Goal: Task Accomplishment & Management: Manage account settings

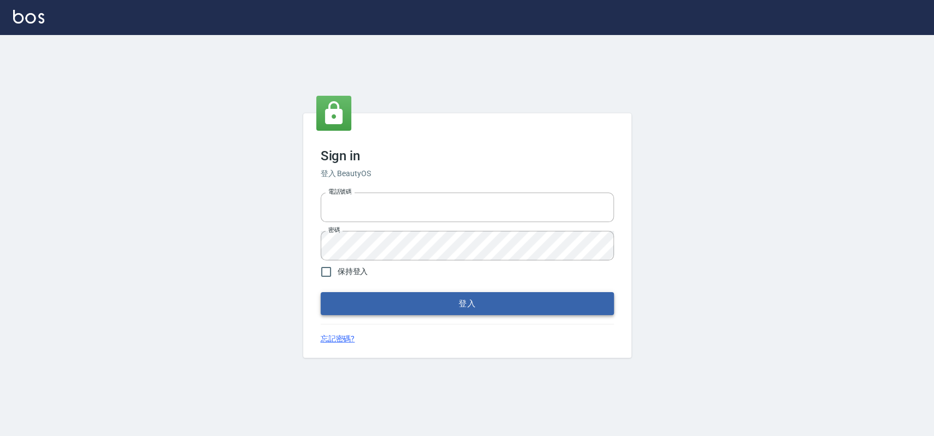
type input "033323173"
click at [432, 309] on button "登入" at bounding box center [467, 303] width 293 height 23
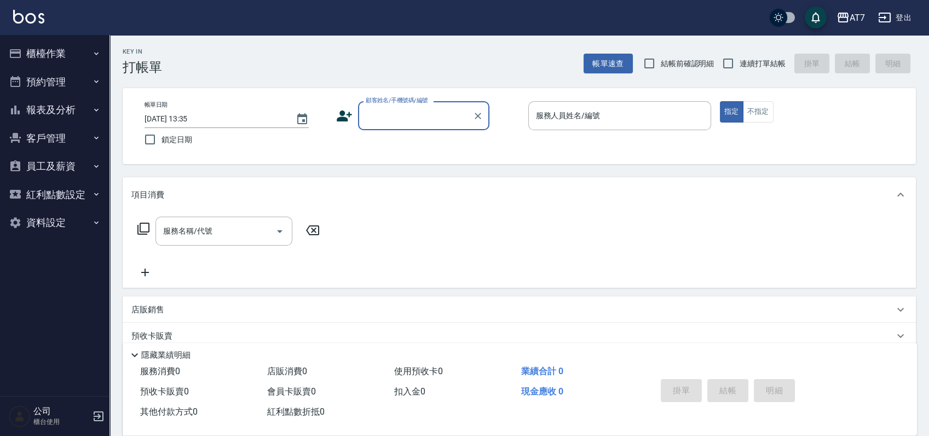
click at [41, 49] on button "櫃檯作業" at bounding box center [54, 53] width 101 height 28
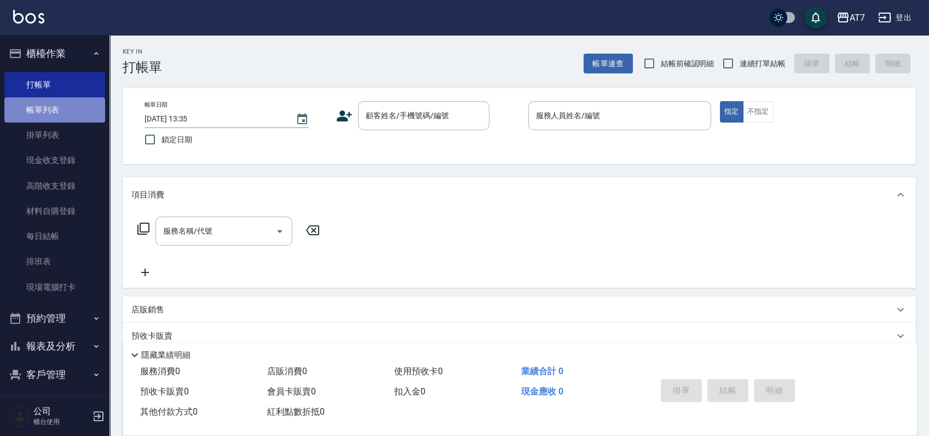
click at [65, 107] on link "帳單列表" at bounding box center [54, 109] width 101 height 25
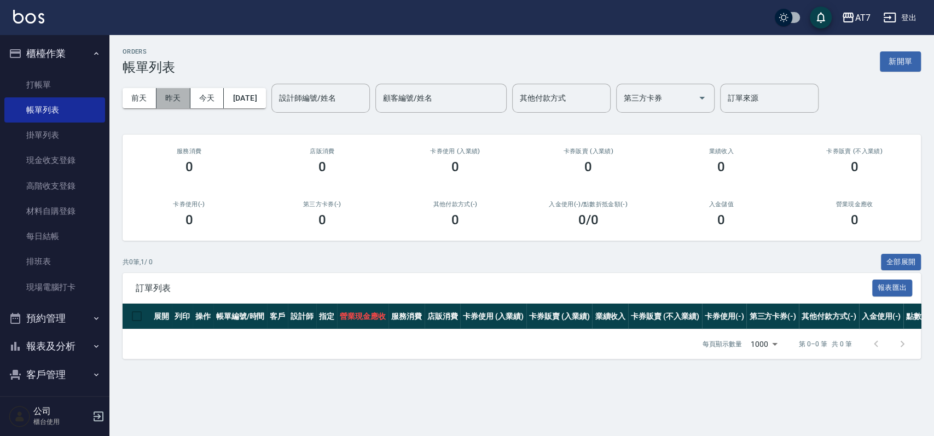
click at [165, 99] on button "昨天" at bounding box center [174, 98] width 34 height 20
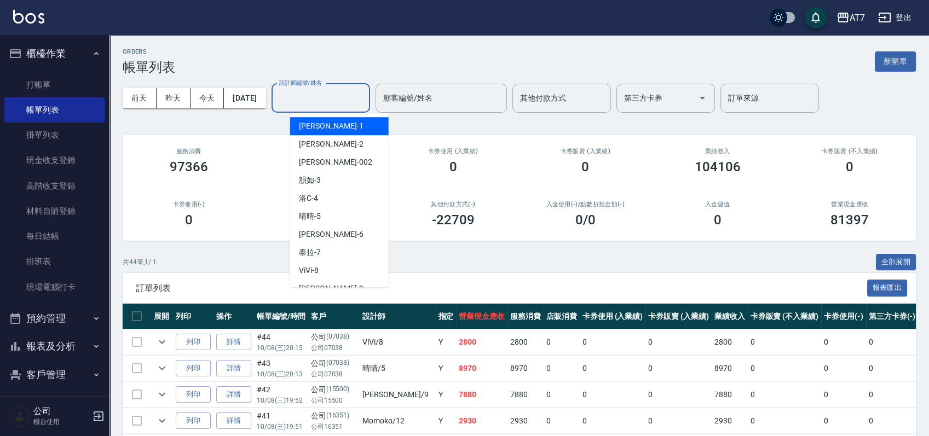
click at [337, 94] on input "設計師編號/姓名" at bounding box center [320, 98] width 89 height 19
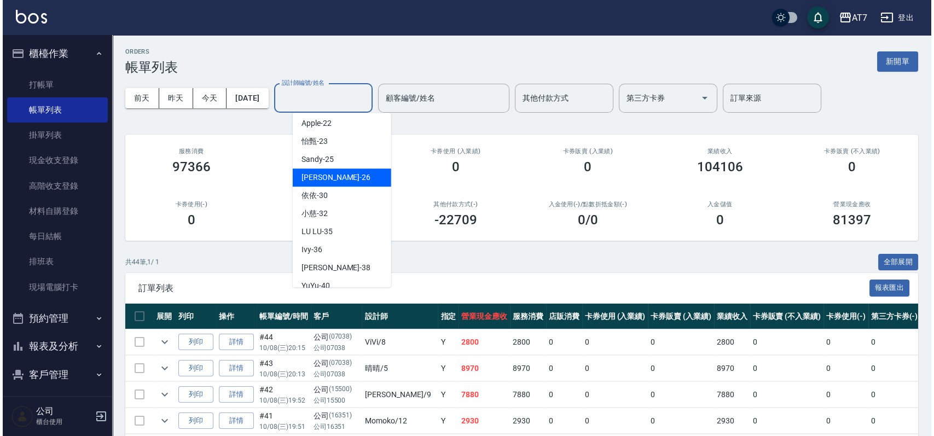
scroll to position [219, 0]
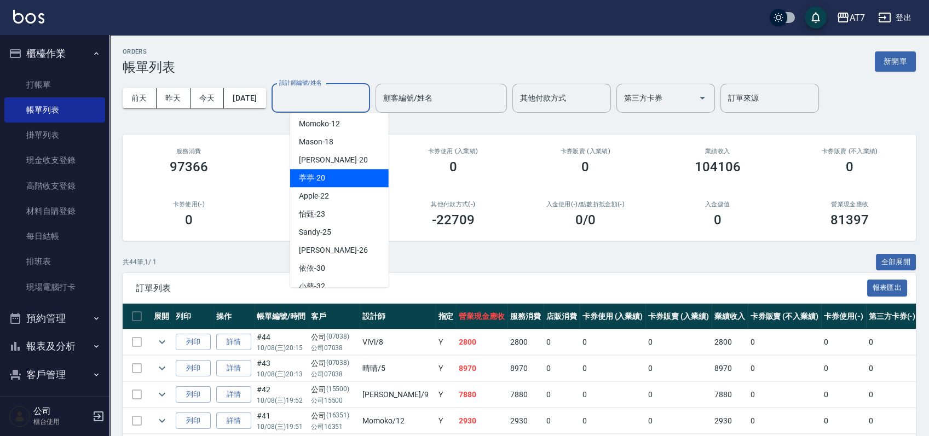
click at [335, 171] on div "葶葶 -20" at bounding box center [339, 178] width 99 height 18
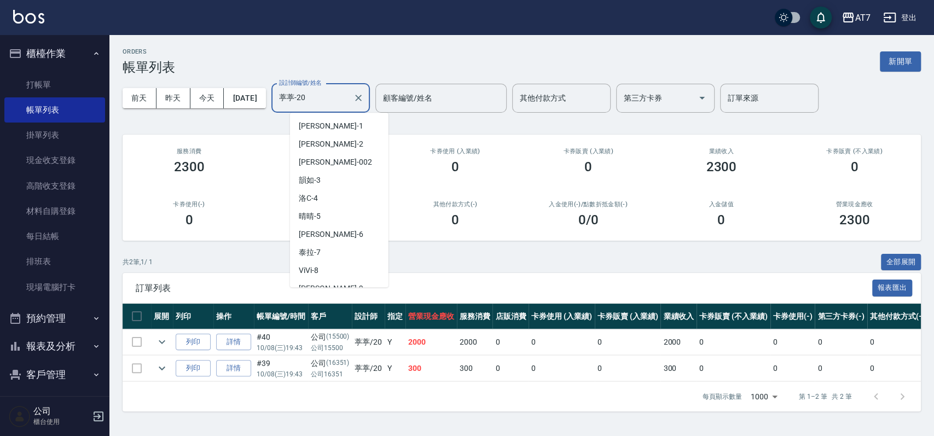
click at [349, 99] on input "葶葶-20" at bounding box center [312, 98] width 72 height 19
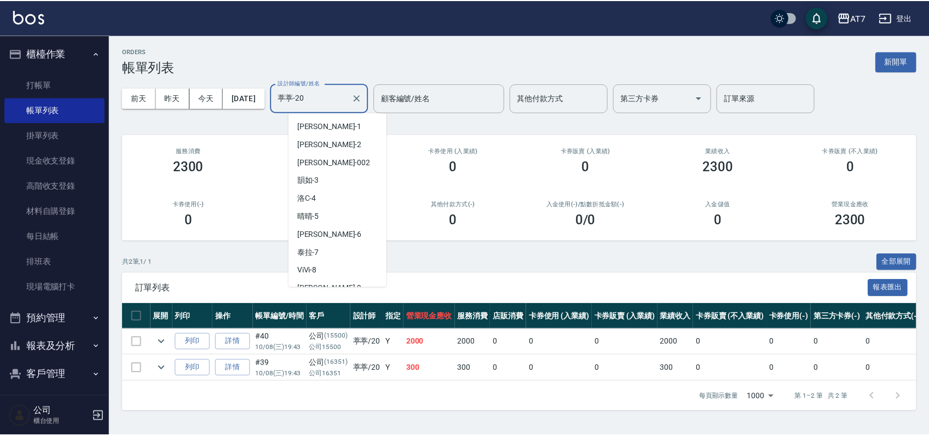
scroll to position [118, 0]
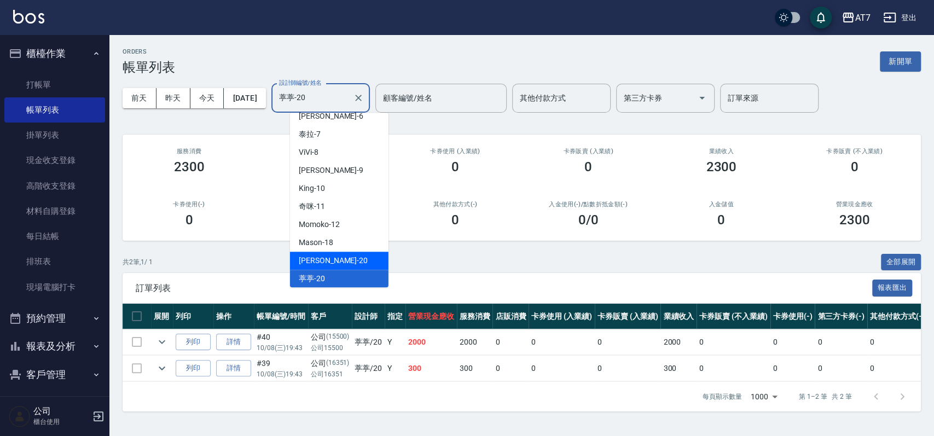
click at [345, 257] on div "妮可 -20" at bounding box center [339, 261] width 99 height 18
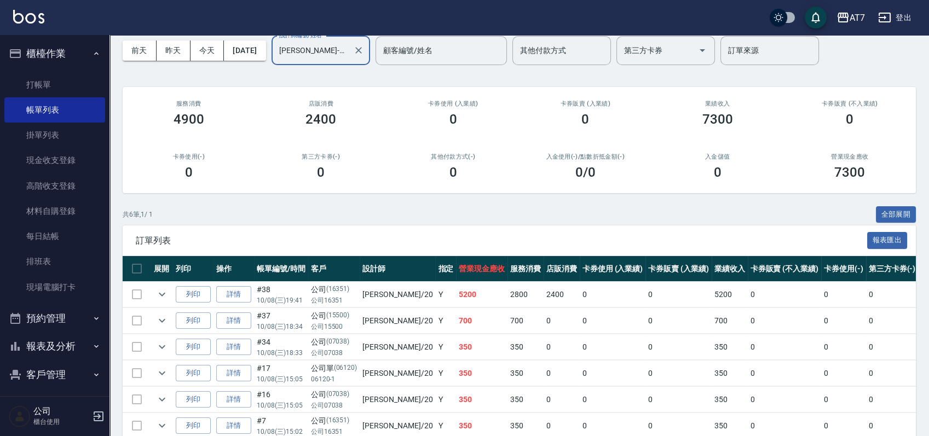
scroll to position [0, 0]
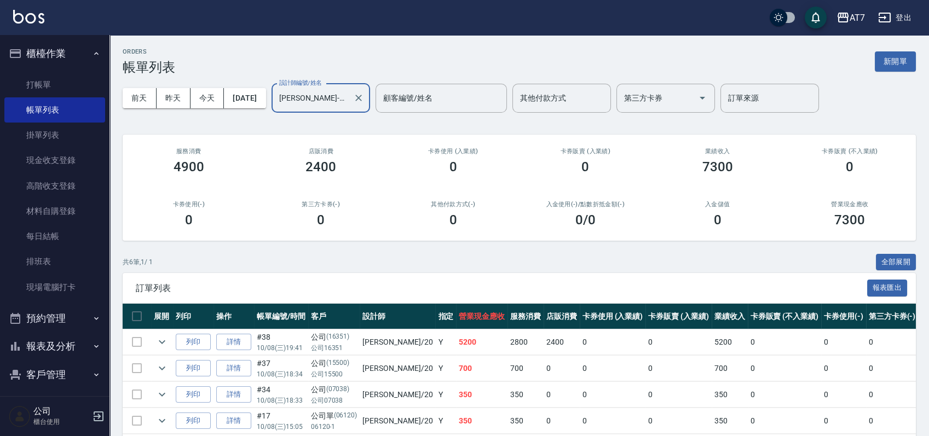
click at [349, 97] on input "妮可-20" at bounding box center [312, 98] width 72 height 19
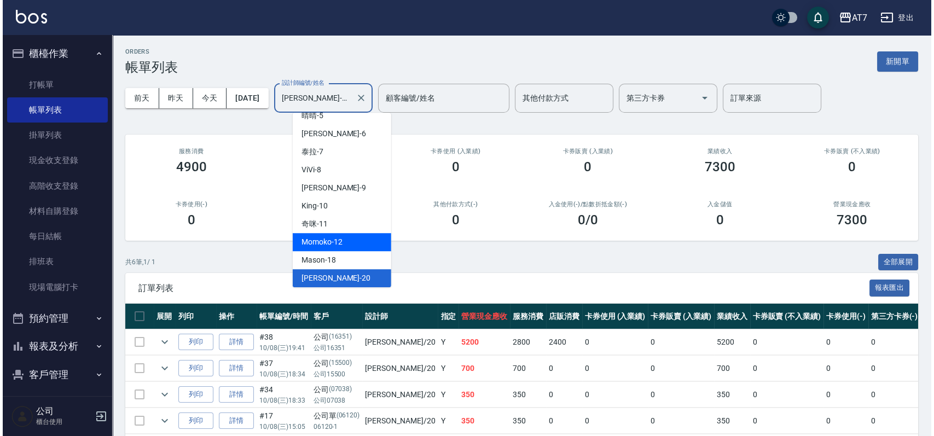
scroll to position [174, 0]
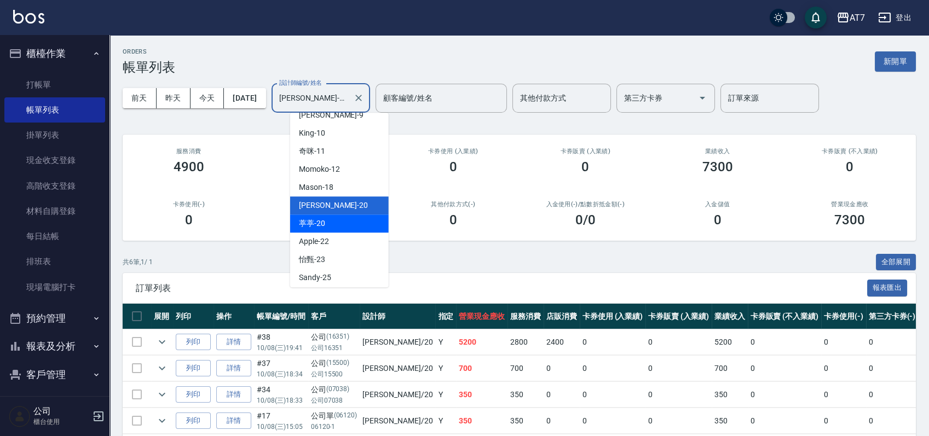
click at [352, 224] on div "葶葶 -20" at bounding box center [339, 224] width 99 height 18
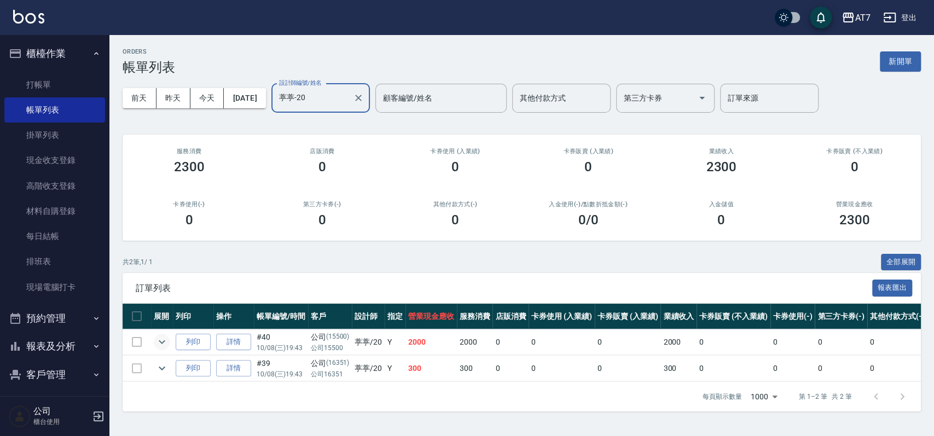
click at [164, 340] on icon "expand row" at bounding box center [161, 342] width 13 height 13
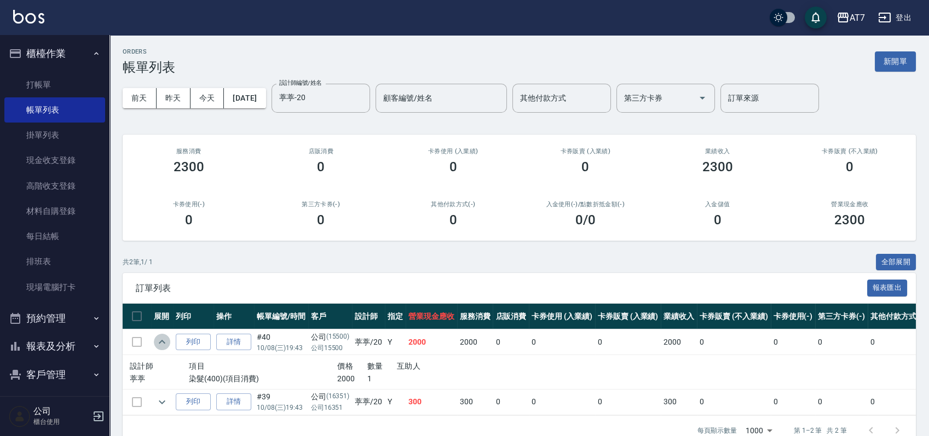
click at [164, 340] on icon "expand row" at bounding box center [161, 342] width 13 height 13
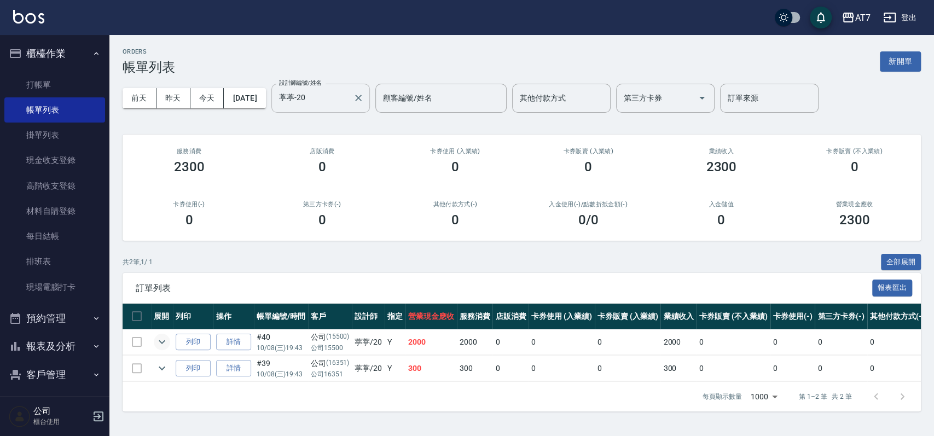
click at [339, 97] on input "葶葶-20" at bounding box center [312, 98] width 72 height 19
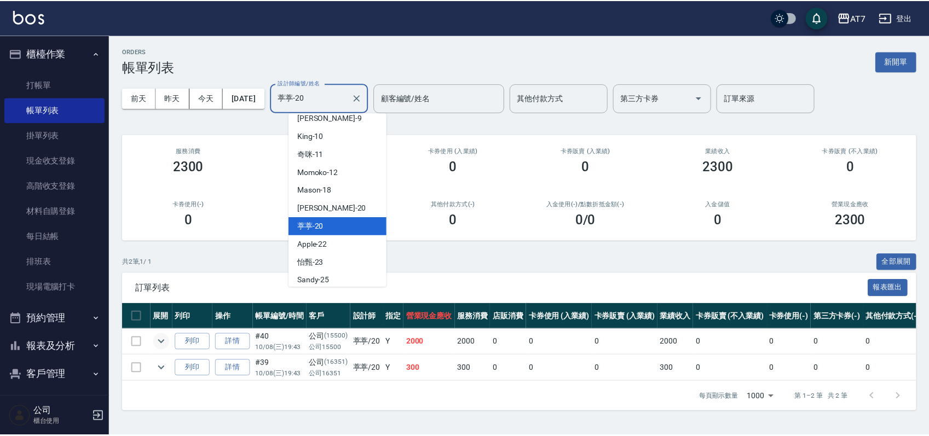
scroll to position [192, 0]
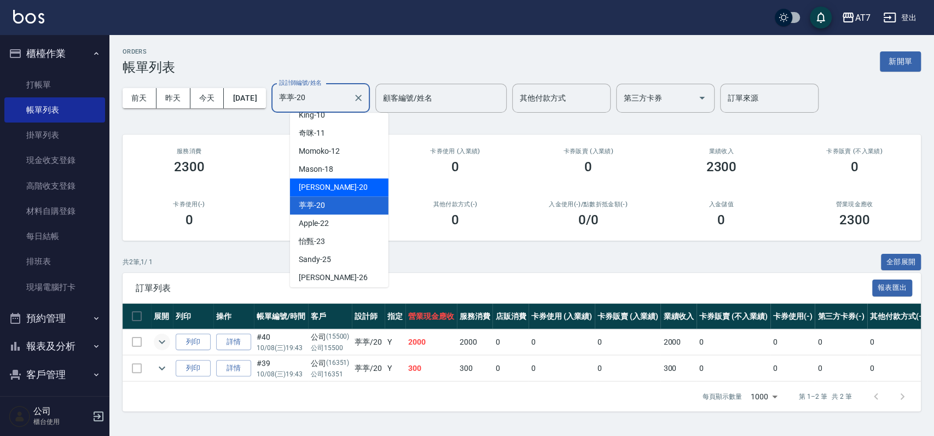
click at [333, 182] on div "妮可 -20" at bounding box center [339, 187] width 99 height 18
type input "妮可-20"
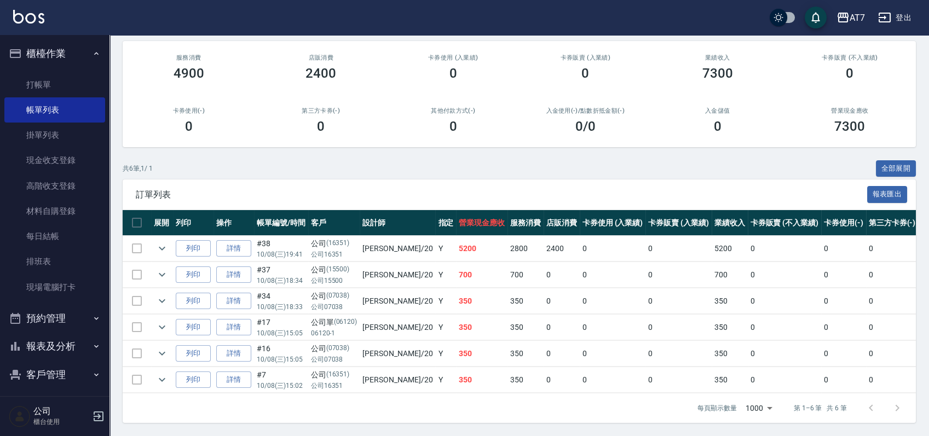
scroll to position [103, 0]
drag, startPoint x: 500, startPoint y: 236, endPoint x: 525, endPoint y: 235, distance: 25.2
click at [544, 236] on td "2400" at bounding box center [562, 249] width 36 height 26
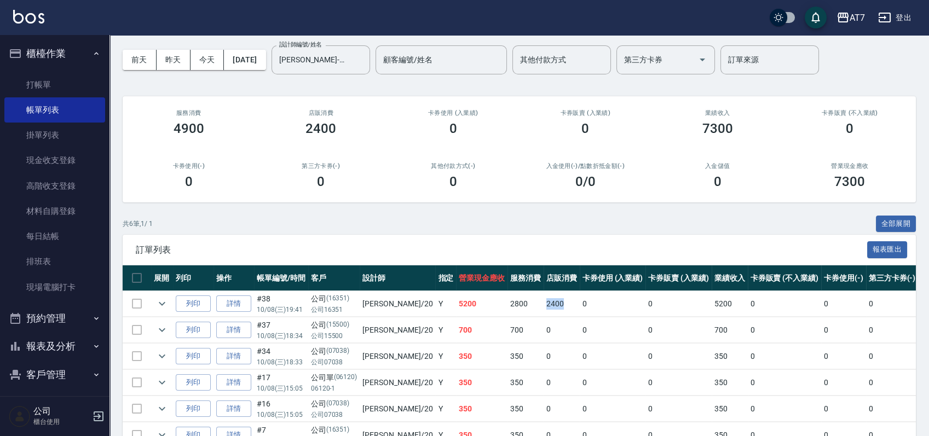
scroll to position [0, 0]
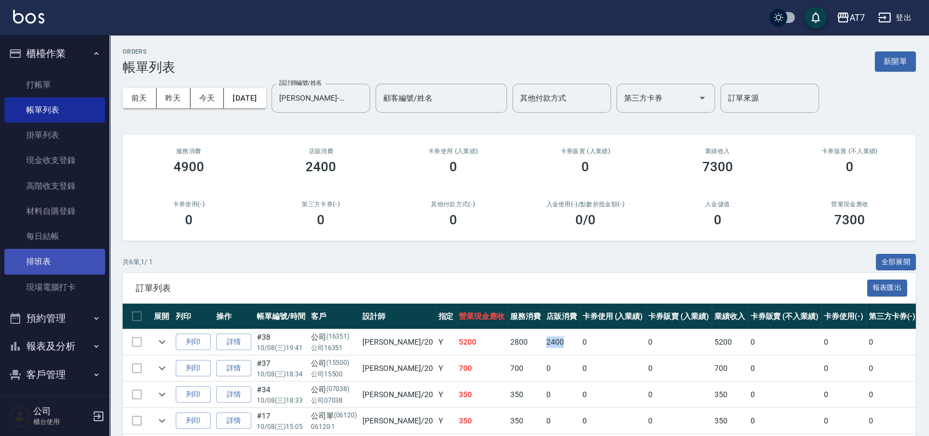
click at [51, 262] on link "排班表" at bounding box center [54, 261] width 101 height 25
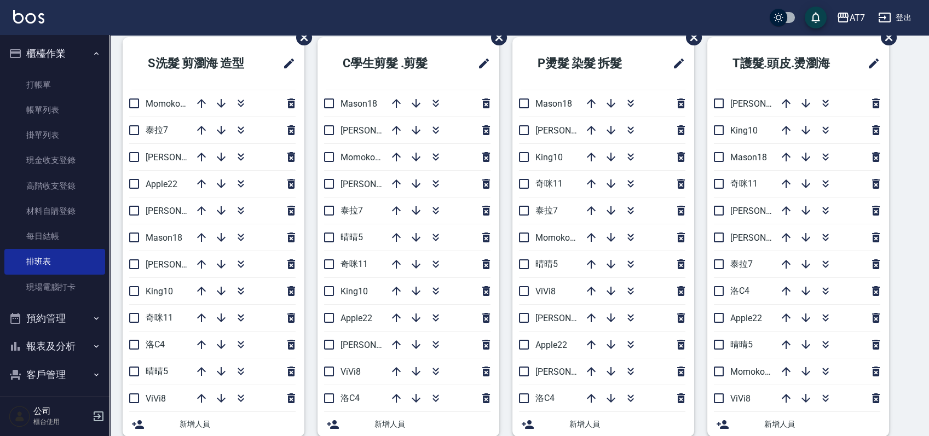
scroll to position [73, 0]
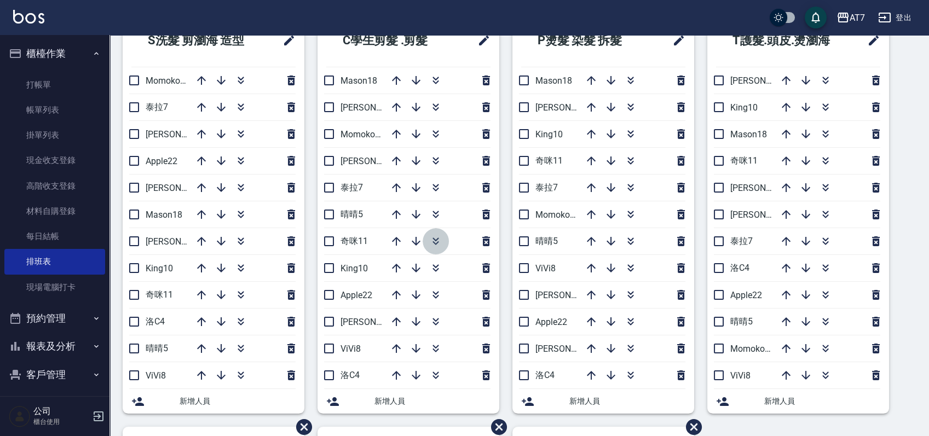
click at [434, 246] on icon "button" at bounding box center [435, 241] width 13 height 13
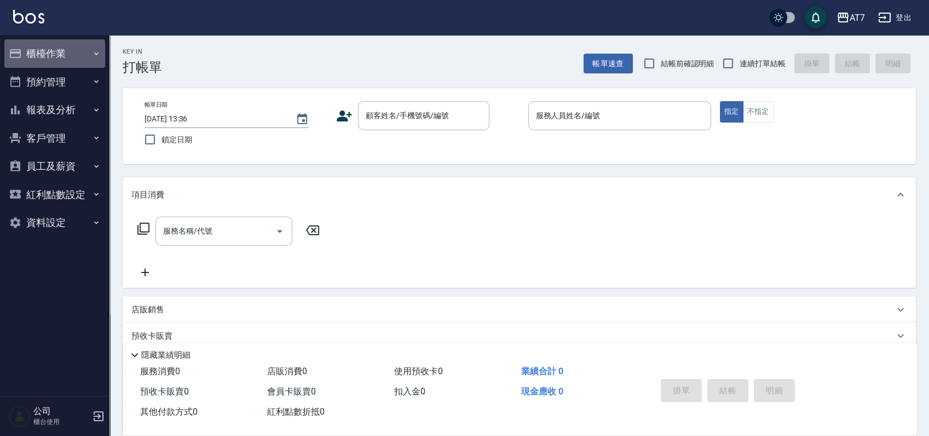
click at [31, 55] on button "櫃檯作業" at bounding box center [54, 53] width 101 height 28
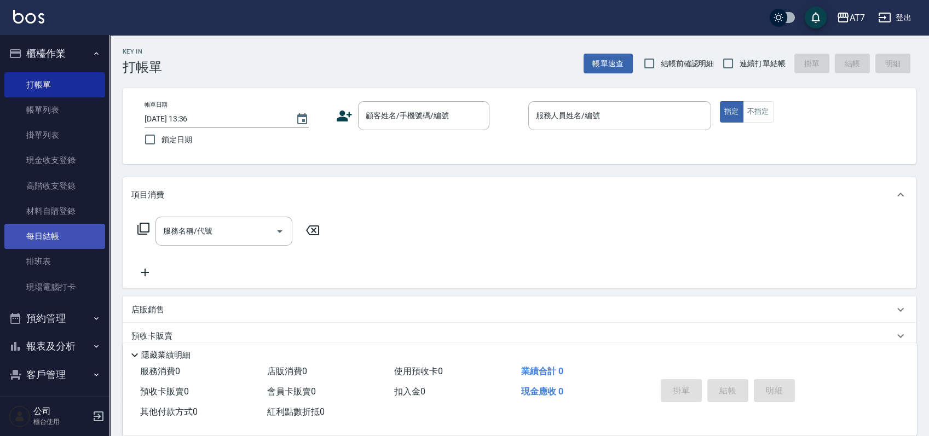
click at [65, 235] on link "每日結帳" at bounding box center [54, 236] width 101 height 25
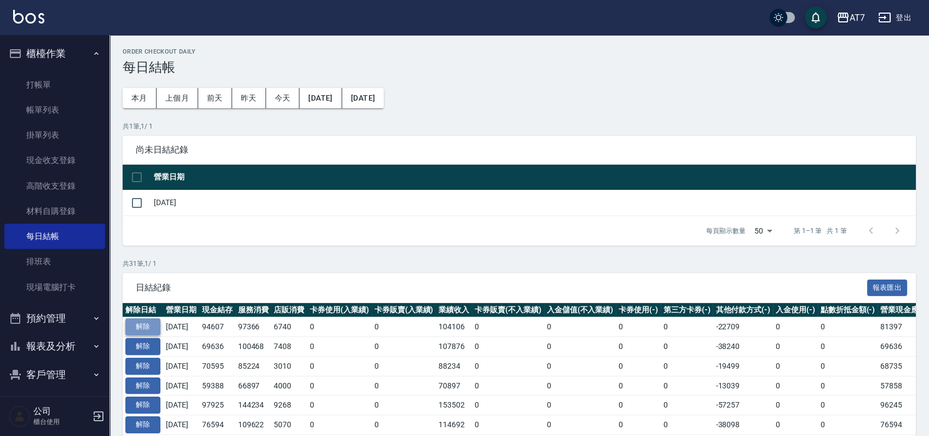
click at [147, 328] on button "解除" at bounding box center [142, 327] width 35 height 17
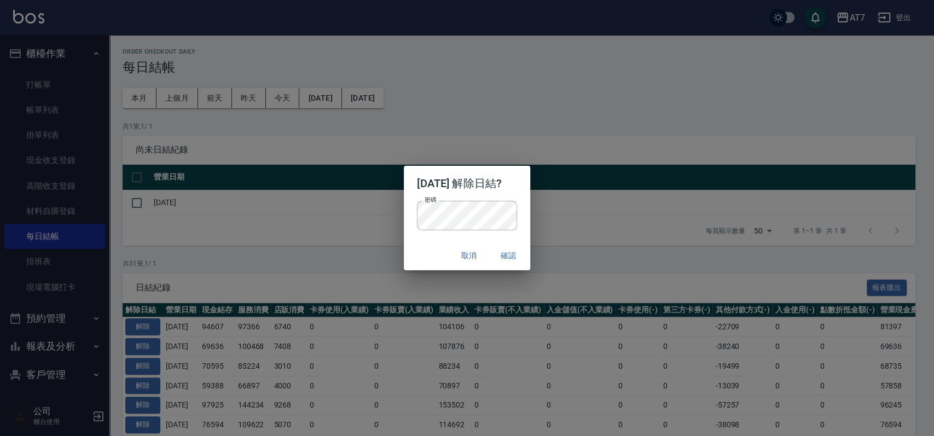
click at [408, 258] on div "取消 確認" at bounding box center [467, 255] width 126 height 29
click at [508, 256] on button "確認" at bounding box center [508, 256] width 35 height 20
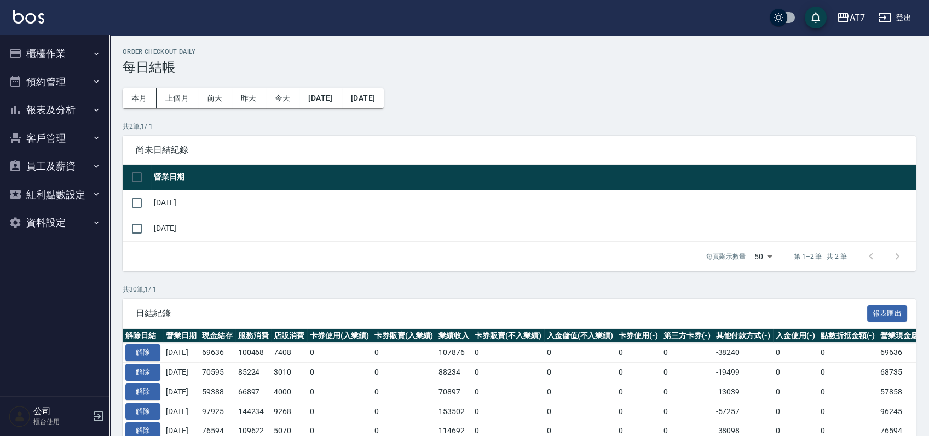
click at [55, 53] on button "櫃檯作業" at bounding box center [54, 53] width 101 height 28
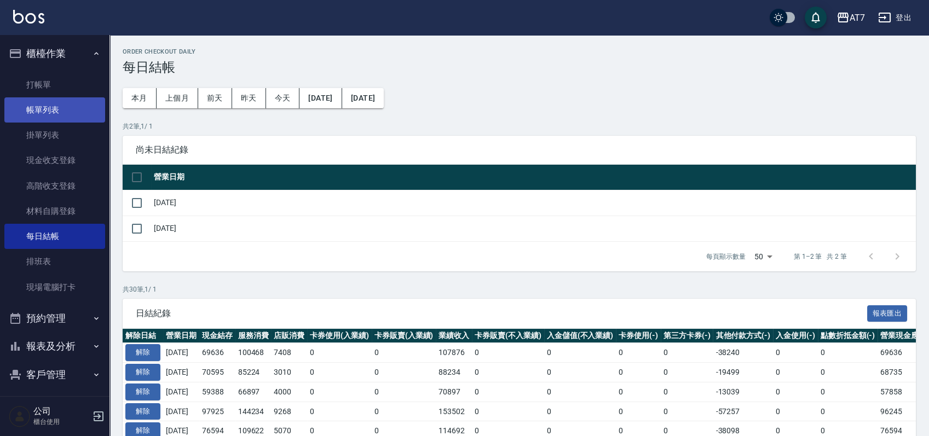
click at [51, 109] on link "帳單列表" at bounding box center [54, 109] width 101 height 25
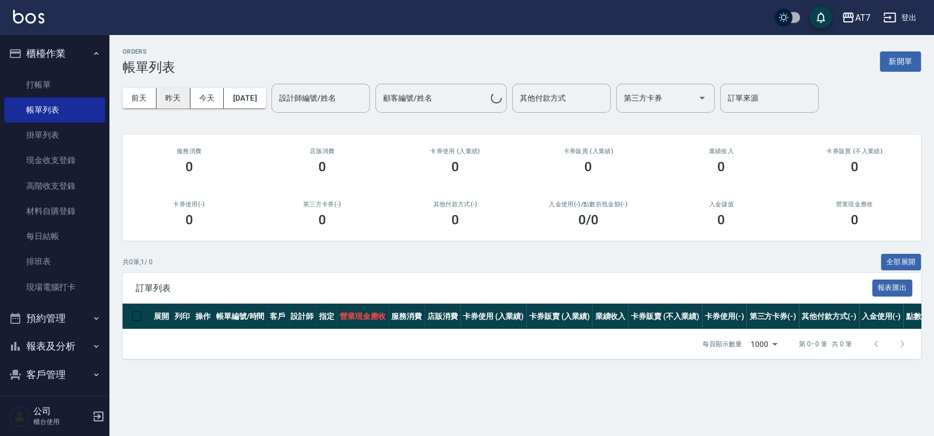
click at [179, 99] on button "昨天" at bounding box center [174, 98] width 34 height 20
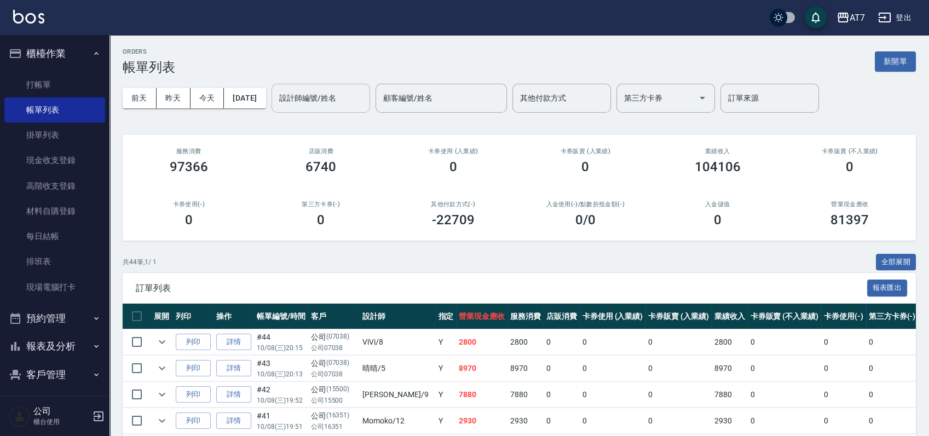
click at [365, 102] on input "設計師編號/姓名" at bounding box center [320, 98] width 89 height 19
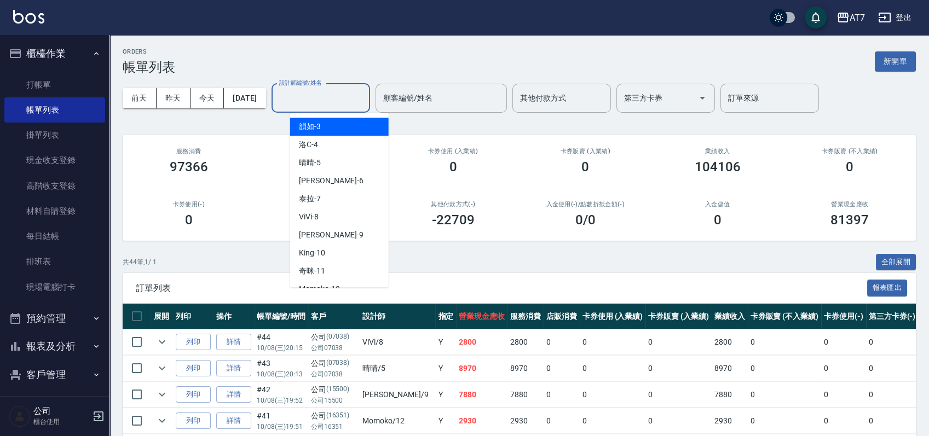
scroll to position [146, 0]
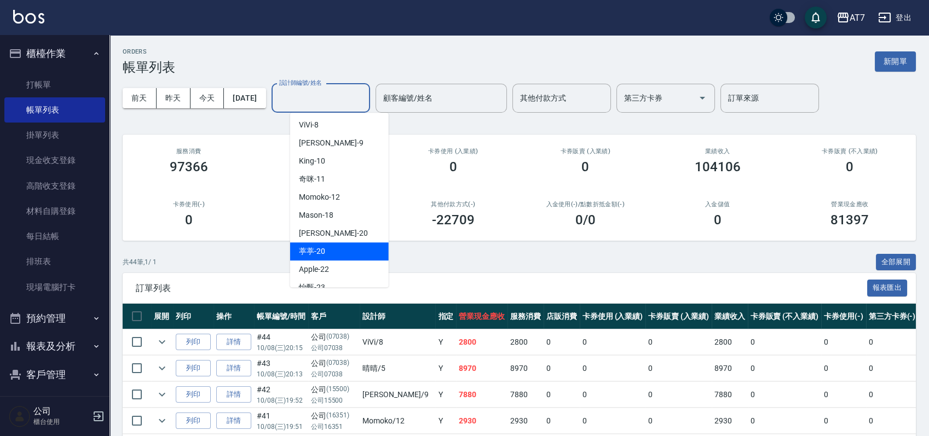
click at [341, 244] on div "葶葶 -20" at bounding box center [339, 252] width 99 height 18
type input "葶葶-20"
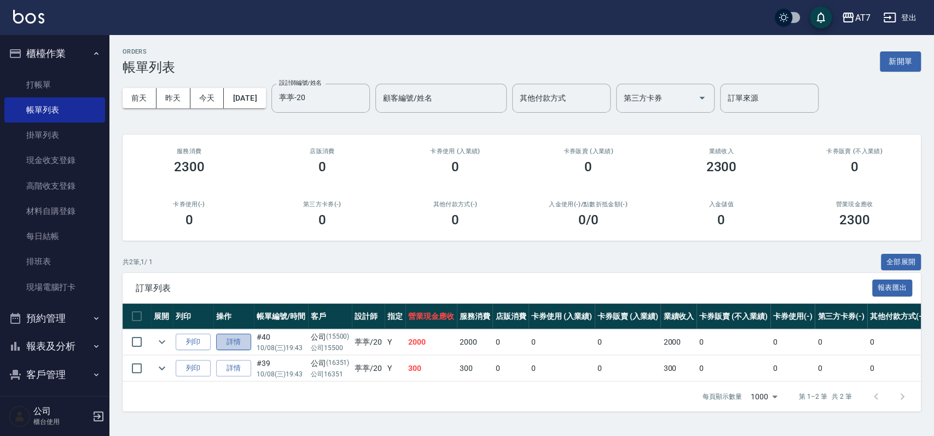
click at [241, 345] on link "詳情" at bounding box center [233, 342] width 35 height 17
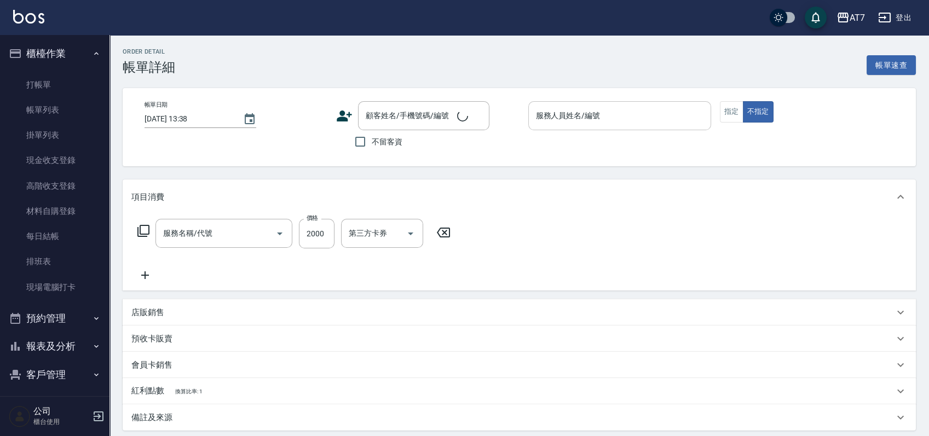
type input "2025/10/08 19:43"
type input "葶葶-20"
type input "200"
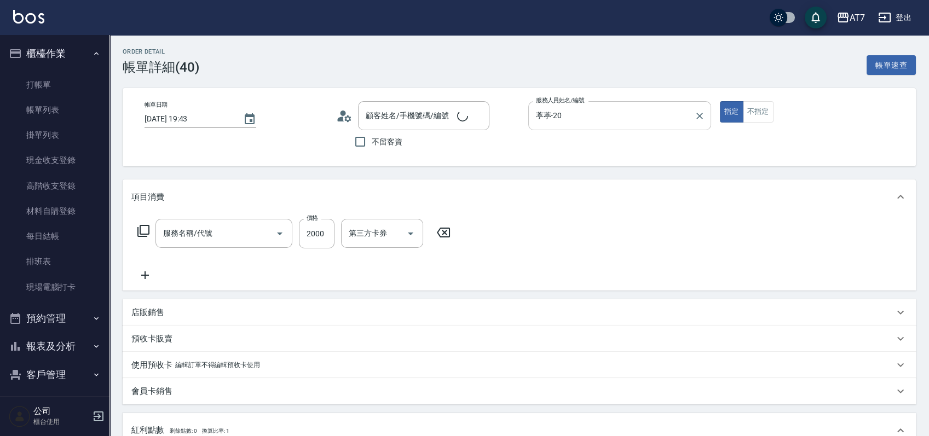
type input "染髮(400)"
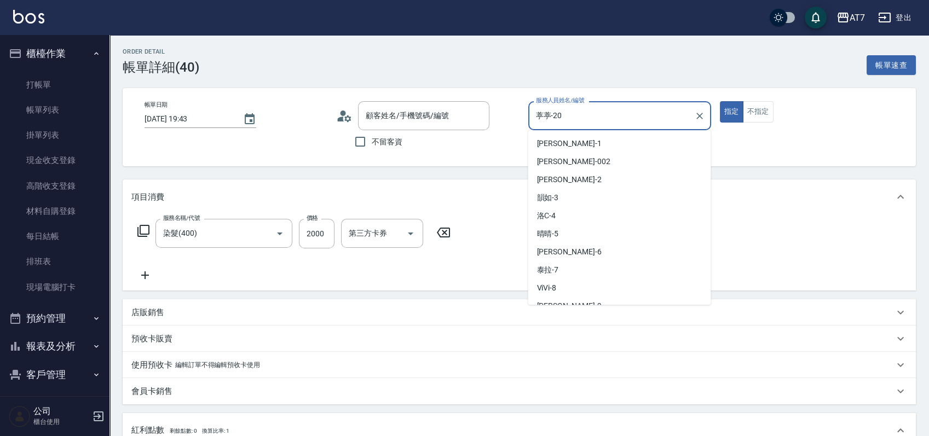
click at [605, 121] on input "葶葶-20" at bounding box center [611, 115] width 157 height 19
type input "公司/公司15500/15500"
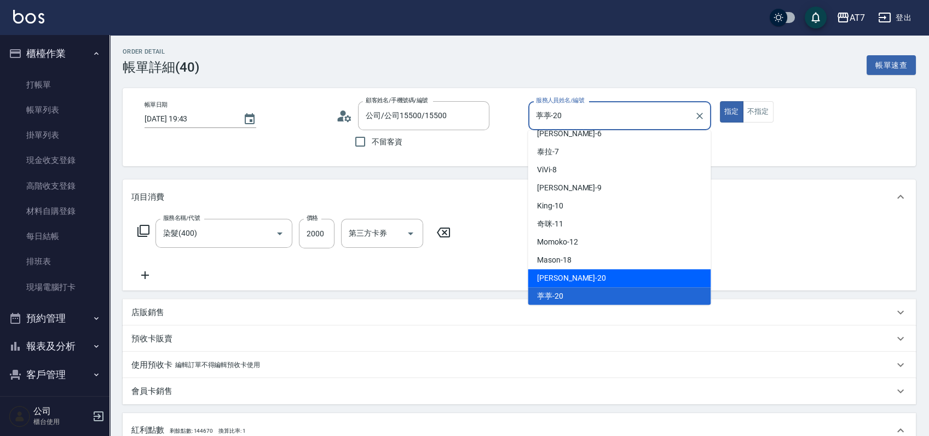
click at [588, 272] on div "[PERSON_NAME] -20" at bounding box center [619, 278] width 183 height 18
type input "[PERSON_NAME]-20"
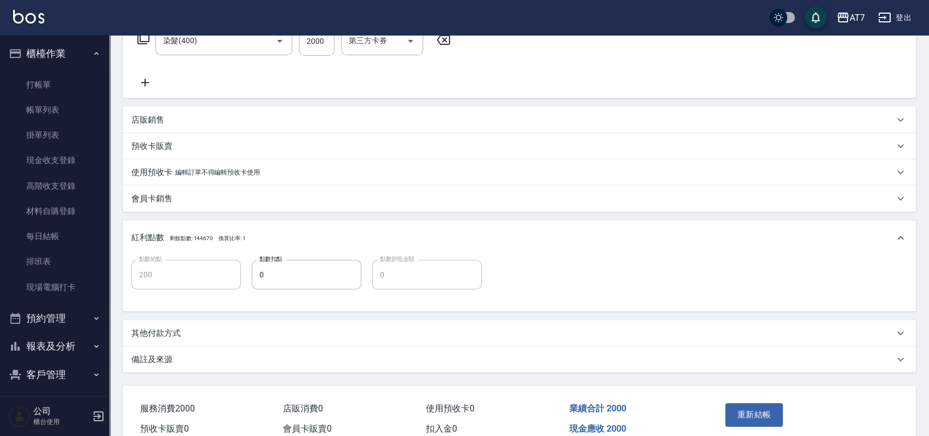
scroll to position [246, 0]
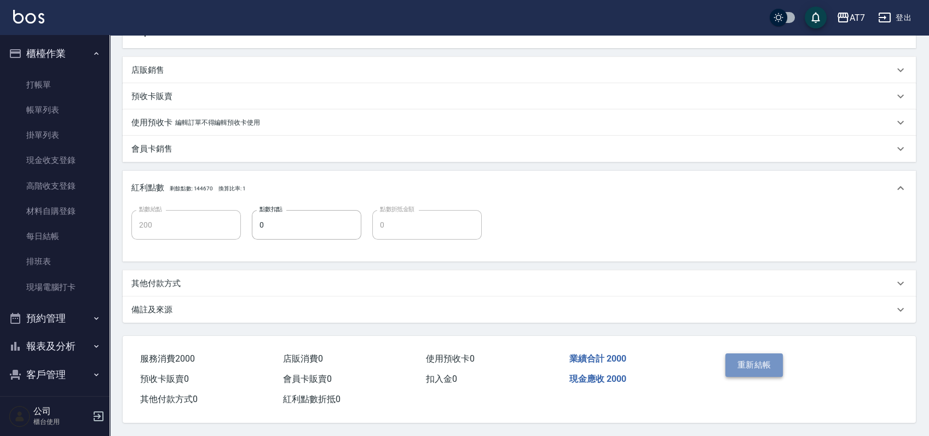
click at [747, 355] on button "重新結帳" at bounding box center [754, 365] width 58 height 23
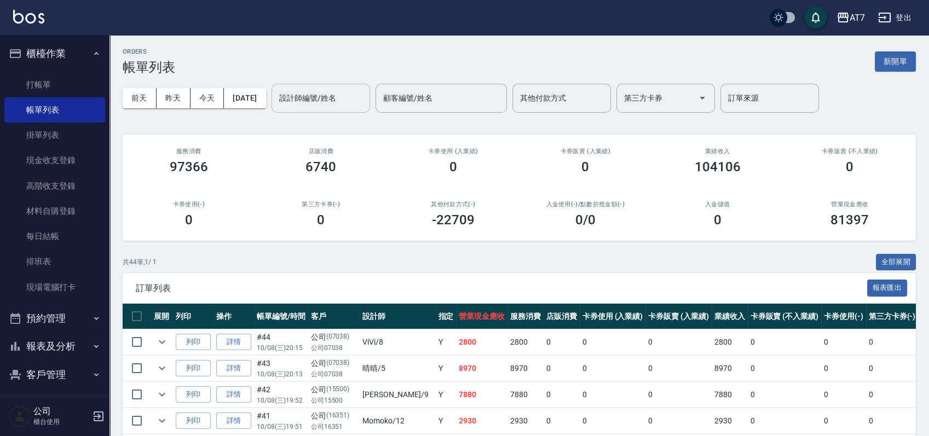
click at [349, 99] on input "設計師編號/姓名" at bounding box center [320, 98] width 89 height 19
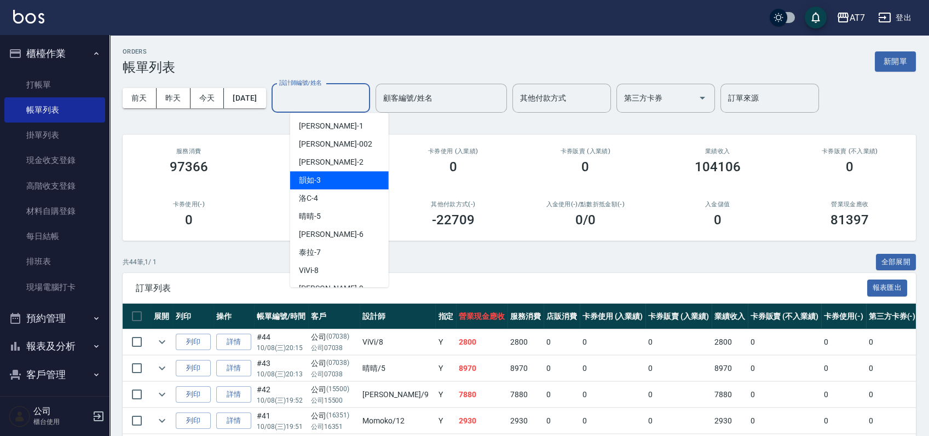
scroll to position [146, 0]
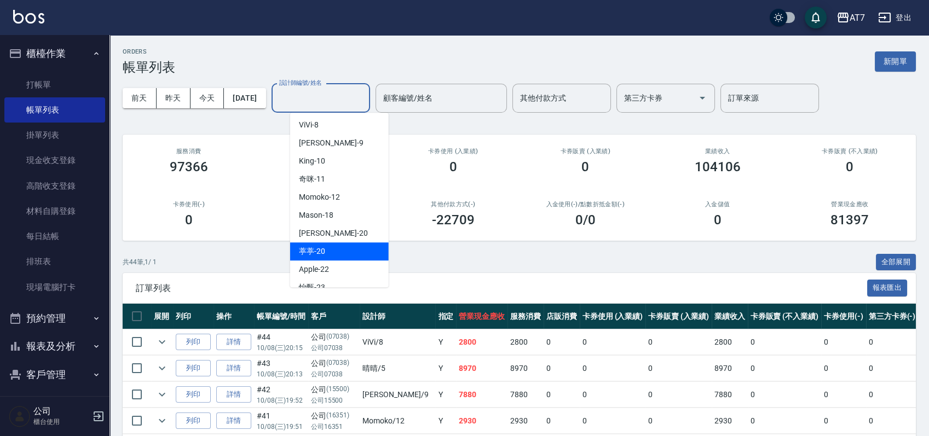
click at [338, 245] on div "葶葶 -20" at bounding box center [339, 252] width 99 height 18
type input "葶葶-20"
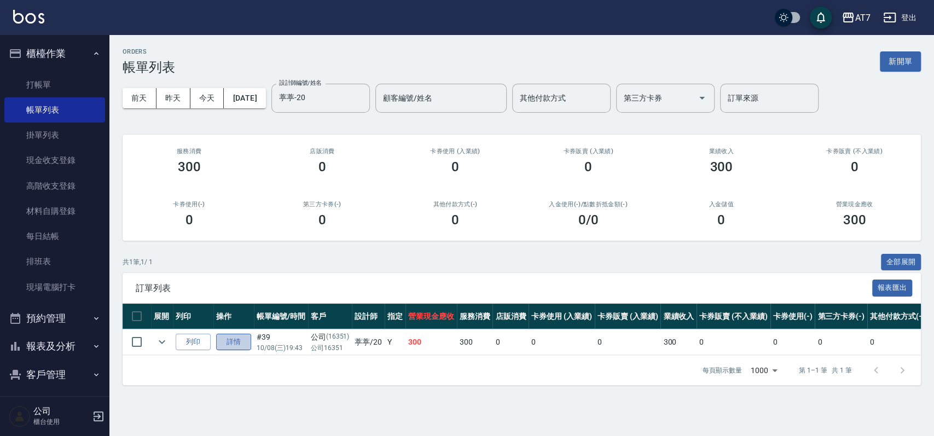
click at [247, 342] on link "詳情" at bounding box center [233, 342] width 35 height 17
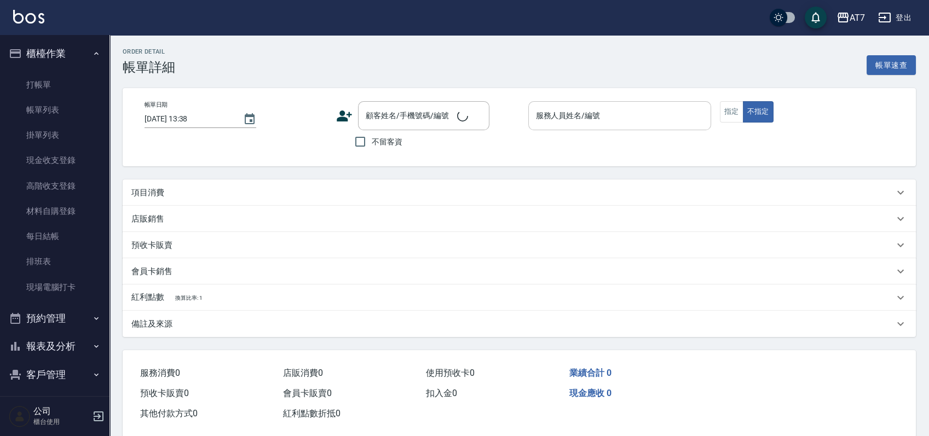
type input "2025/10/08 19:43"
type input "葶葶-20"
type input "30"
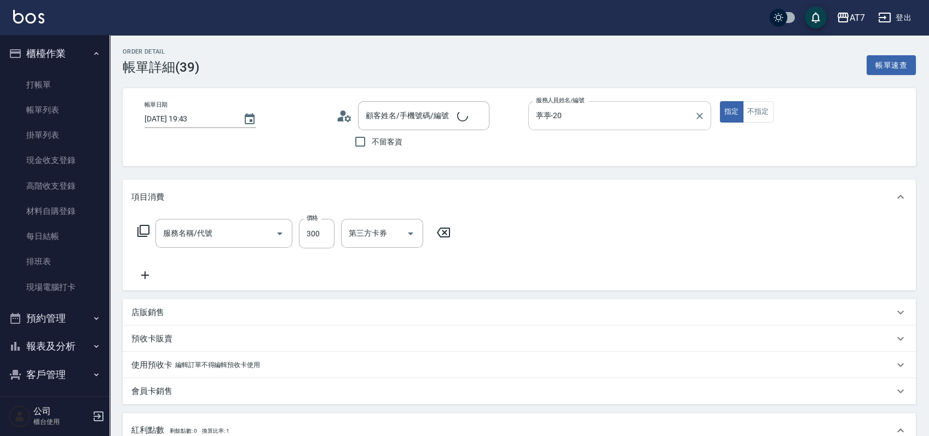
type input "公司/公司16351/16351"
click at [640, 116] on input "葶葶-20" at bounding box center [611, 115] width 157 height 19
type input "洗髮(互助)(501)"
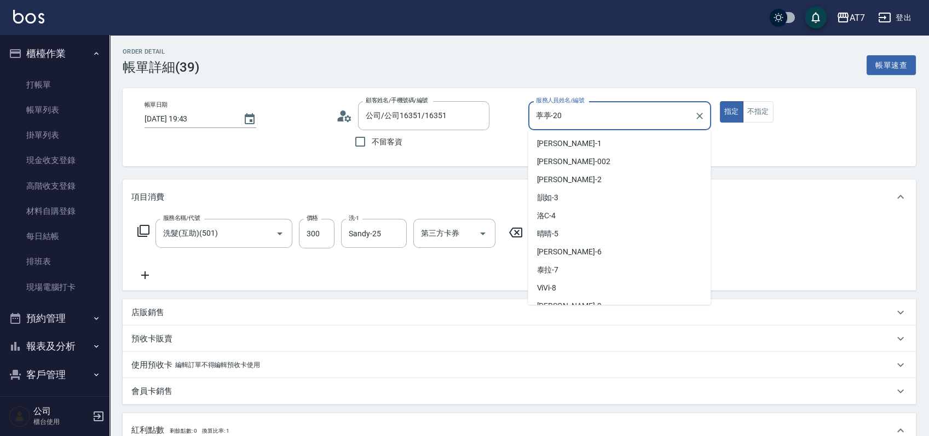
scroll to position [118, 0]
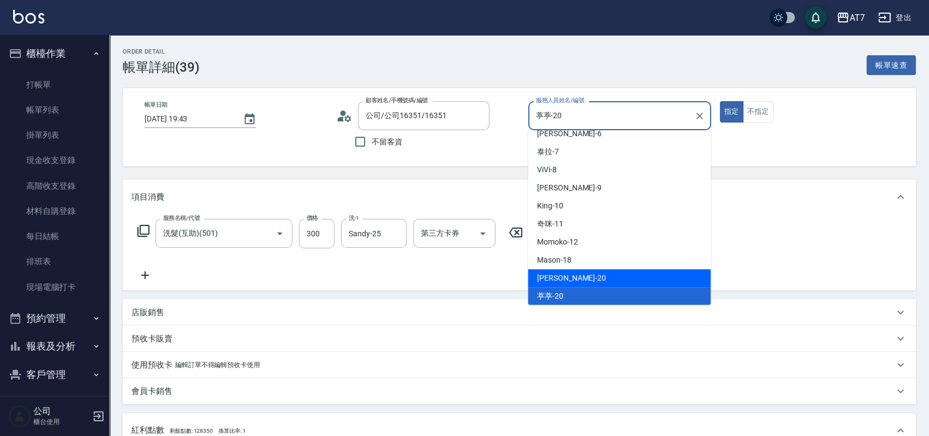
click at [596, 275] on div "[PERSON_NAME] -20" at bounding box center [619, 278] width 183 height 18
type input "[PERSON_NAME]-20"
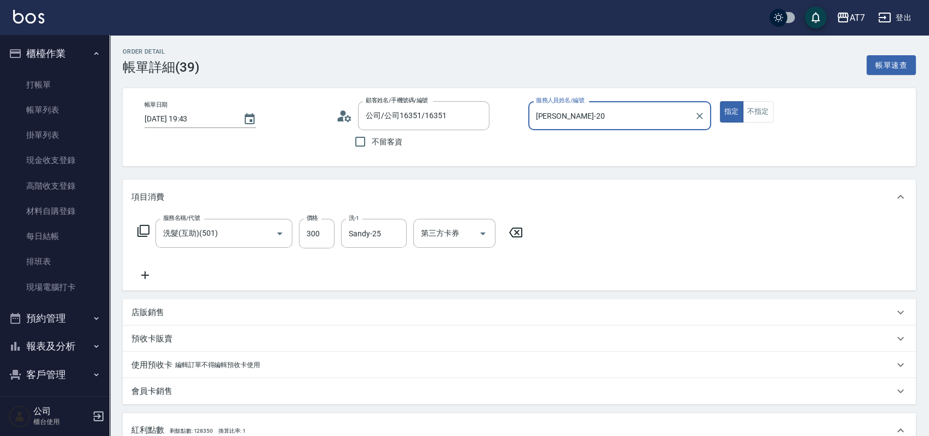
scroll to position [246, 0]
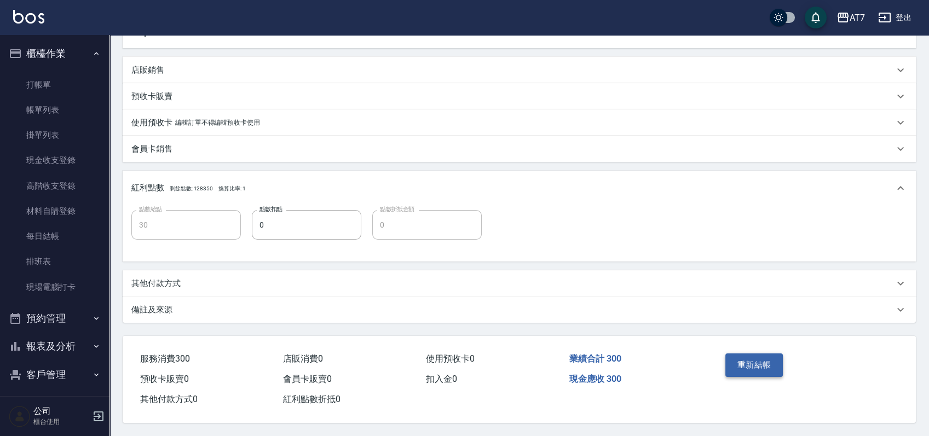
click at [745, 359] on button "重新結帳" at bounding box center [754, 365] width 58 height 23
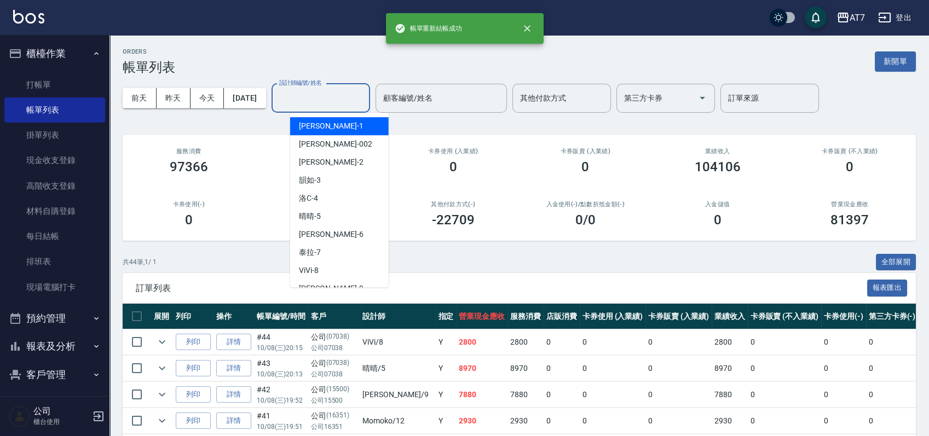
click at [338, 91] on div "設計師編號/姓名 設計師編號/姓名" at bounding box center [321, 98] width 99 height 29
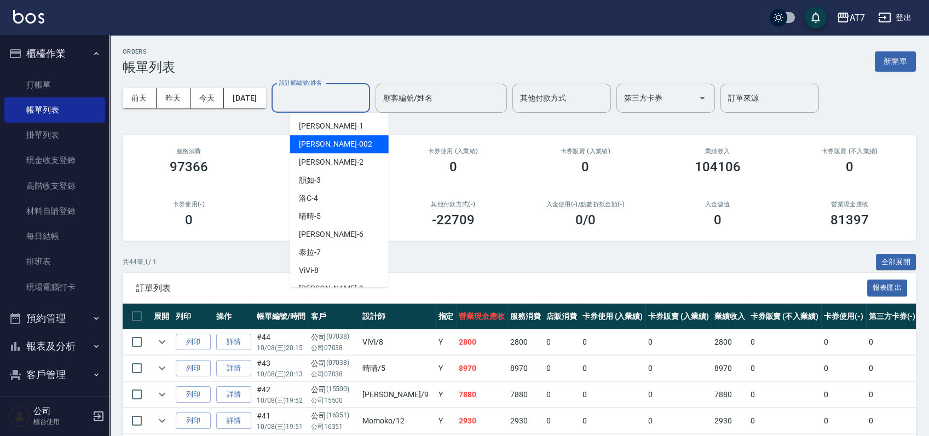
scroll to position [146, 0]
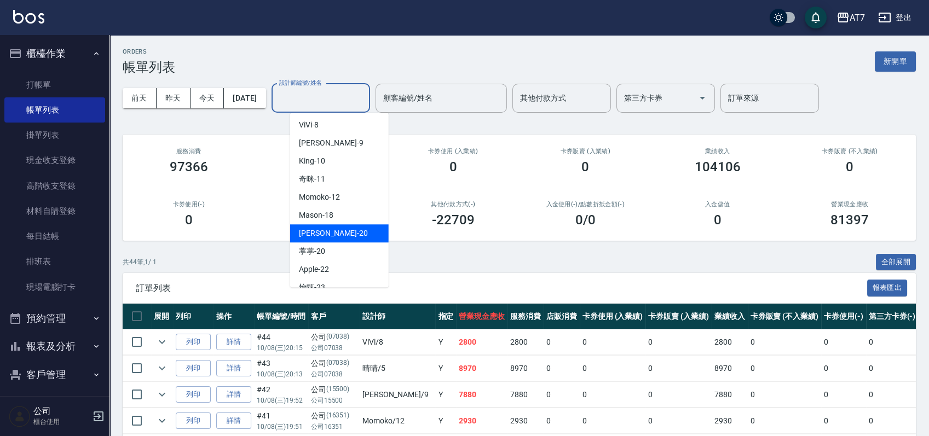
click at [338, 236] on div "[PERSON_NAME] -20" at bounding box center [339, 233] width 99 height 18
type input "[PERSON_NAME]-20"
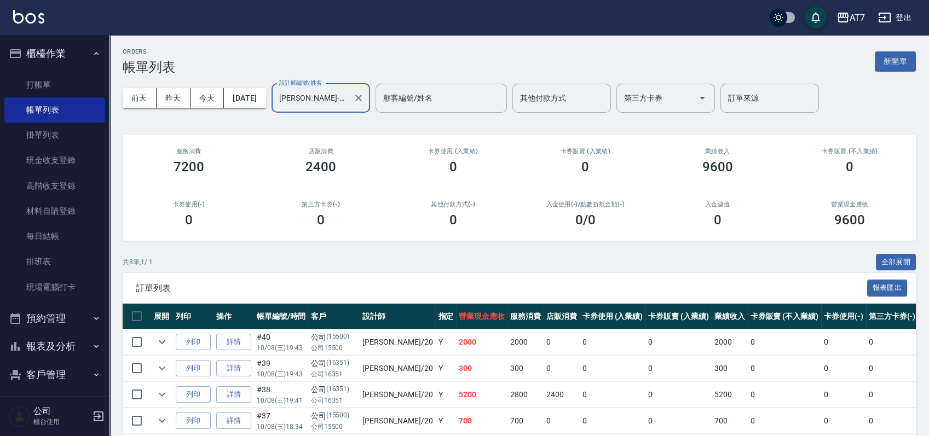
scroll to position [156, 0]
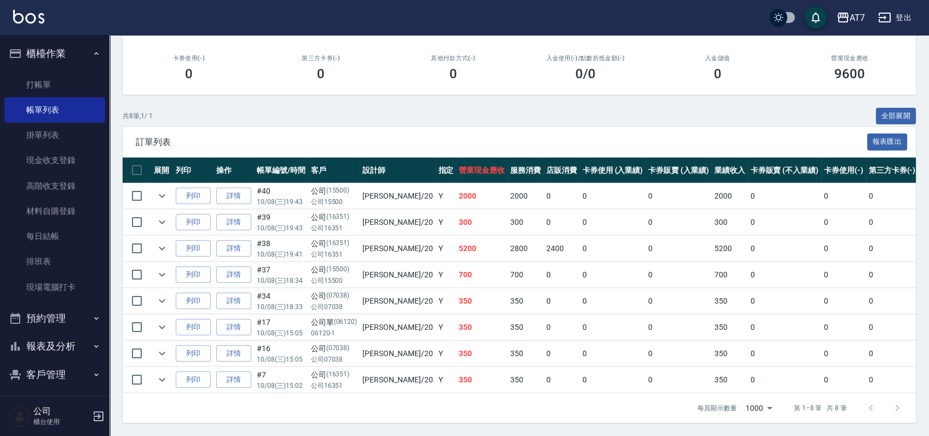
drag, startPoint x: 537, startPoint y: 238, endPoint x: 524, endPoint y: 239, distance: 13.1
click at [524, 239] on tr "列印 詳情 #38 10/08 (三) 19:41 公司 (16351) 公司16351 妮可 /20 Y 5200 2800 2400 0 0 5200 0…" at bounding box center [631, 249] width 1017 height 26
click at [166, 242] on icon "expand row" at bounding box center [161, 248] width 13 height 13
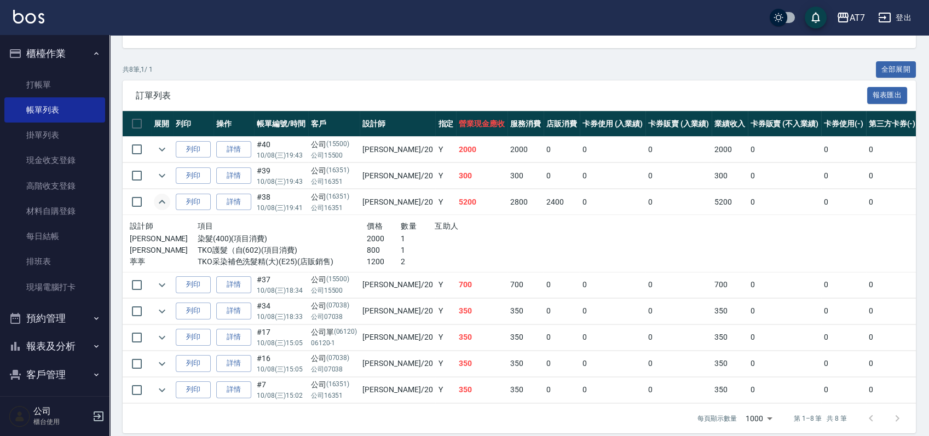
scroll to position [212, 0]
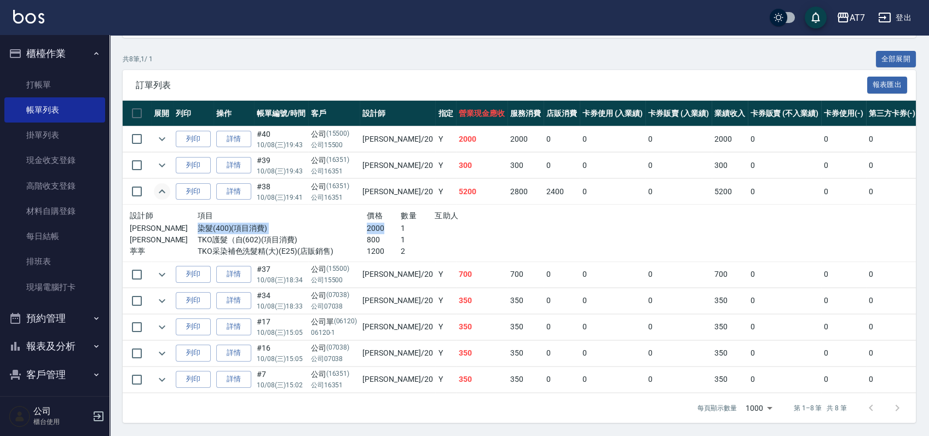
drag, startPoint x: 195, startPoint y: 218, endPoint x: 365, endPoint y: 217, distance: 169.7
click at [365, 223] on div "妮可 染髮(400)(項目消費) 2000 1" at bounding box center [333, 228] width 407 height 11
drag, startPoint x: 322, startPoint y: 230, endPoint x: 363, endPoint y: 229, distance: 41.1
click at [363, 234] on div "妮可 TKO護髮（自(602)(項目消費) 800 1" at bounding box center [333, 239] width 407 height 11
drag, startPoint x: 317, startPoint y: 243, endPoint x: 391, endPoint y: 244, distance: 73.9
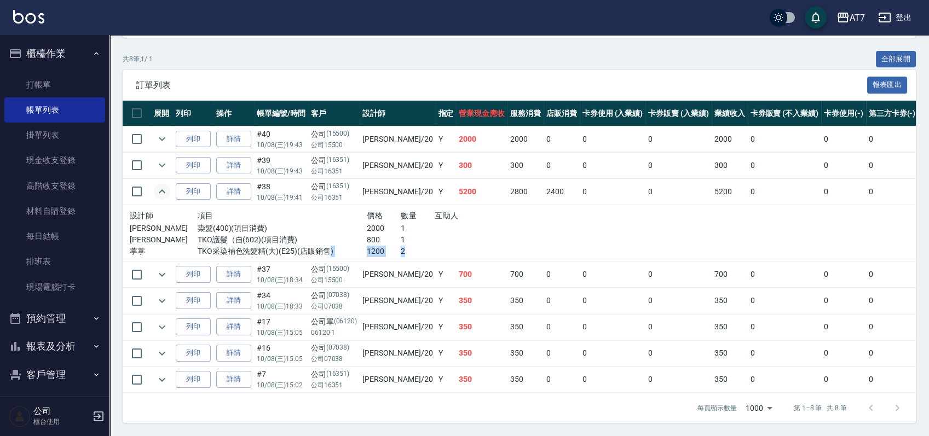
click at [390, 246] on div "葶葶 TKO采染補色洗髮精(大)(E25)(店販銷售) 1200 2" at bounding box center [333, 251] width 407 height 11
click at [401, 246] on p "2" at bounding box center [418, 251] width 34 height 11
click at [53, 235] on link "每日結帳" at bounding box center [54, 236] width 101 height 25
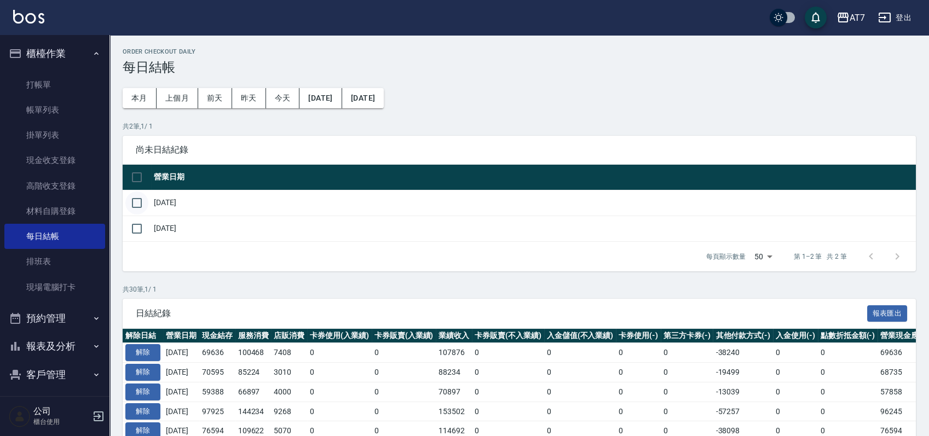
click at [138, 204] on input "checkbox" at bounding box center [136, 203] width 23 height 23
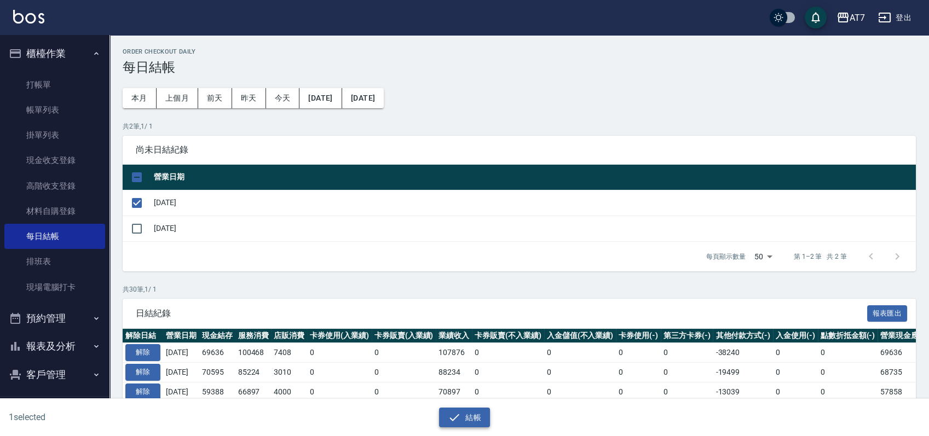
click at [460, 418] on icon "button" at bounding box center [454, 417] width 13 height 13
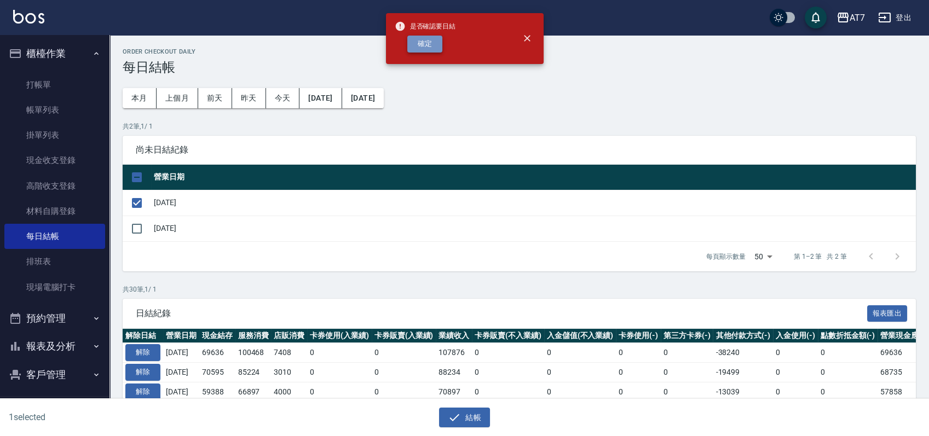
click at [424, 42] on button "確定" at bounding box center [424, 44] width 35 height 17
checkbox input "false"
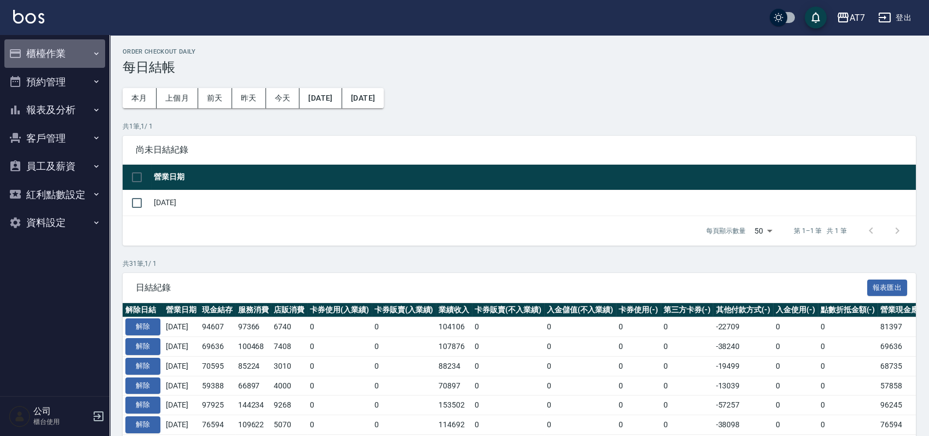
click at [70, 52] on button "櫃檯作業" at bounding box center [54, 53] width 101 height 28
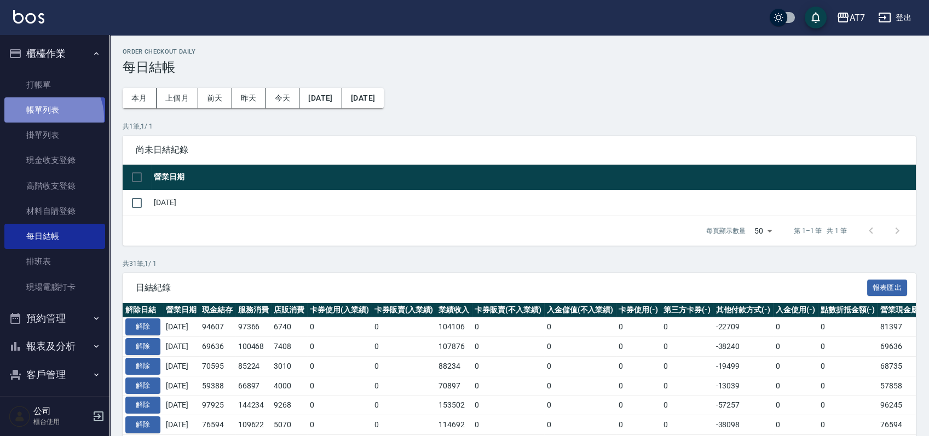
click at [48, 118] on link "帳單列表" at bounding box center [54, 109] width 101 height 25
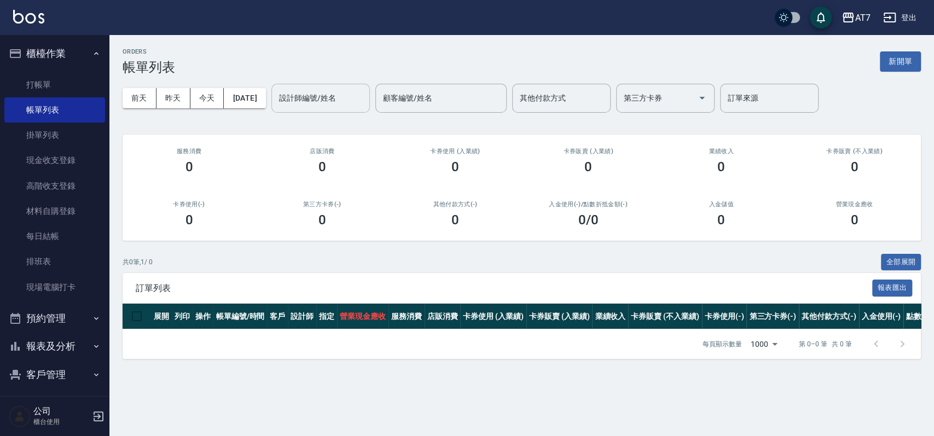
click at [327, 103] on input "設計師編號/姓名" at bounding box center [320, 98] width 89 height 19
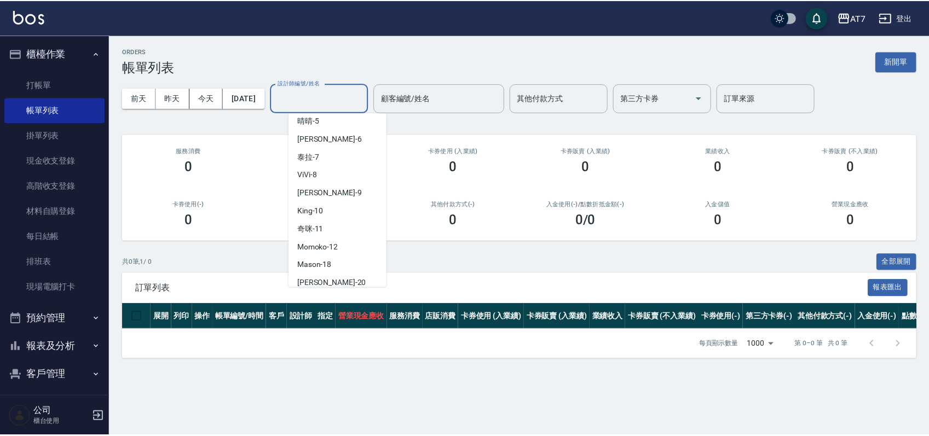
scroll to position [146, 0]
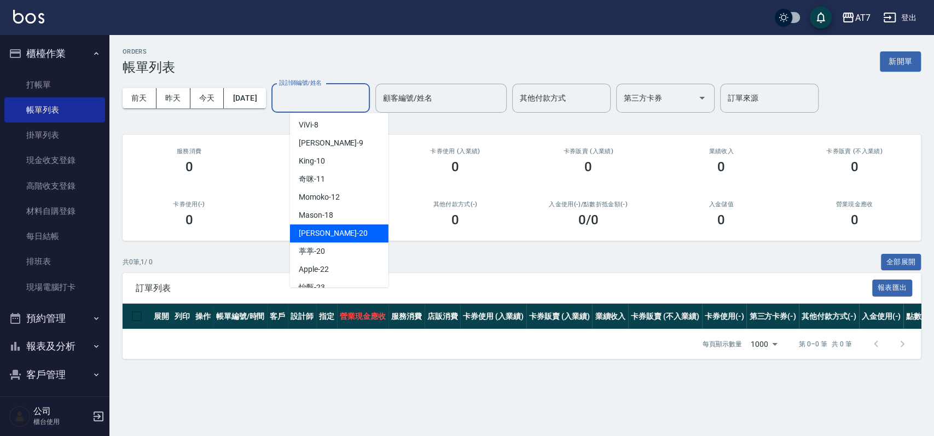
click at [348, 232] on div "[PERSON_NAME] -20" at bounding box center [339, 233] width 99 height 18
type input "[PERSON_NAME]-20"
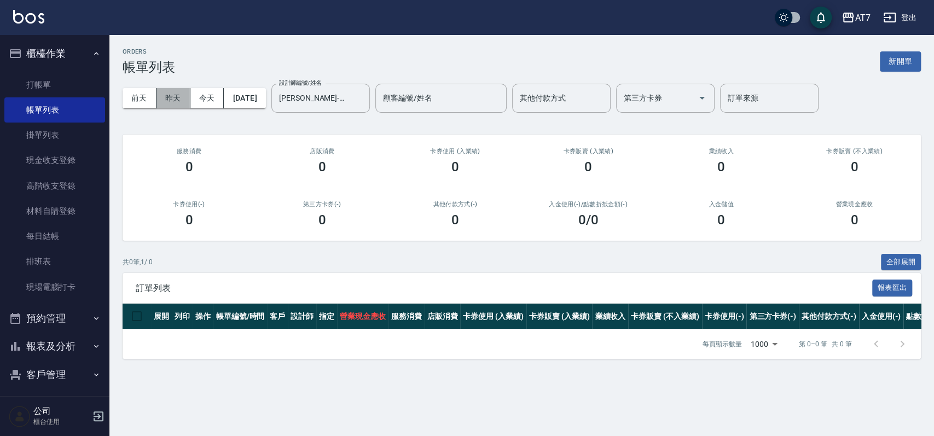
click at [178, 99] on button "昨天" at bounding box center [174, 98] width 34 height 20
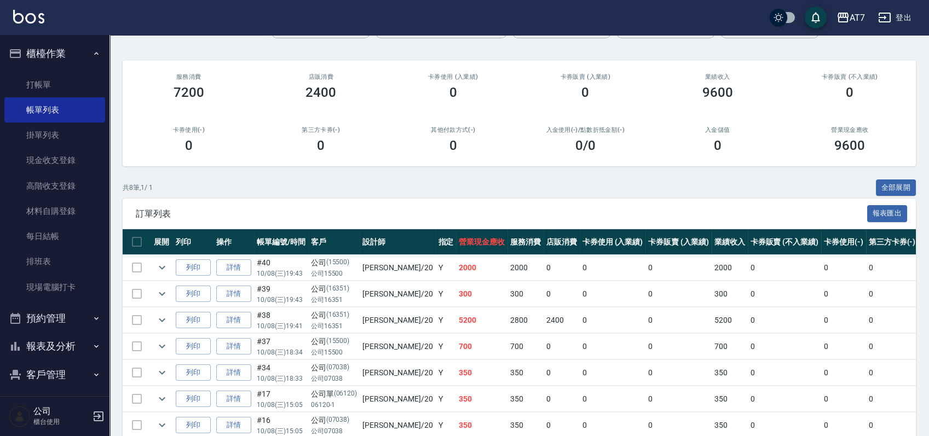
scroll to position [156, 0]
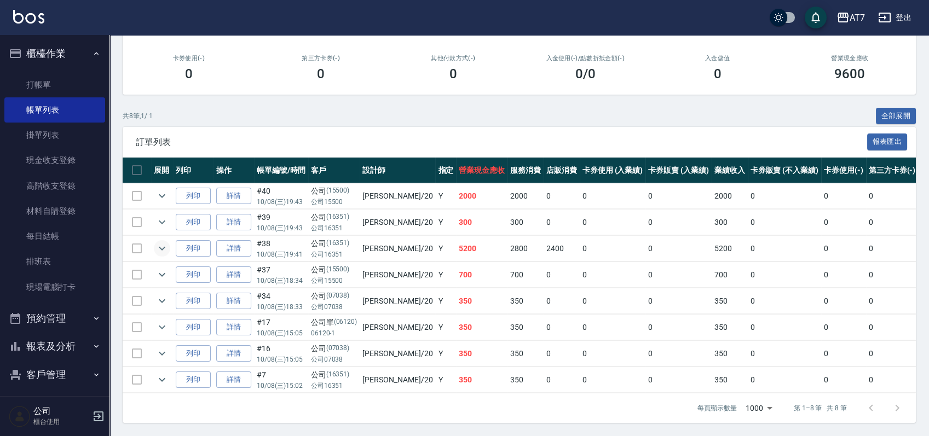
click at [167, 242] on icon "expand row" at bounding box center [161, 248] width 13 height 13
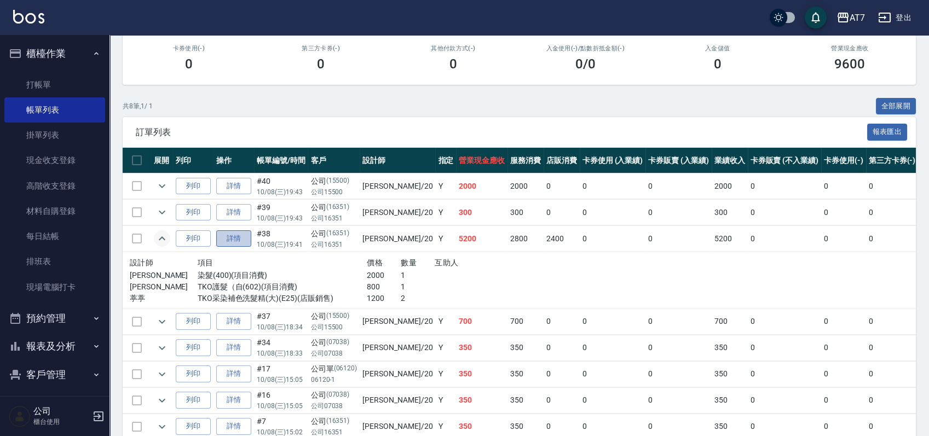
click at [250, 236] on link "詳情" at bounding box center [233, 238] width 35 height 17
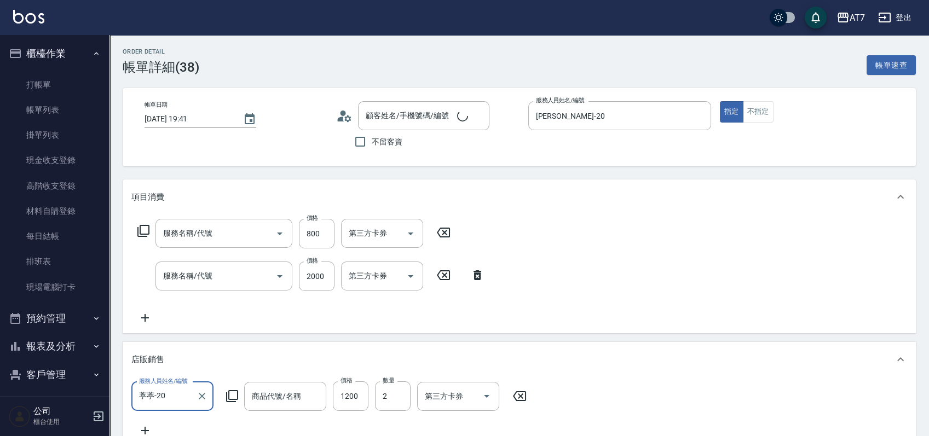
type input "[DATE] 19:41"
type input "[PERSON_NAME]-20"
type input "520"
type input "TKO護髮（自(602)"
type input "染髮(400)"
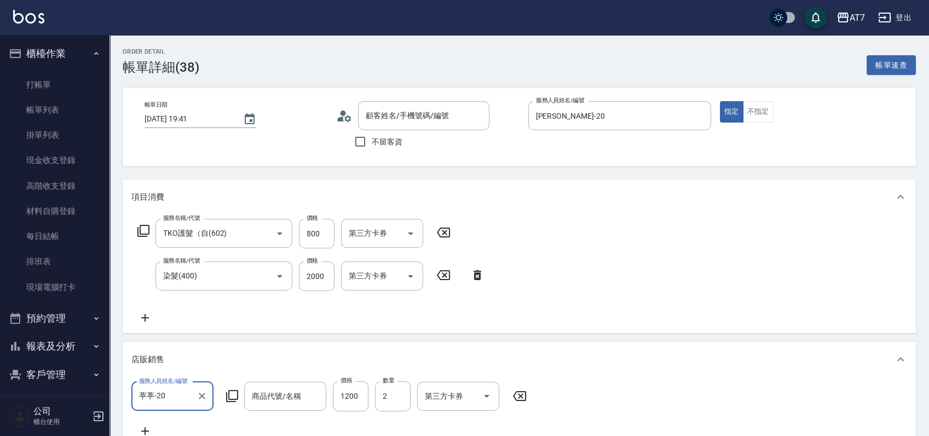
type input "TKO采染補色洗髮精(大)"
type input "公司/公司16351/16351"
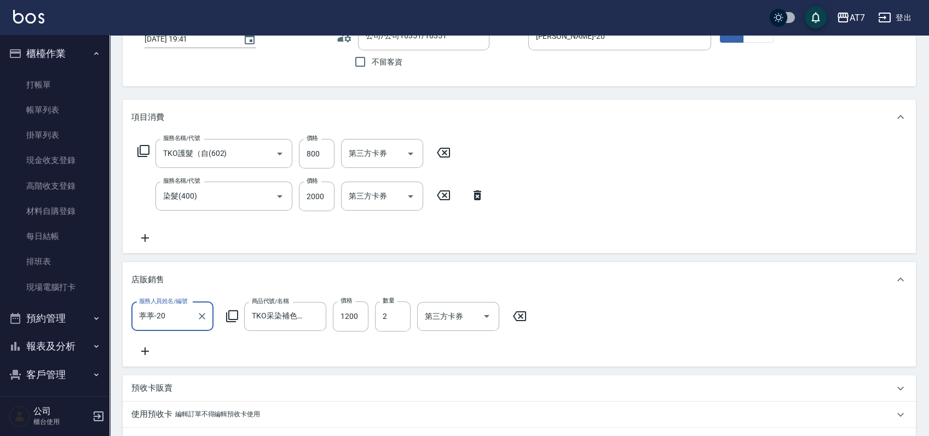
scroll to position [146, 0]
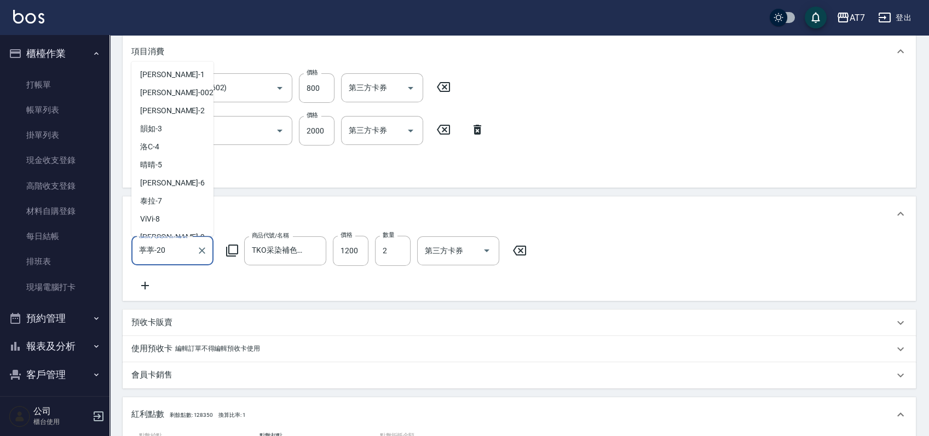
click at [182, 249] on input "葶葶-20" at bounding box center [164, 250] width 56 height 19
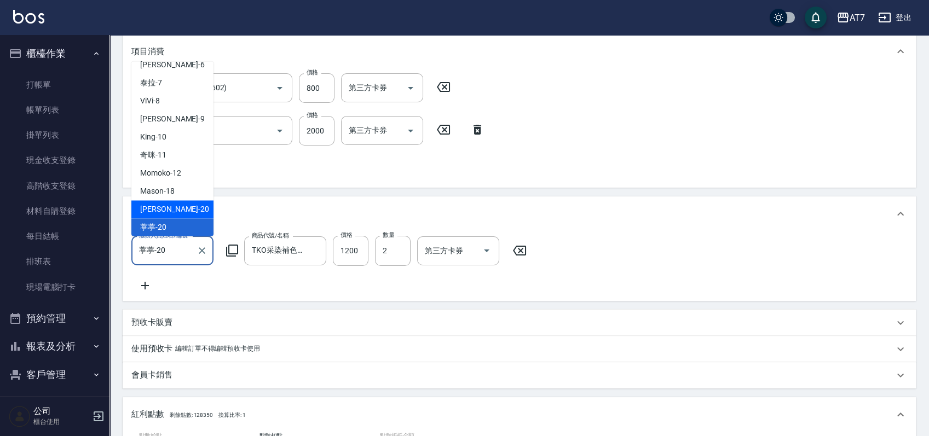
click at [183, 207] on div "[PERSON_NAME] -20" at bounding box center [172, 210] width 82 height 18
type input "[PERSON_NAME]-20"
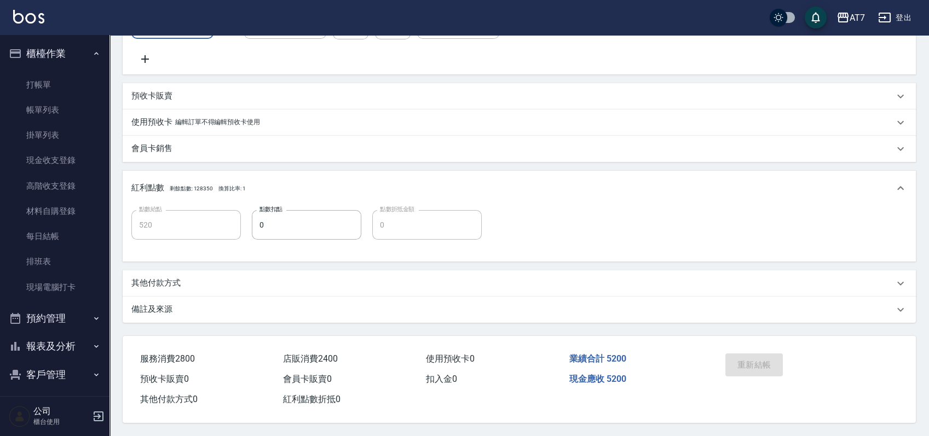
scroll to position [167, 0]
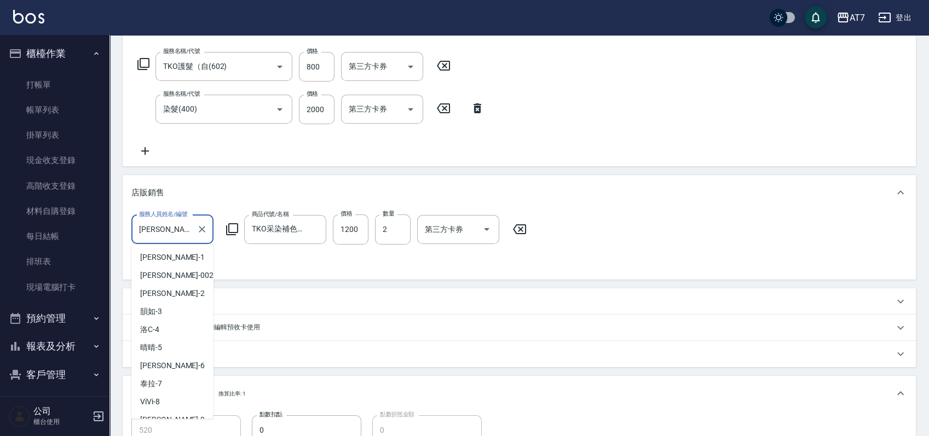
click at [174, 224] on input "[PERSON_NAME]-20" at bounding box center [164, 229] width 56 height 19
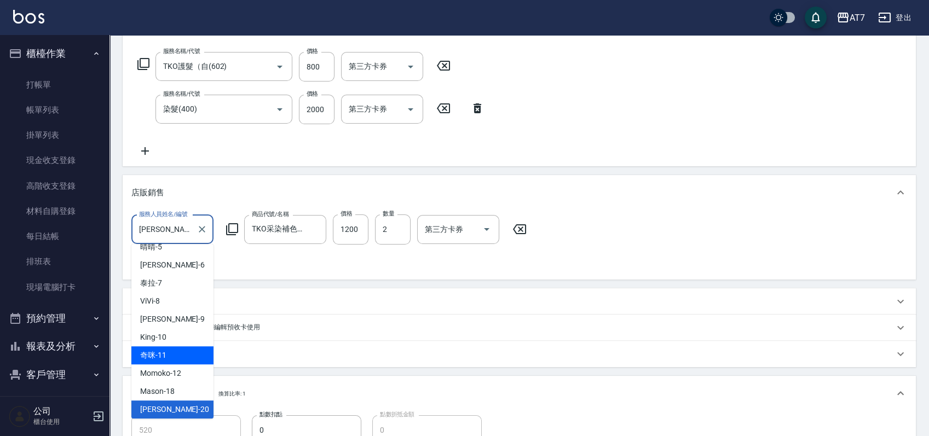
scroll to position [174, 0]
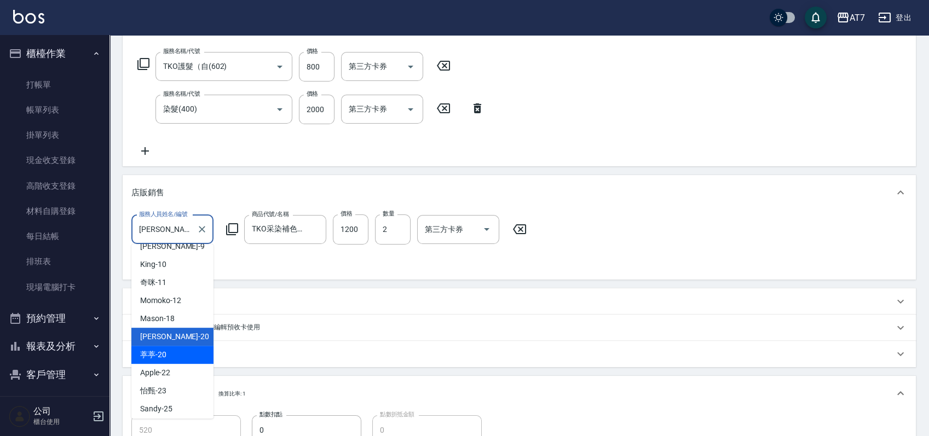
click at [655, 272] on div "服務人員姓名/編號 [PERSON_NAME]-20 服務人員姓名/編號 商品代號/名稱 TKO采染補色洗髮精(大) 商品代號/名稱 價格 1200 價格 數…" at bounding box center [519, 244] width 793 height 69
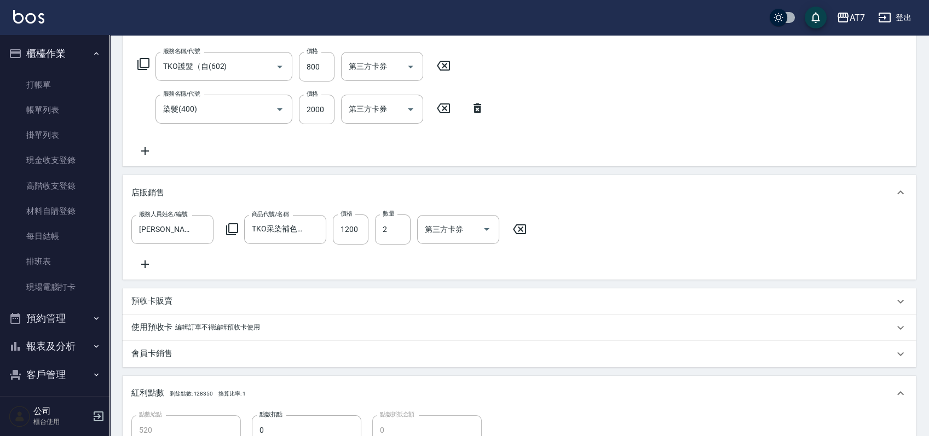
click at [564, 168] on div "項目消費 服務名稱/代號 TKO護髮（自(602) 服務名稱/代號 價格 800 價格 第三方卡券 第三方卡券 服務名稱/代號 染髮(400) 服務名稱/代號…" at bounding box center [519, 271] width 793 height 516
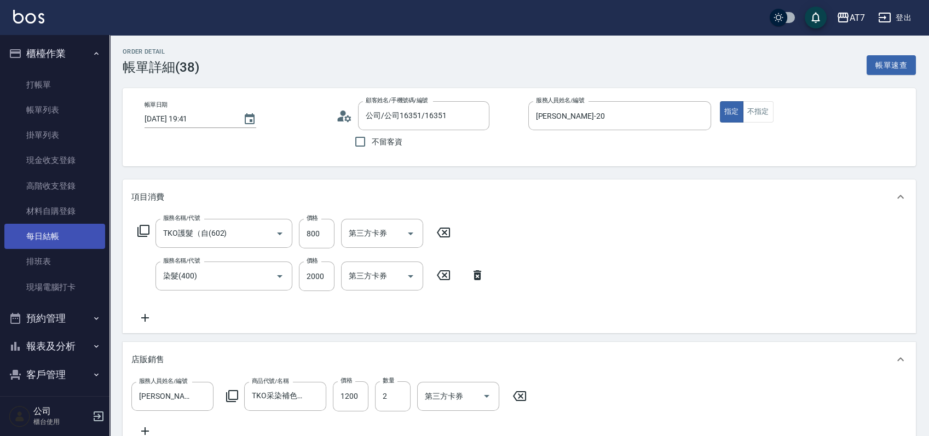
click at [39, 232] on link "每日結帳" at bounding box center [54, 236] width 101 height 25
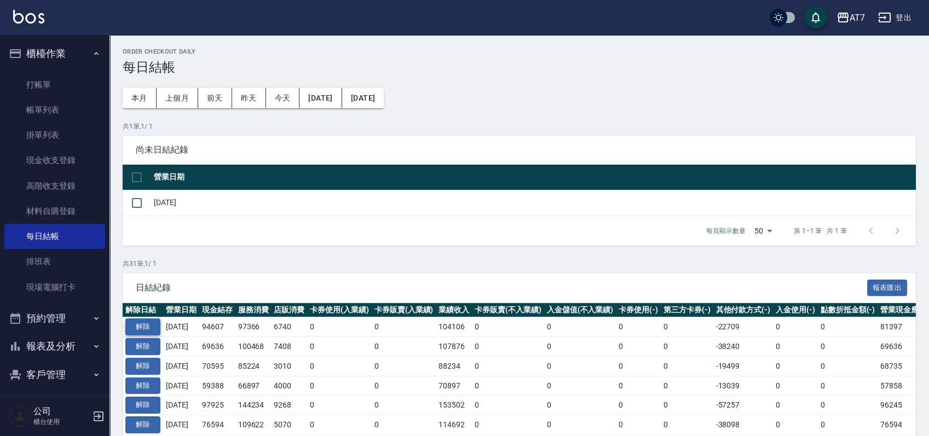
click at [142, 321] on button "解除" at bounding box center [142, 327] width 35 height 17
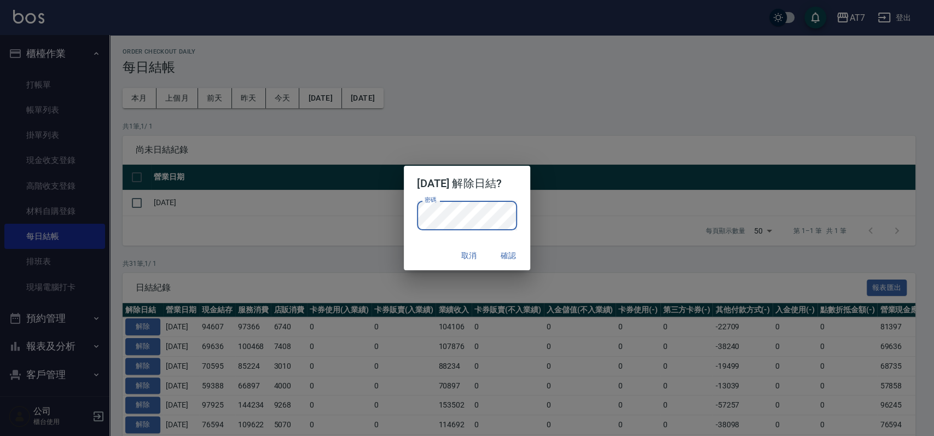
click at [341, 269] on div "2025/10/08 解除日結? 密碼 密碼 取消 確認" at bounding box center [467, 218] width 934 height 436
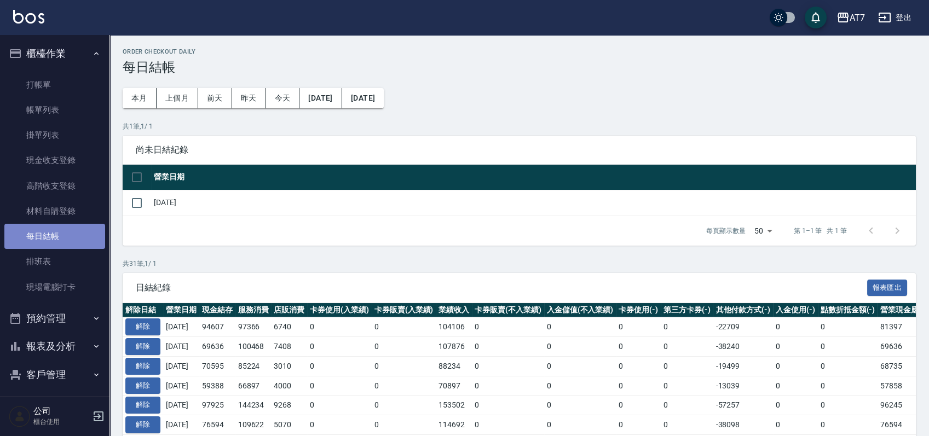
click at [59, 237] on link "每日結帳" at bounding box center [54, 236] width 101 height 25
click at [143, 326] on button "解除" at bounding box center [142, 327] width 35 height 17
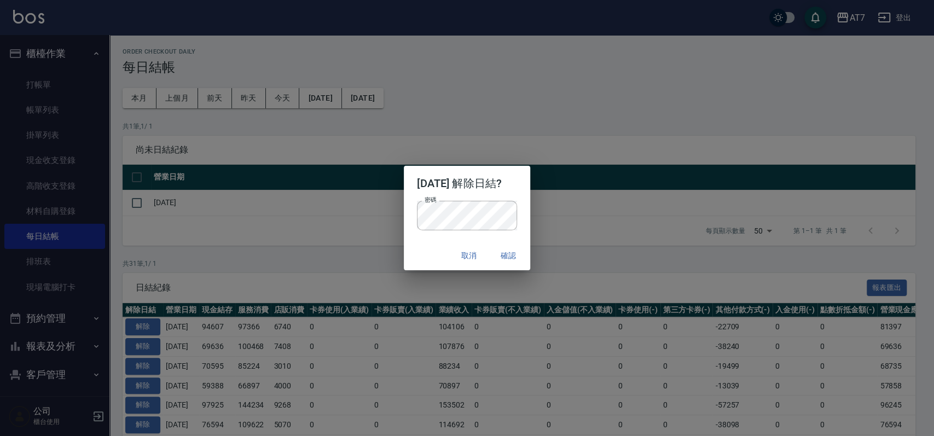
click at [428, 256] on div "取消 確認" at bounding box center [467, 255] width 126 height 29
click at [518, 256] on button "確認" at bounding box center [508, 256] width 35 height 20
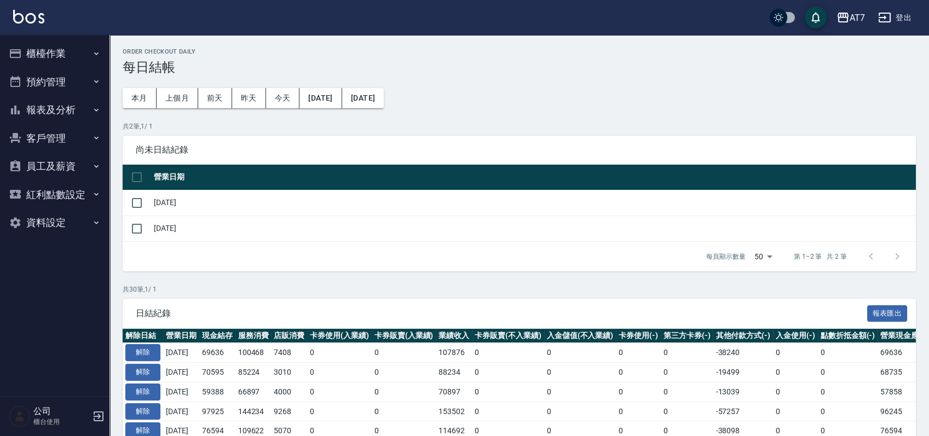
click at [50, 53] on button "櫃檯作業" at bounding box center [54, 53] width 101 height 28
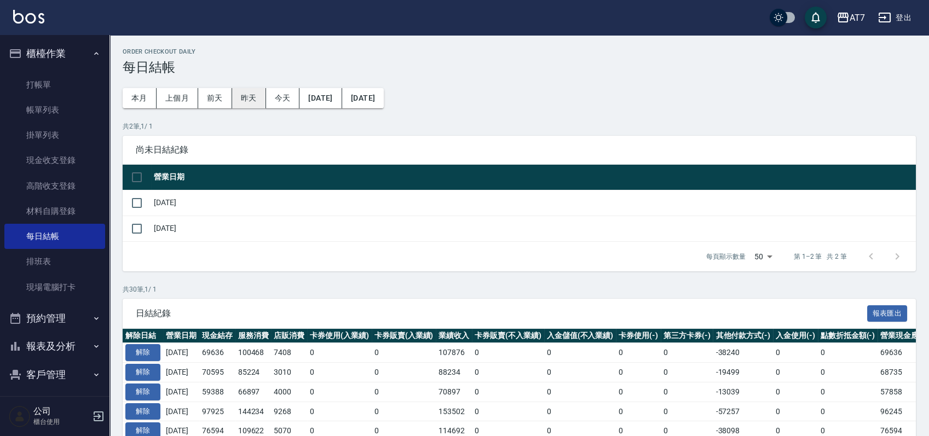
click at [259, 96] on button "昨天" at bounding box center [249, 98] width 34 height 20
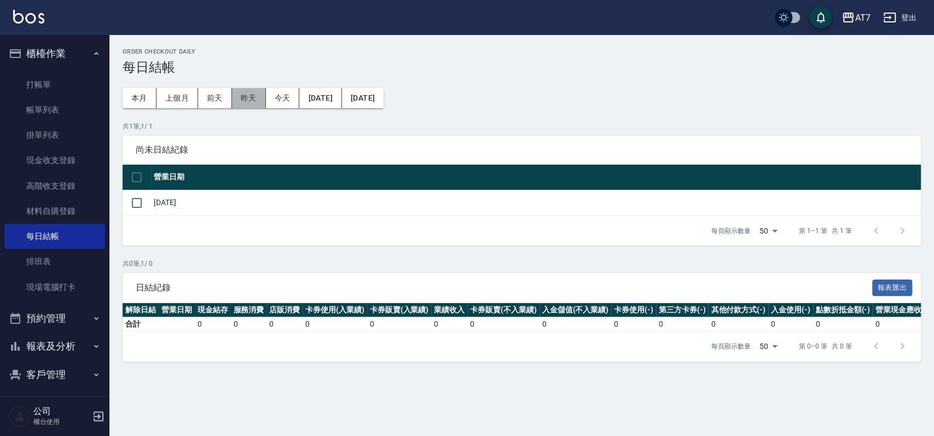
click at [250, 100] on button "昨天" at bounding box center [249, 98] width 34 height 20
click at [59, 105] on link "帳單列表" at bounding box center [54, 109] width 101 height 25
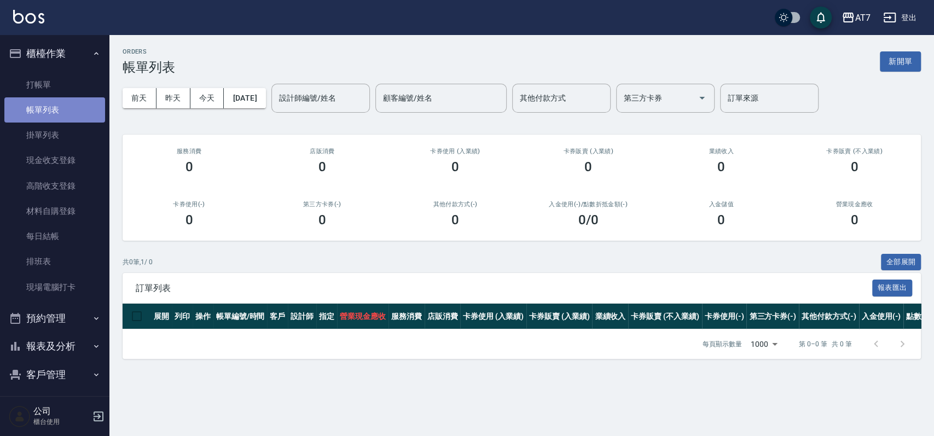
click at [61, 114] on link "帳單列表" at bounding box center [54, 109] width 101 height 25
click at [183, 101] on button "昨天" at bounding box center [174, 98] width 34 height 20
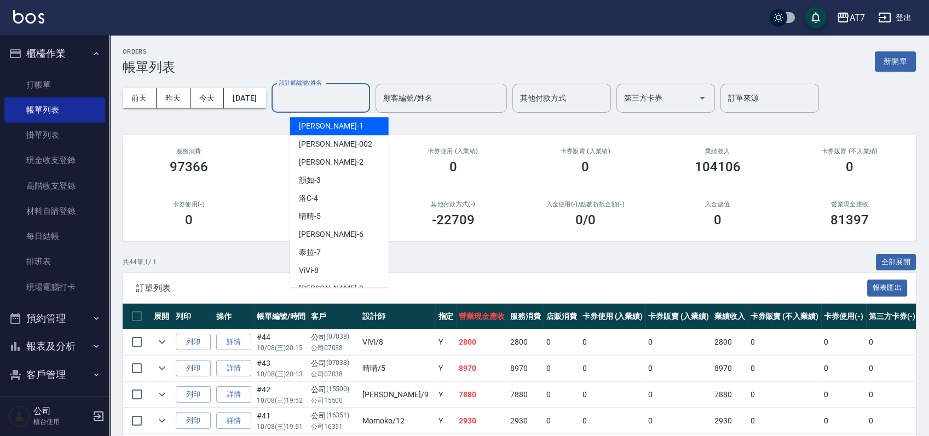
click at [349, 105] on input "設計師編號/姓名" at bounding box center [320, 98] width 89 height 19
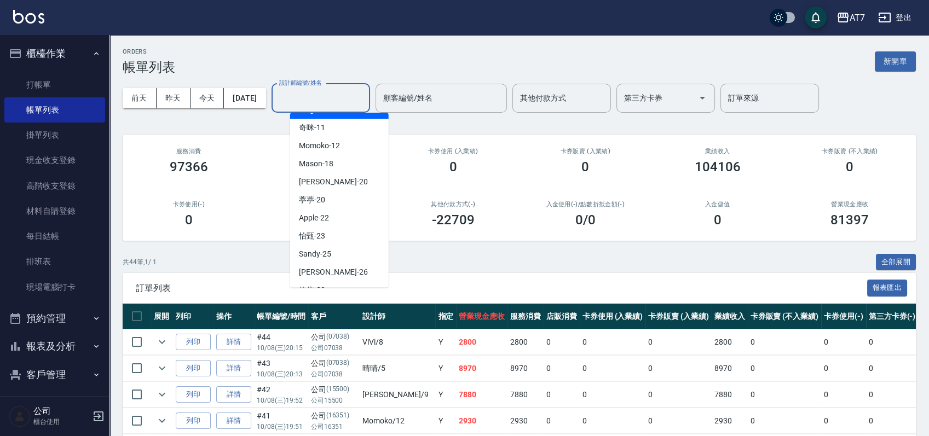
scroll to position [219, 0]
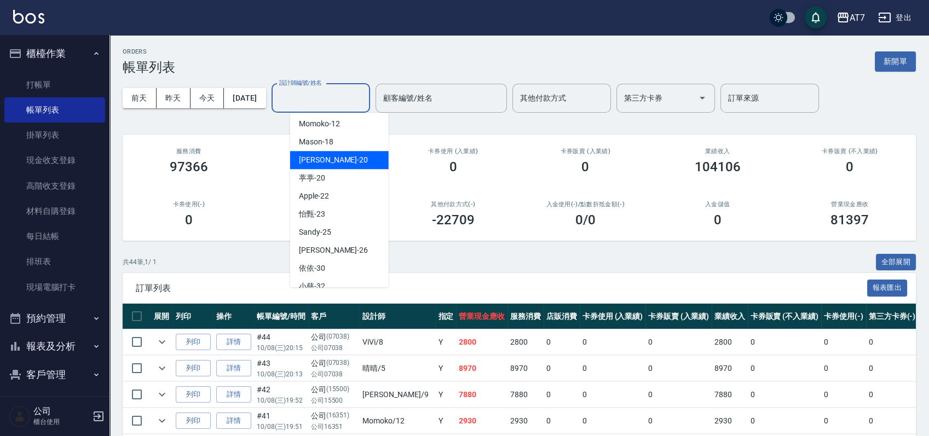
click at [347, 160] on div "妮可 -20" at bounding box center [339, 160] width 99 height 18
type input "妮可-20"
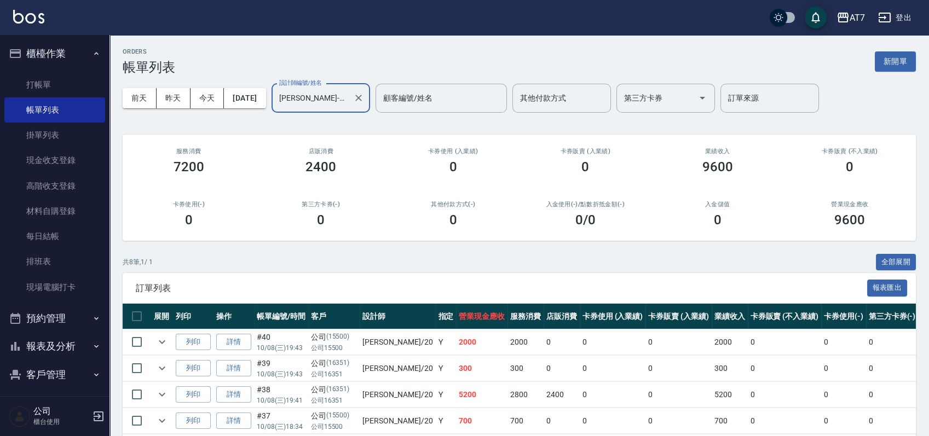
scroll to position [156, 0]
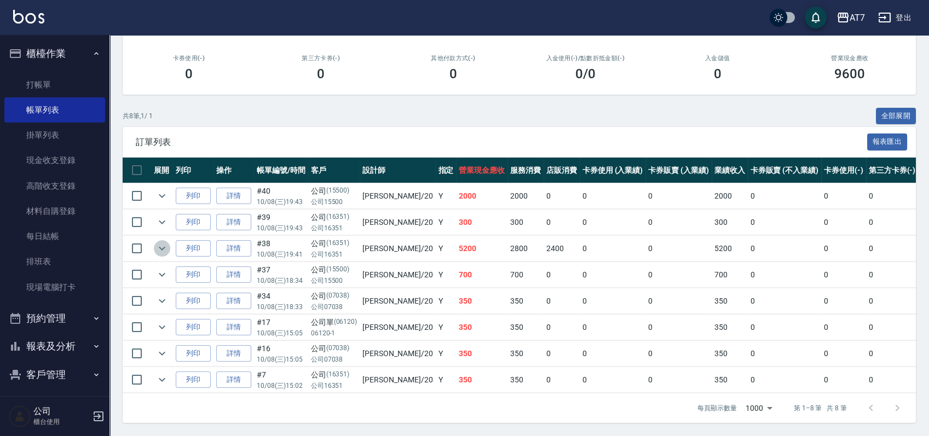
click at [169, 240] on button "expand row" at bounding box center [162, 248] width 16 height 16
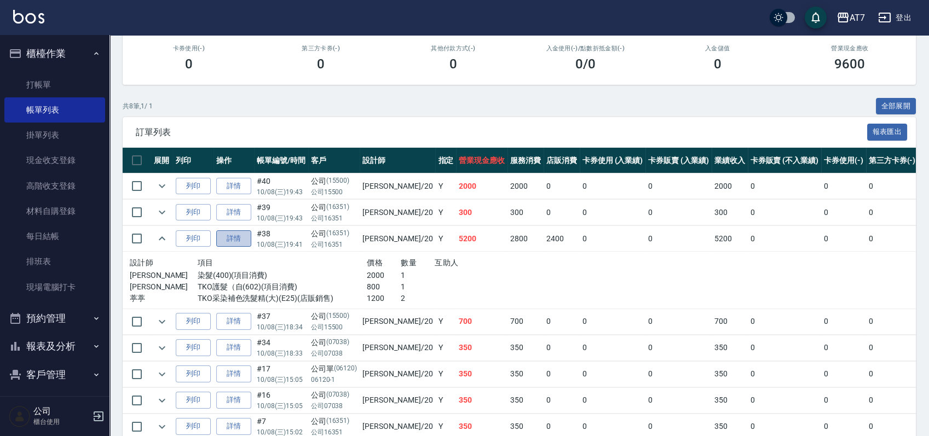
click at [235, 236] on link "詳情" at bounding box center [233, 238] width 35 height 17
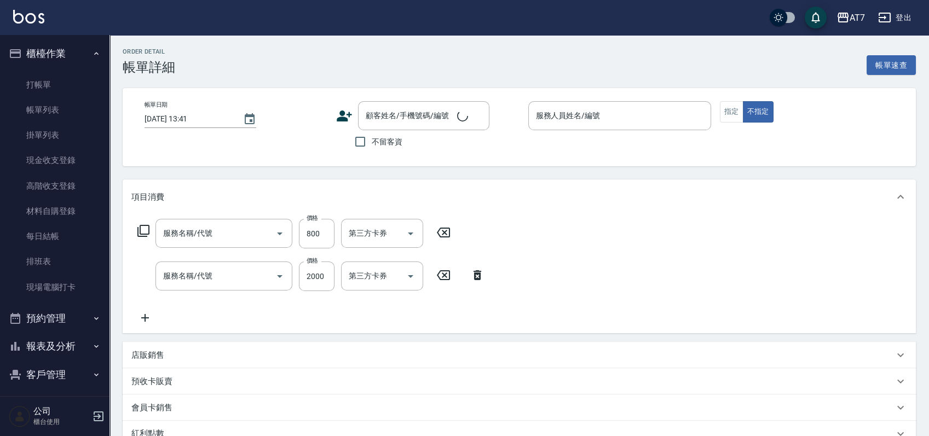
type input "2025/10/08 19:41"
type input "妮可-20"
type input "520"
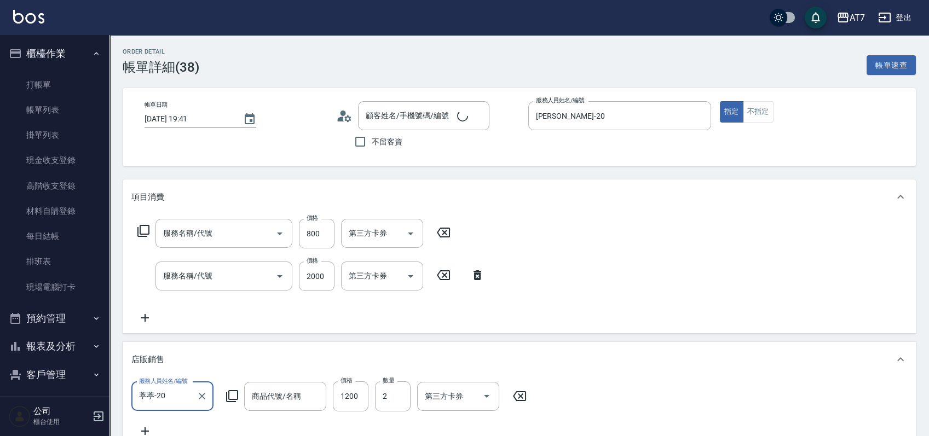
type input "TKO護髮（自(602)"
type input "染髮(400)"
type input "公司/公司16351/16351"
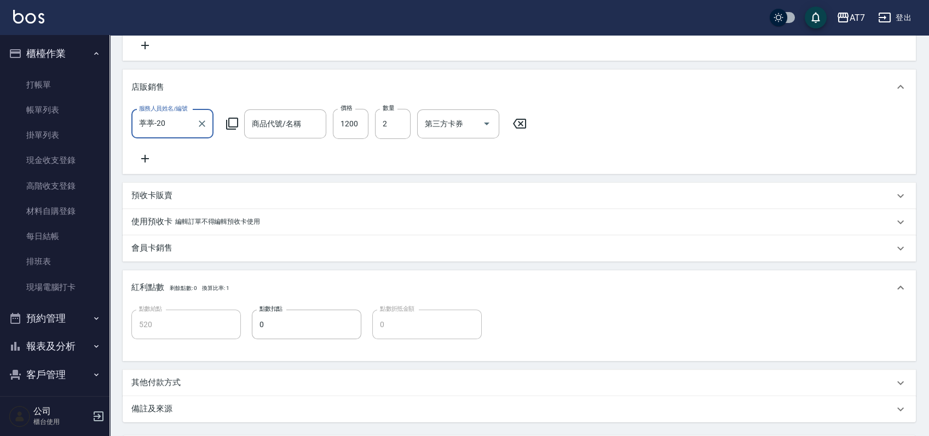
type input "TKO采染補色洗髮精(大)"
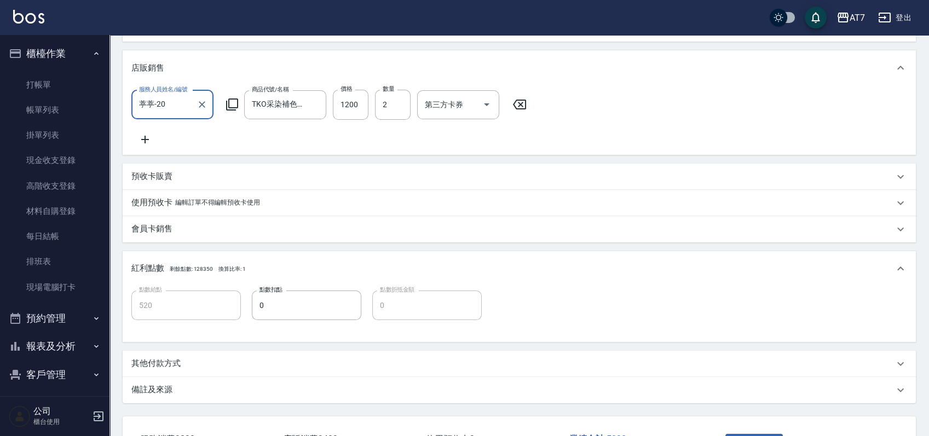
click at [175, 112] on input "葶葶-20" at bounding box center [164, 104] width 56 height 19
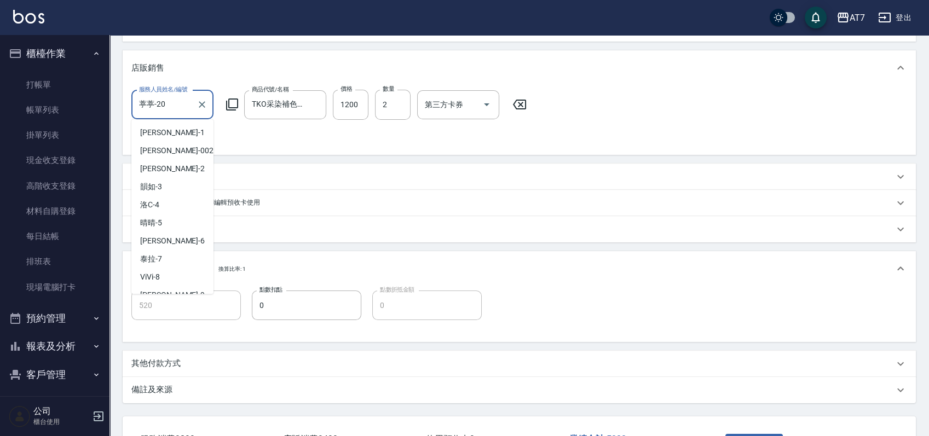
scroll to position [118, 0]
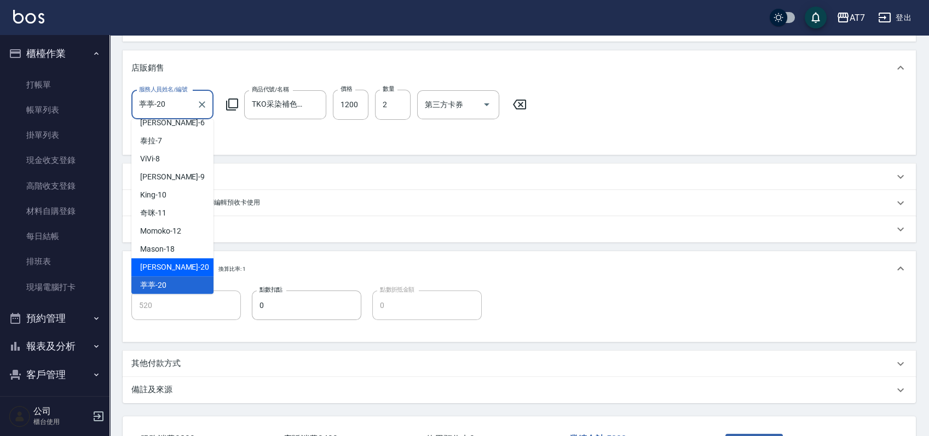
click at [183, 263] on div "妮可 -20" at bounding box center [172, 267] width 82 height 18
type input "妮可-20"
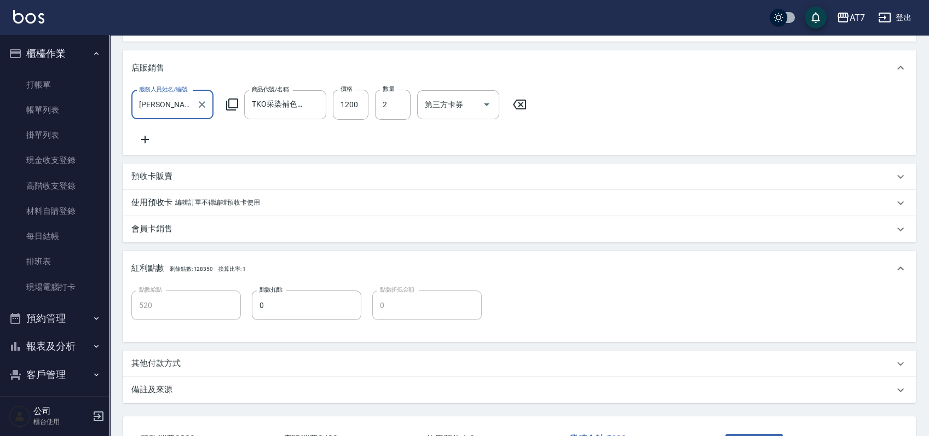
click at [764, 137] on div "服務人員姓名/編號 妮可-20 服務人員姓名/編號 商品代號/名稱 TKO采染補色洗髮精(大) 商品代號/名稱 價格 1200 價格 數量 2 數量 第三方卡…" at bounding box center [519, 118] width 776 height 56
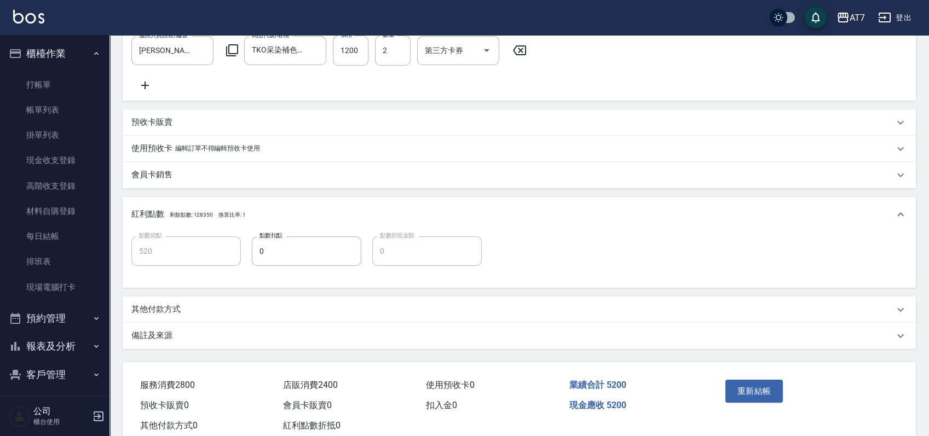
scroll to position [386, 0]
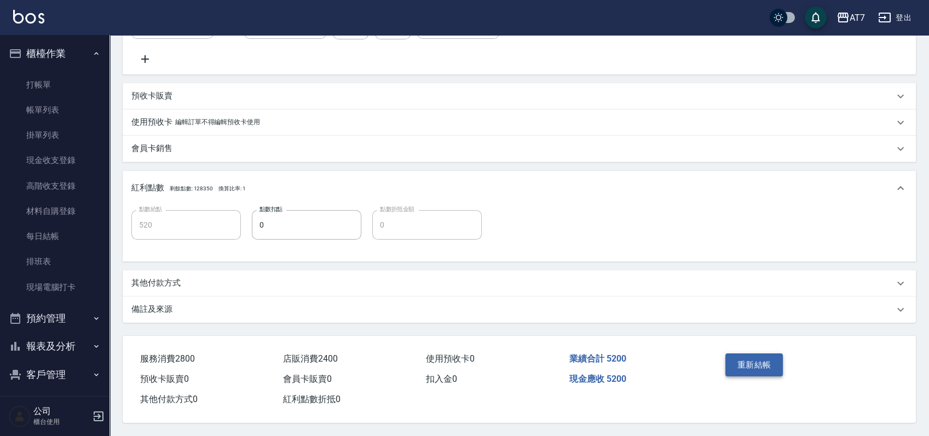
click at [760, 358] on button "重新結帳" at bounding box center [754, 365] width 58 height 23
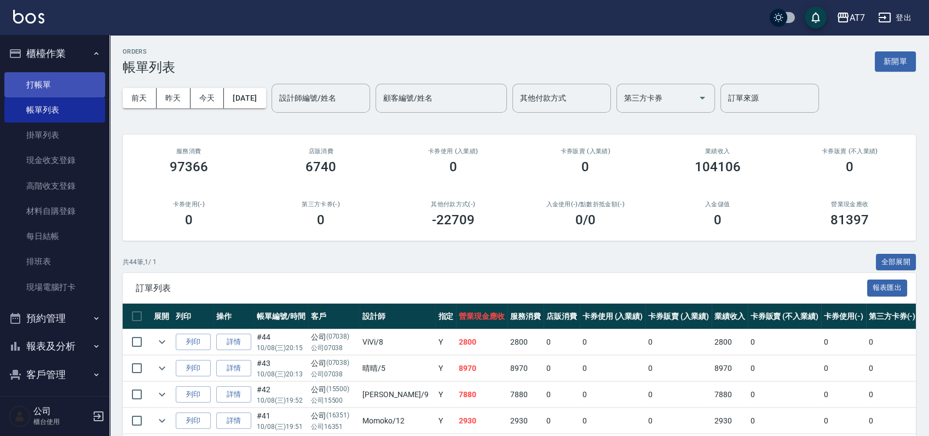
click at [72, 81] on link "打帳單" at bounding box center [54, 84] width 101 height 25
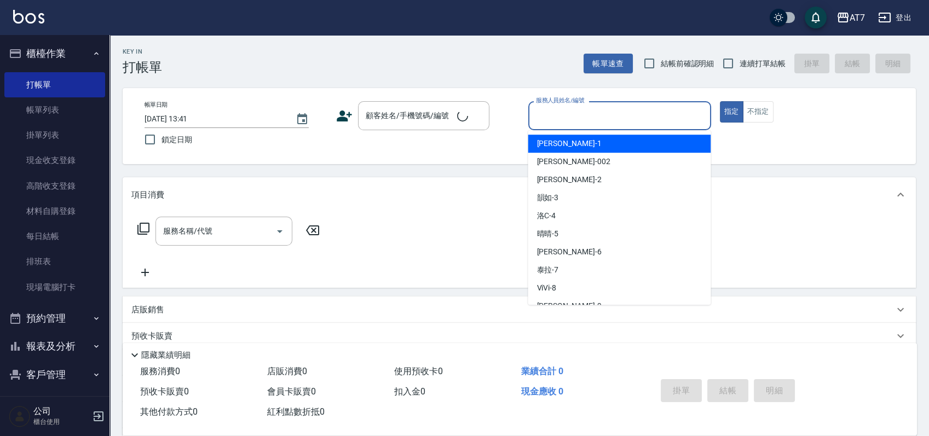
click at [613, 118] on input "服務人員姓名/編號" at bounding box center [619, 115] width 173 height 19
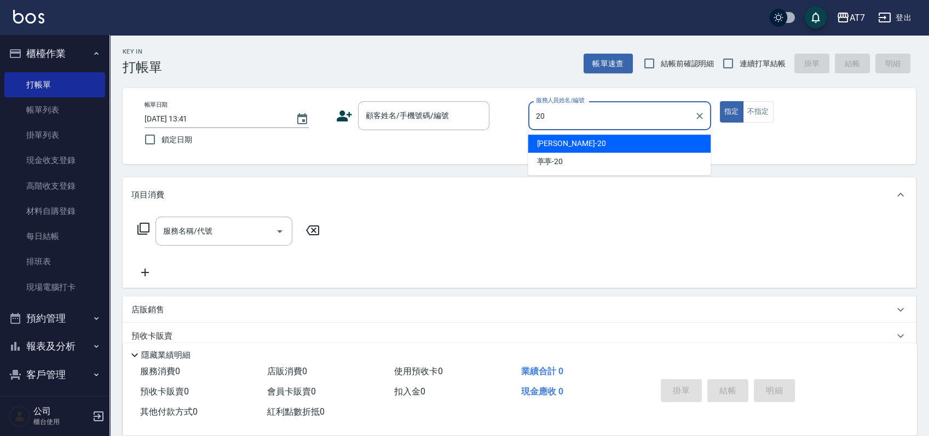
type input "20"
click at [745, 172] on div "Key In 打帳單 帳單速查 結帳前確認明細 連續打單結帳 掛單 結帳 明細 帳單日期 2025/10/09 13:41 鎖定日期 顧客姓名/手機號碼/編號…" at bounding box center [519, 296] width 820 height 523
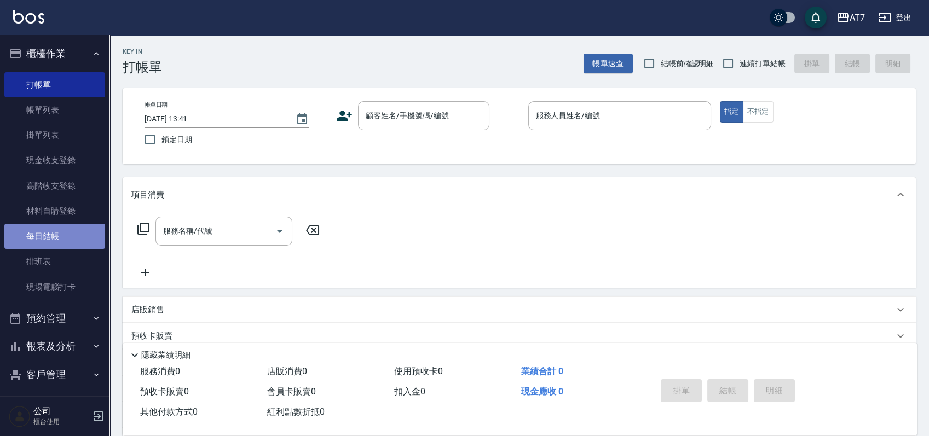
click at [66, 231] on link "每日結帳" at bounding box center [54, 236] width 101 height 25
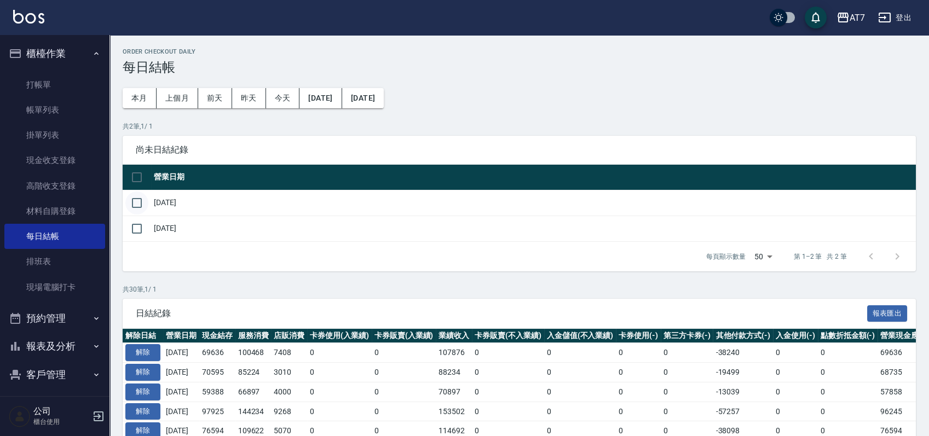
click at [137, 200] on input "checkbox" at bounding box center [136, 203] width 23 height 23
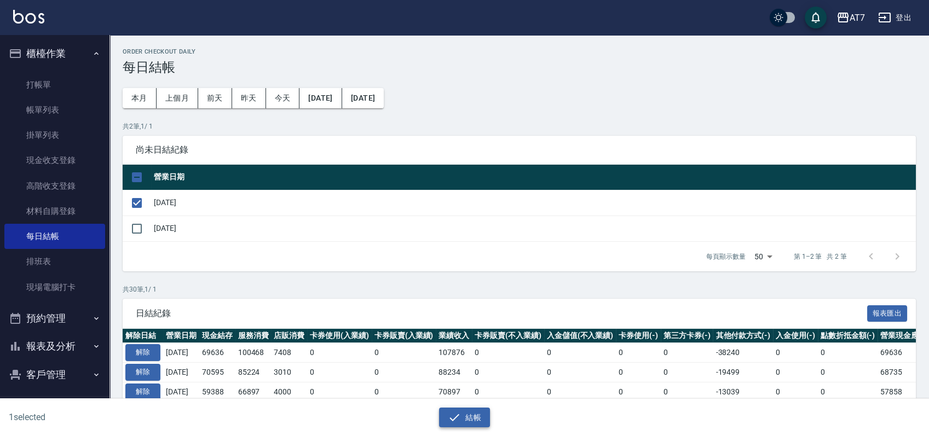
click at [464, 414] on button "結帳" at bounding box center [464, 418] width 51 height 20
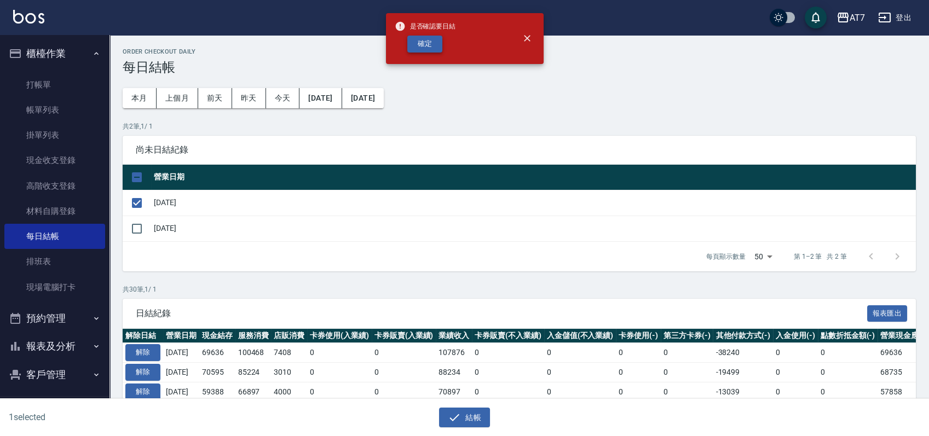
click at [412, 39] on button "確定" at bounding box center [424, 44] width 35 height 17
checkbox input "false"
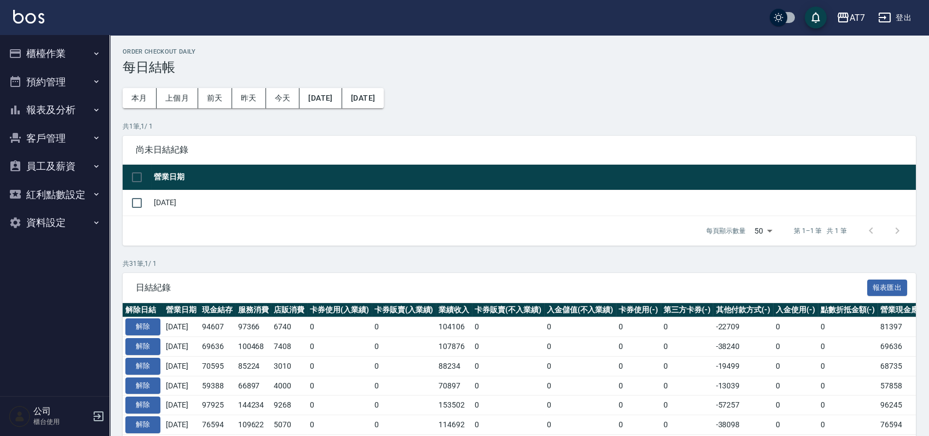
click at [61, 44] on button "櫃檯作業" at bounding box center [54, 53] width 101 height 28
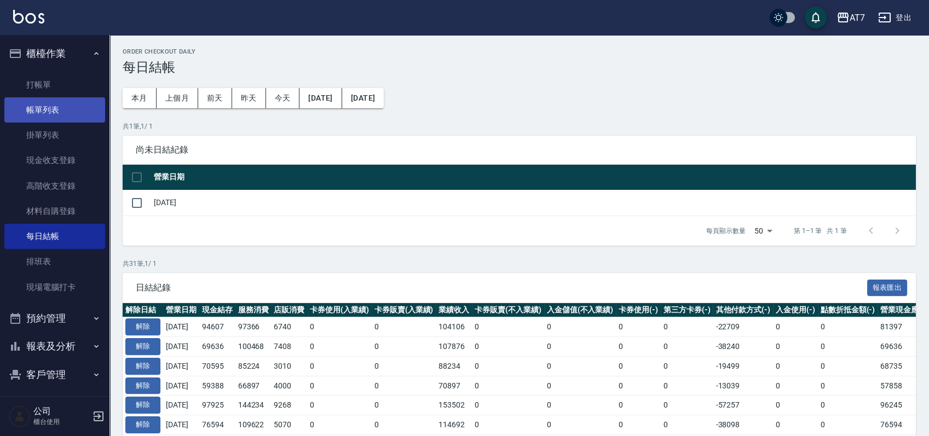
click at [60, 104] on link "帳單列表" at bounding box center [54, 109] width 101 height 25
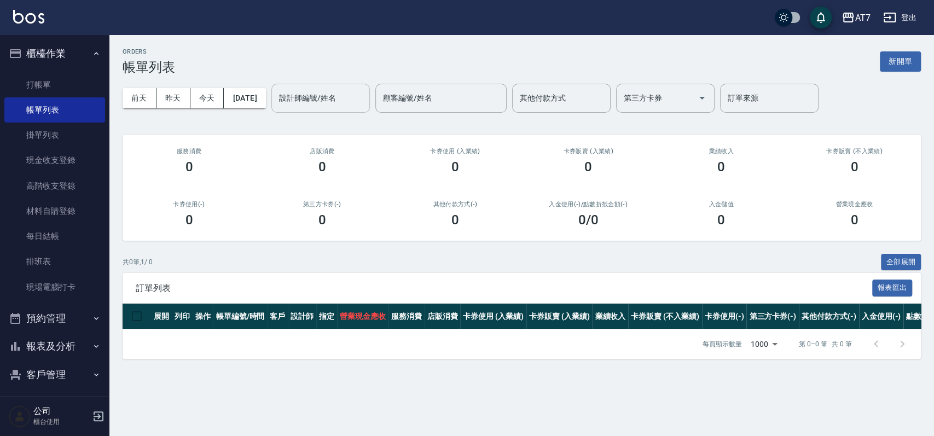
click at [321, 99] on input "設計師編號/姓名" at bounding box center [320, 98] width 89 height 19
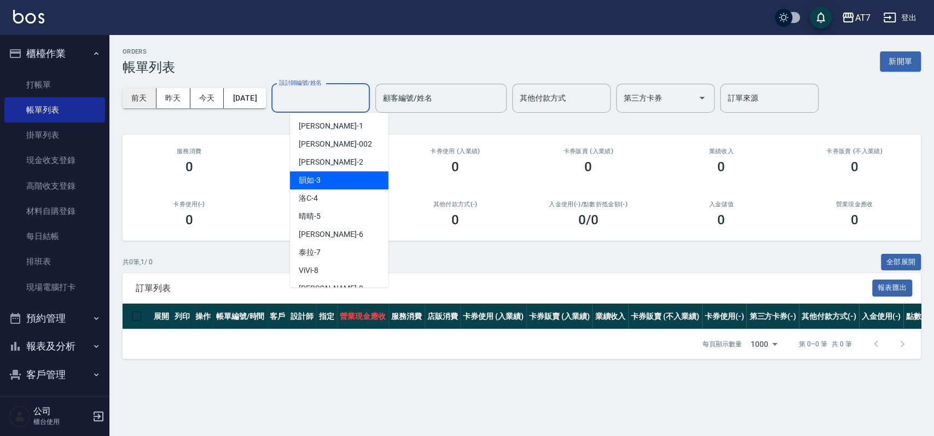
click at [142, 100] on button "前天" at bounding box center [140, 98] width 34 height 20
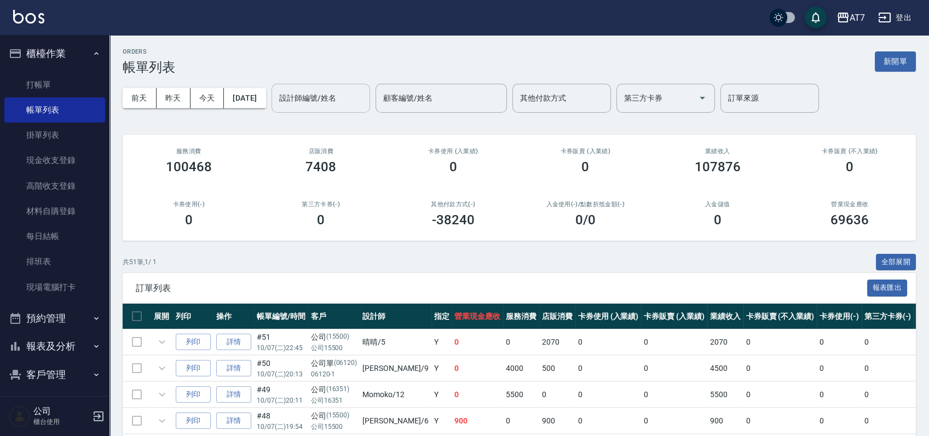
click at [327, 95] on div "設計師編號/姓名 設計師編號/姓名" at bounding box center [321, 98] width 99 height 29
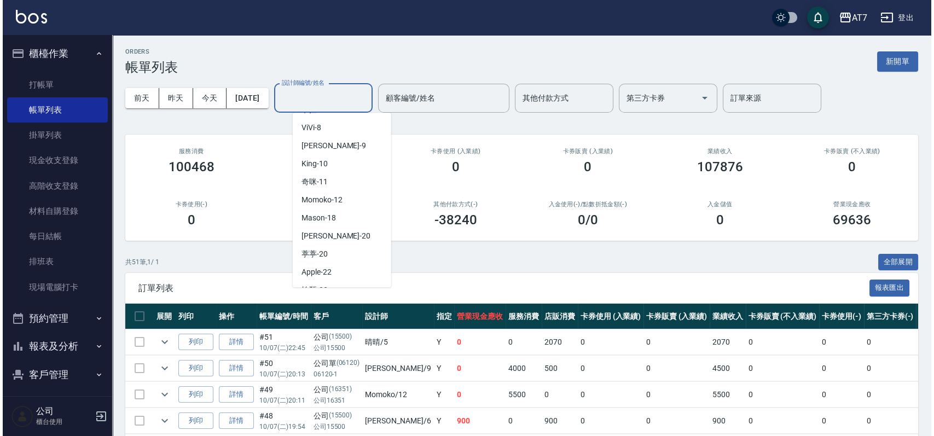
scroll to position [146, 0]
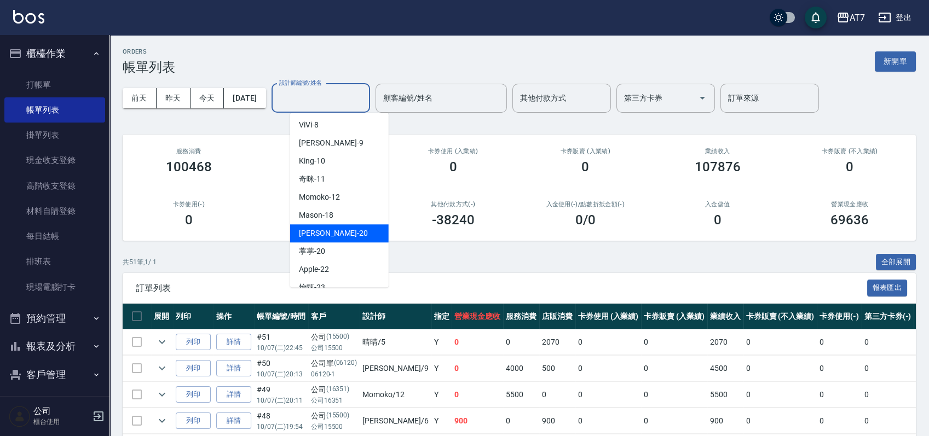
click at [337, 230] on div "妮可 -20" at bounding box center [339, 233] width 99 height 18
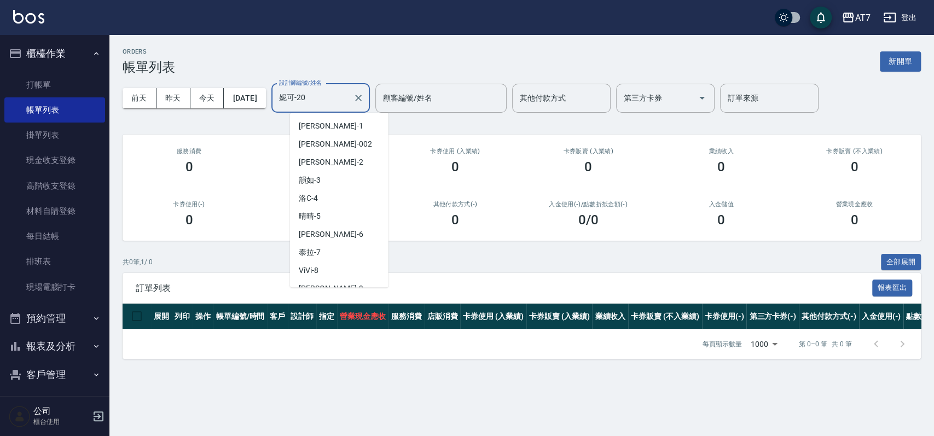
click at [341, 90] on input "妮可-20" at bounding box center [312, 98] width 72 height 19
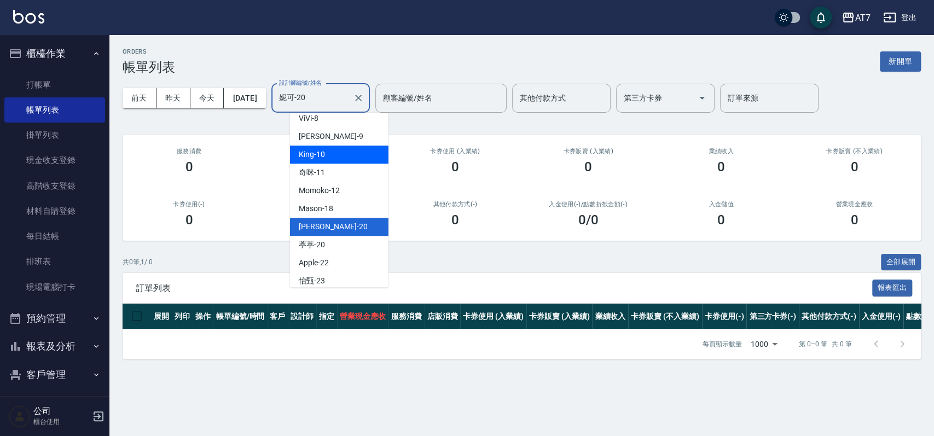
scroll to position [174, 0]
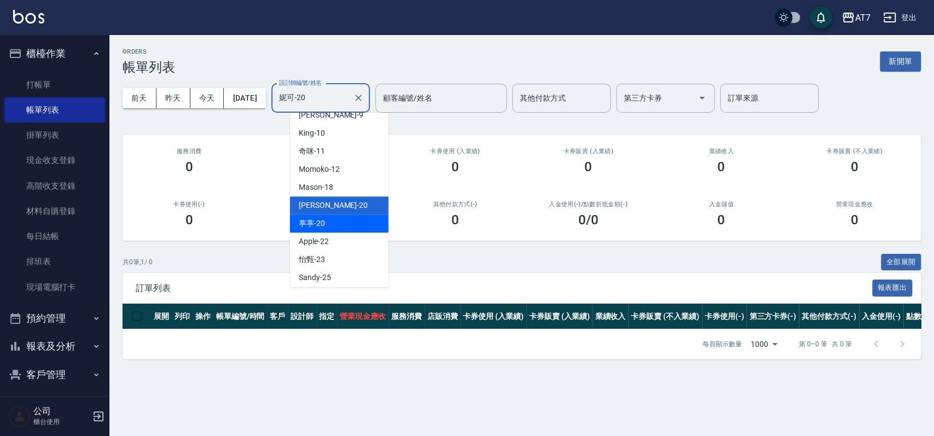
click at [323, 221] on span "葶葶 -20" at bounding box center [312, 223] width 26 height 11
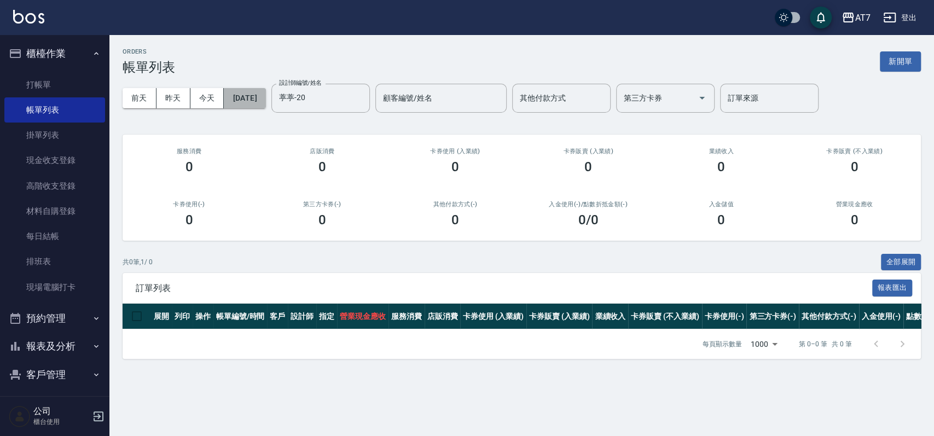
click at [252, 96] on button "2025/10/07" at bounding box center [245, 98] width 42 height 20
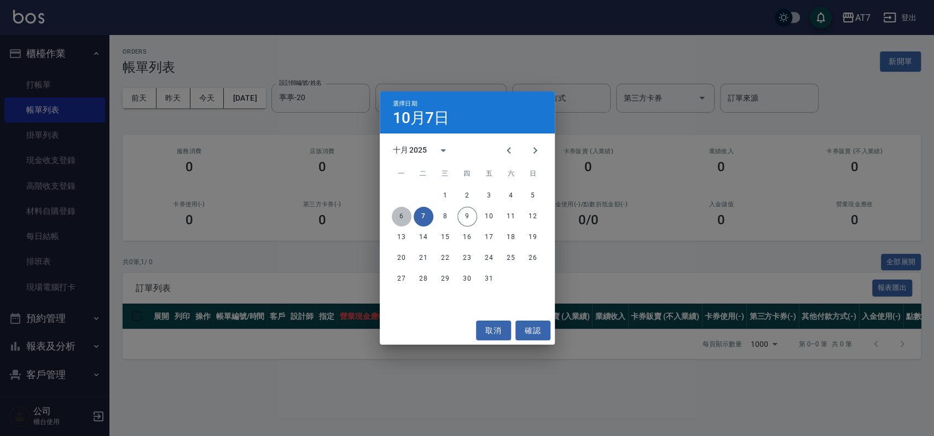
click at [403, 216] on button "6" at bounding box center [402, 217] width 20 height 20
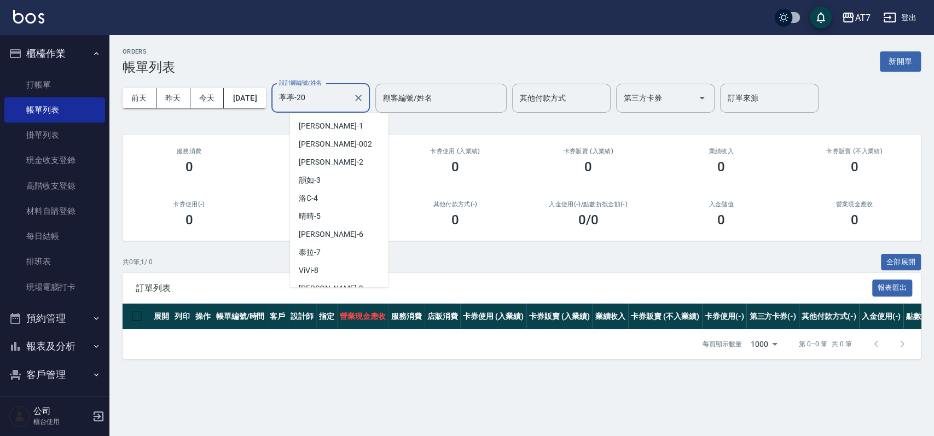
click at [347, 91] on input "葶葶-20" at bounding box center [312, 98] width 72 height 19
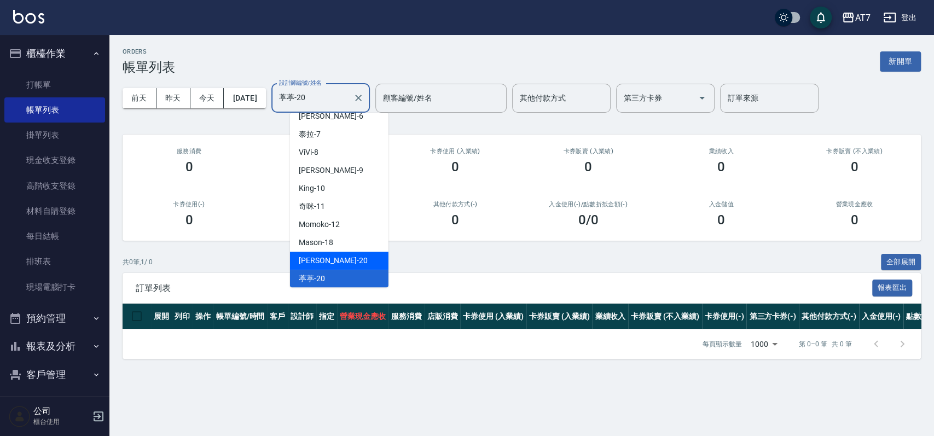
click at [336, 265] on div "妮可 -20" at bounding box center [339, 261] width 99 height 18
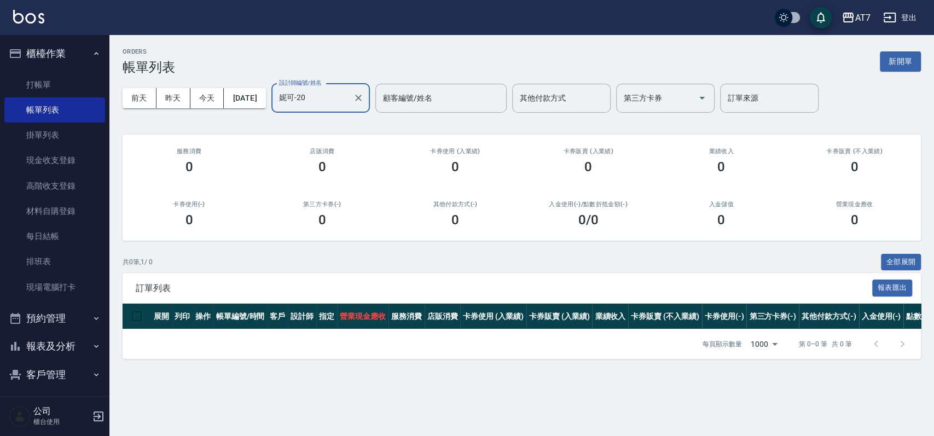
click at [349, 96] on input "妮可-20" at bounding box center [312, 98] width 72 height 19
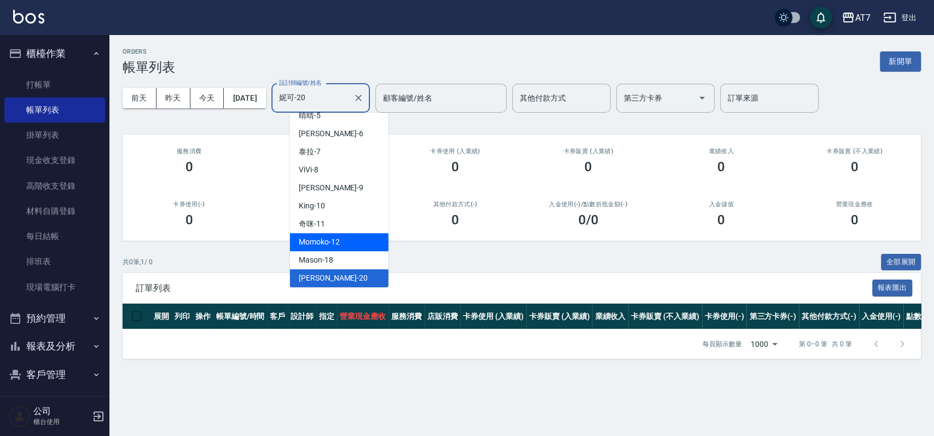
scroll to position [174, 0]
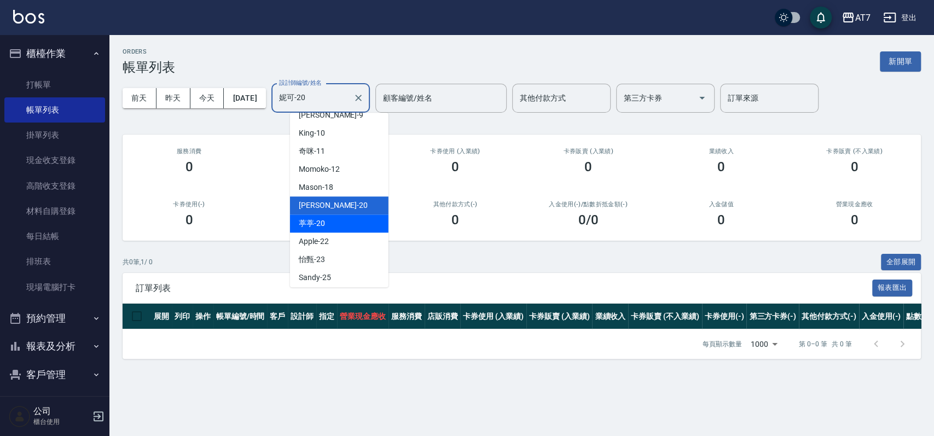
click at [338, 223] on div "葶葶 -20" at bounding box center [339, 224] width 99 height 18
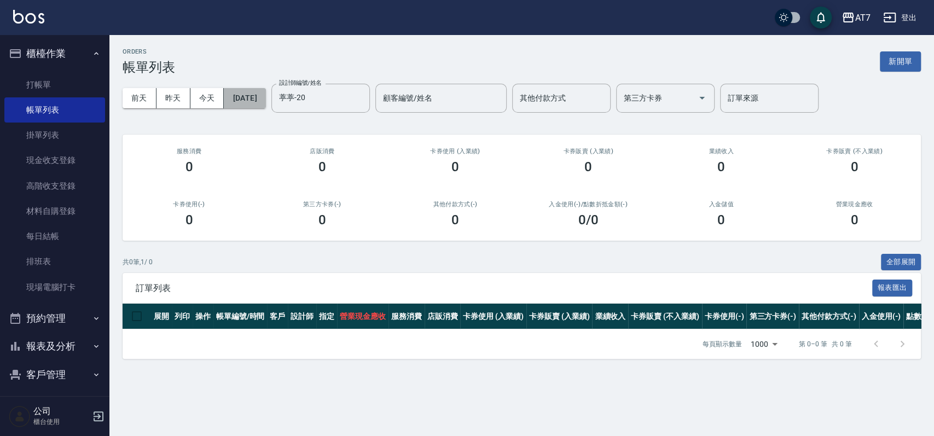
click at [259, 96] on button "2025/10/06" at bounding box center [245, 98] width 42 height 20
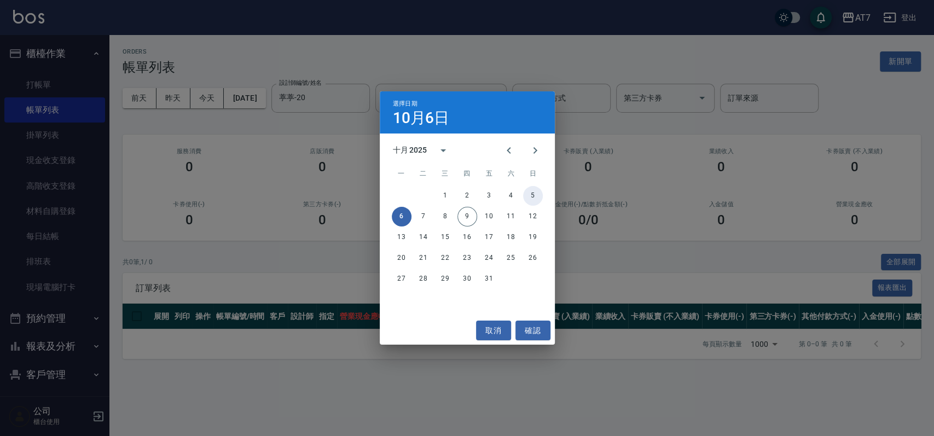
click at [530, 194] on button "5" at bounding box center [533, 196] width 20 height 20
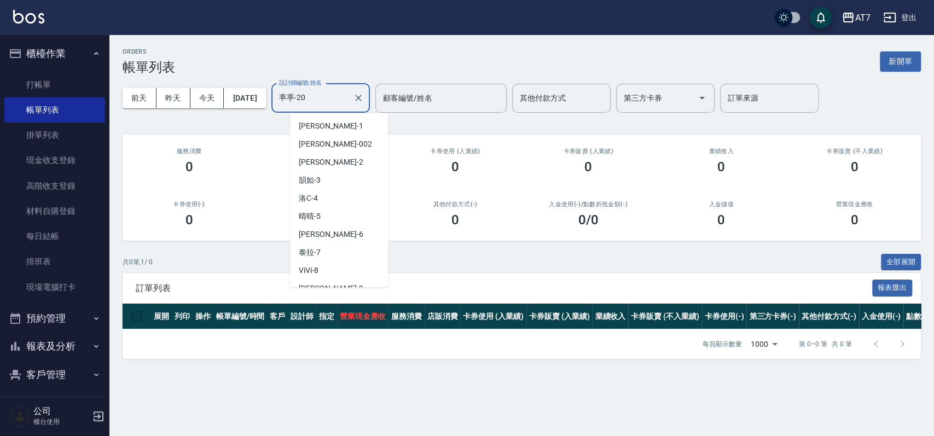
click at [345, 91] on input "葶葶-20" at bounding box center [312, 98] width 72 height 19
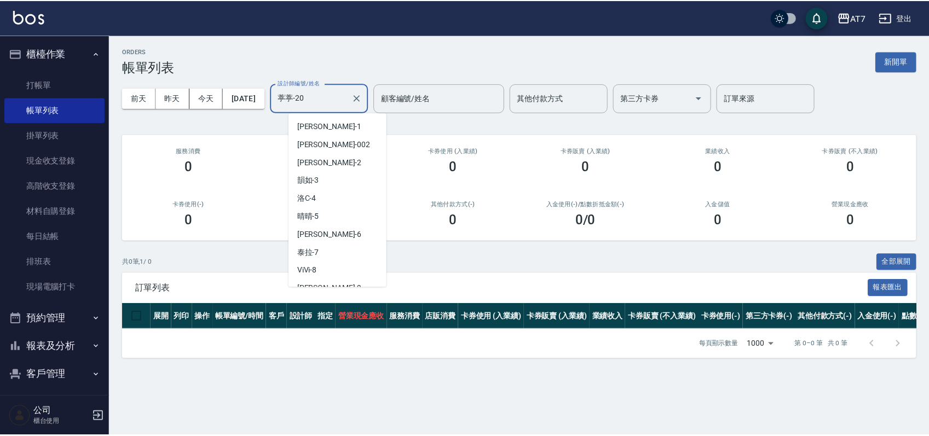
scroll to position [118, 0]
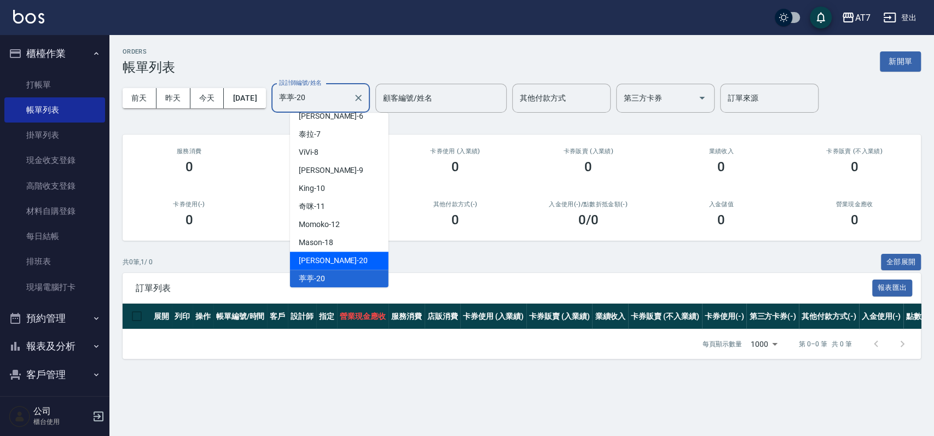
click at [343, 259] on div "妮可 -20" at bounding box center [339, 261] width 99 height 18
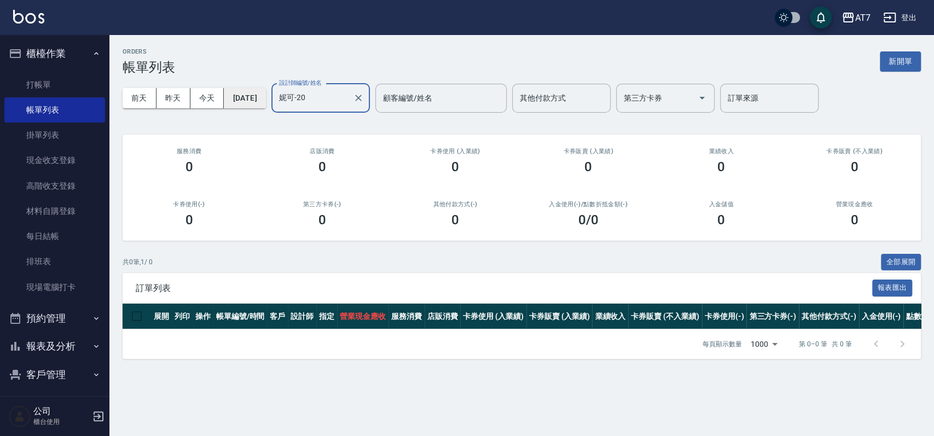
click at [266, 91] on button "2025/10/05" at bounding box center [245, 98] width 42 height 20
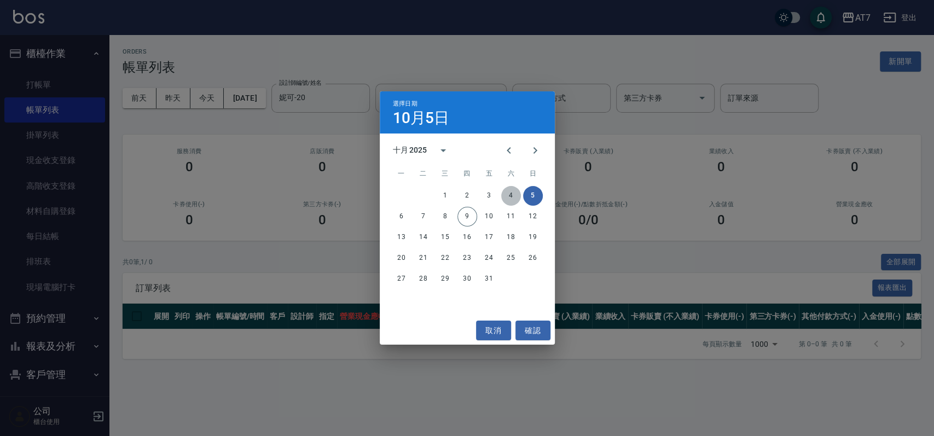
click at [513, 194] on button "4" at bounding box center [511, 196] width 20 height 20
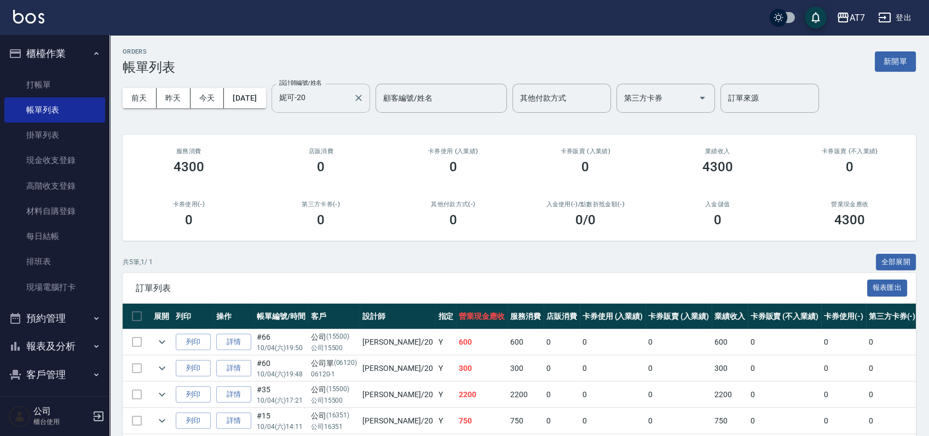
click at [344, 99] on input "妮可-20" at bounding box center [312, 98] width 72 height 19
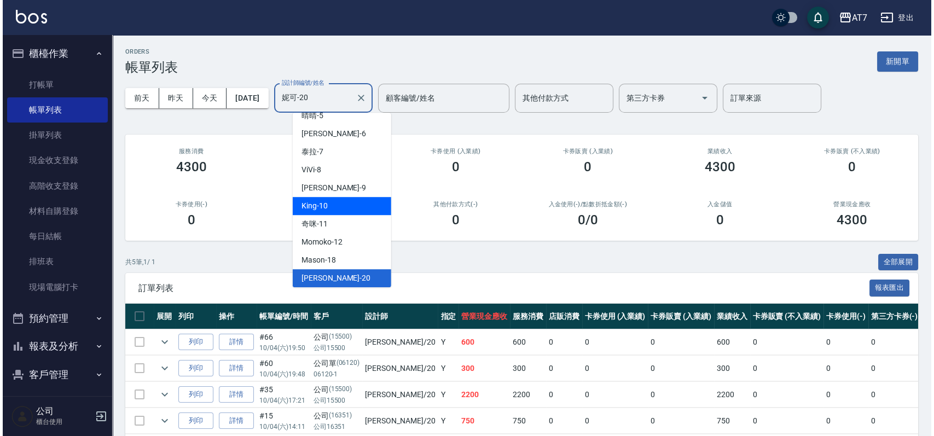
scroll to position [174, 0]
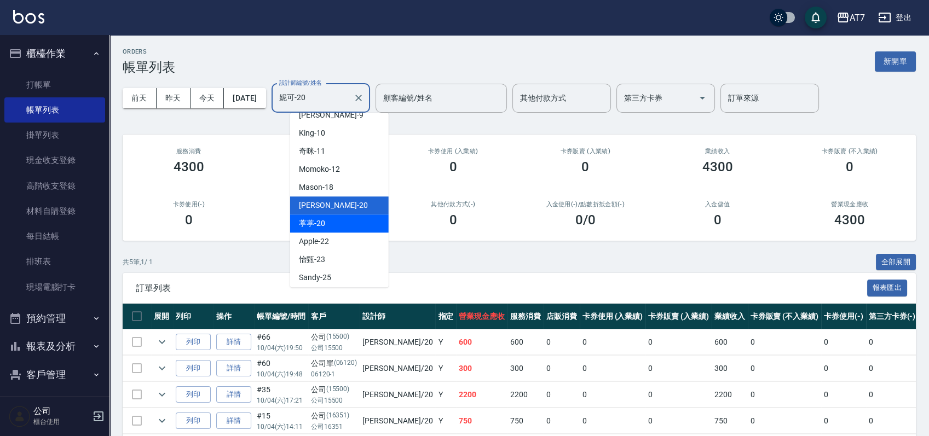
click at [346, 217] on div "葶葶 -20" at bounding box center [339, 224] width 99 height 18
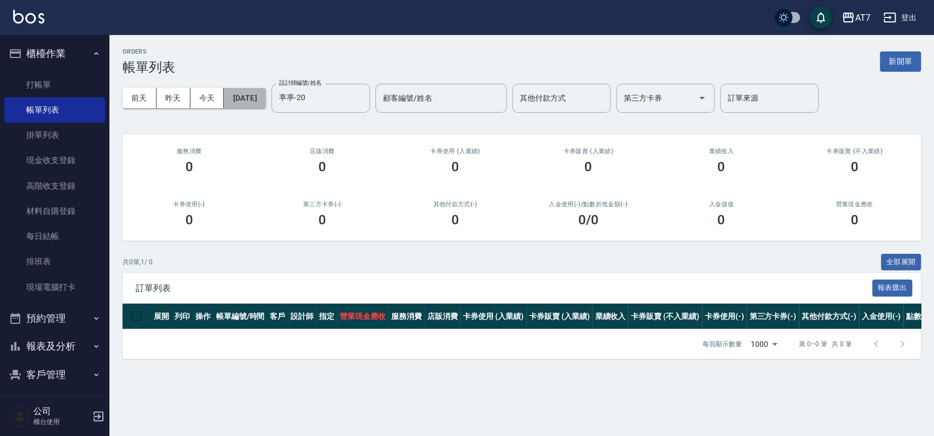
click at [262, 97] on button "2025/10/04" at bounding box center [245, 98] width 42 height 20
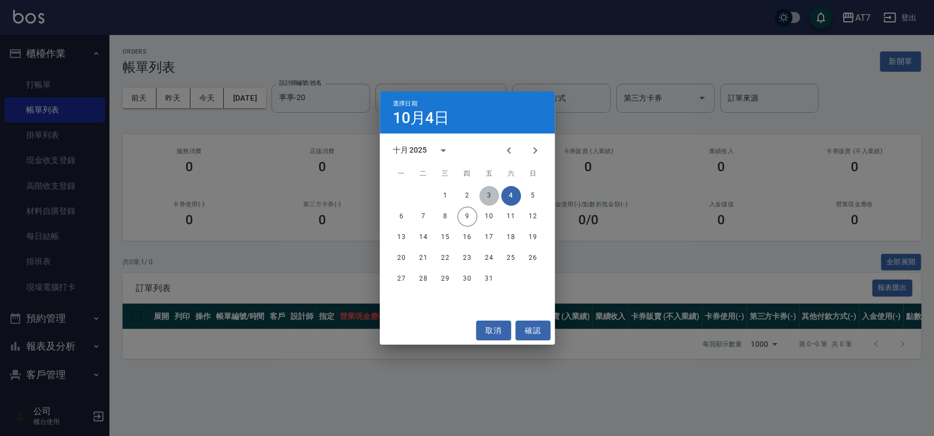
click at [489, 196] on button "3" at bounding box center [490, 196] width 20 height 20
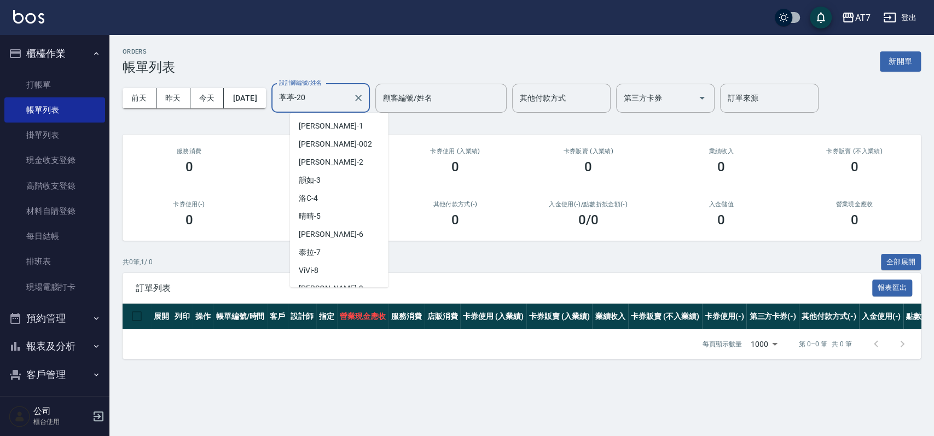
click at [332, 102] on input "葶葶-20" at bounding box center [312, 98] width 72 height 19
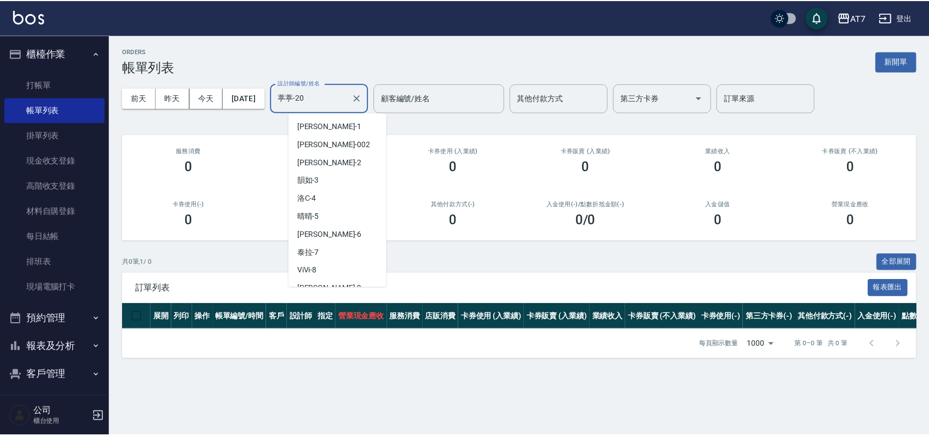
scroll to position [118, 0]
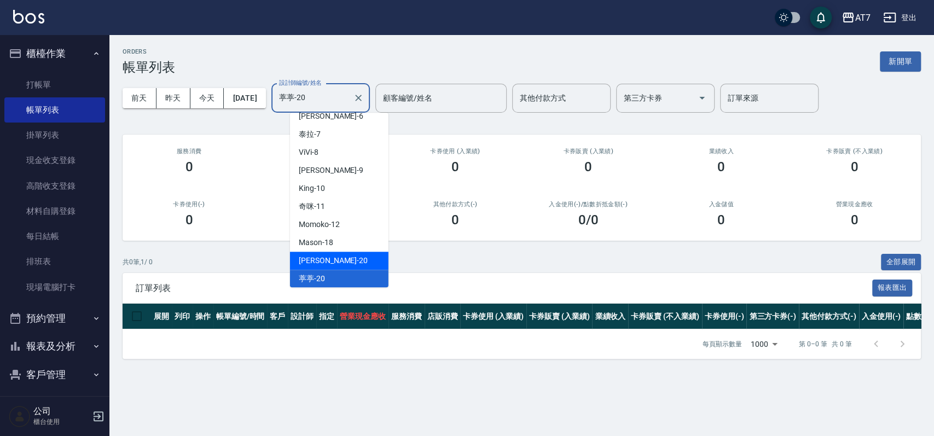
click at [326, 258] on div "妮可 -20" at bounding box center [339, 261] width 99 height 18
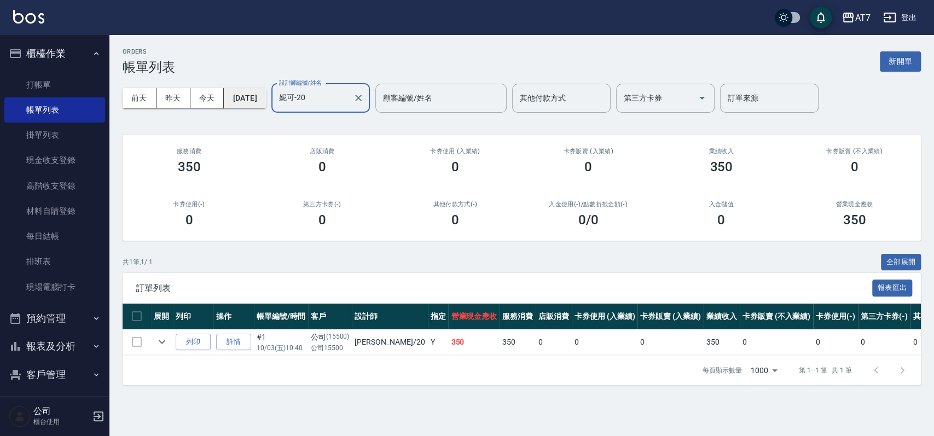
click at [244, 94] on button "2025/10/03" at bounding box center [245, 98] width 42 height 20
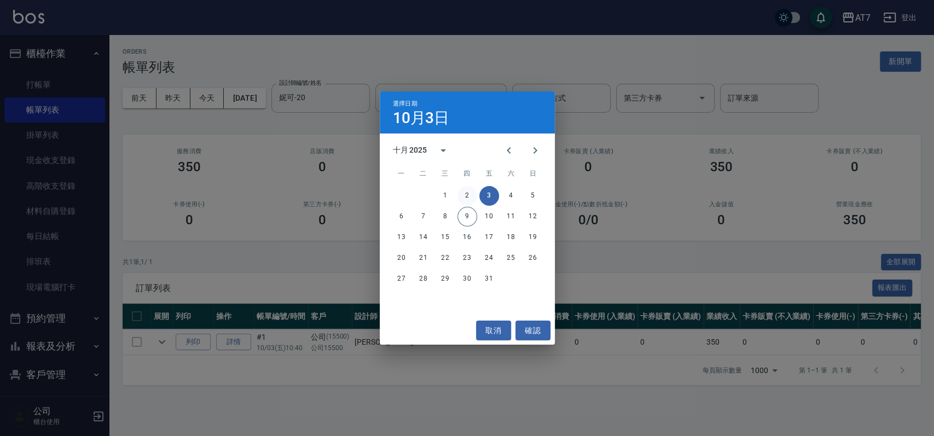
click at [470, 193] on button "2" at bounding box center [468, 196] width 20 height 20
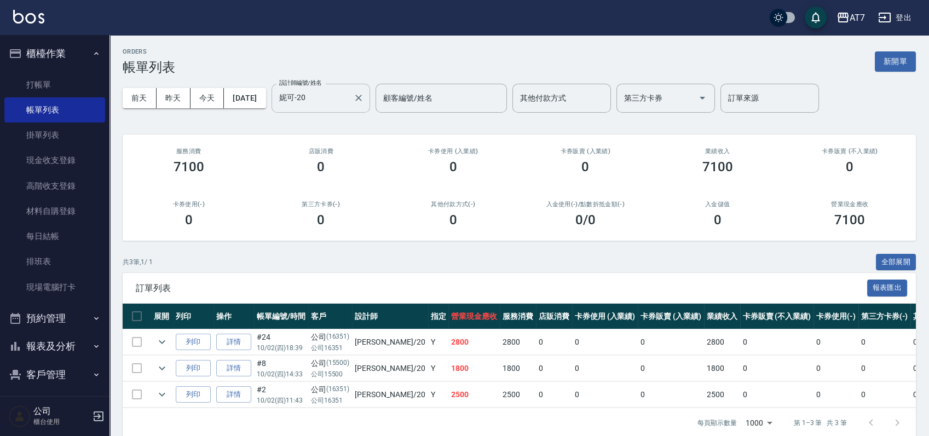
click at [349, 107] on input "妮可-20" at bounding box center [312, 98] width 72 height 19
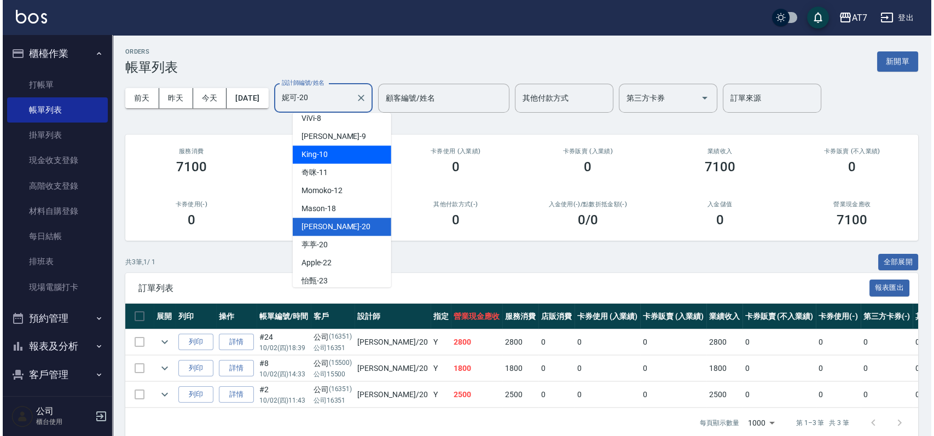
scroll to position [174, 0]
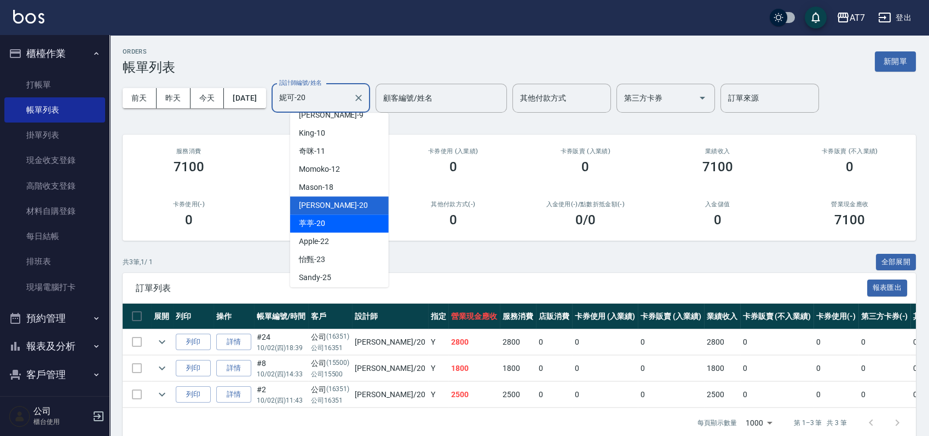
click at [337, 218] on div "葶葶 -20" at bounding box center [339, 224] width 99 height 18
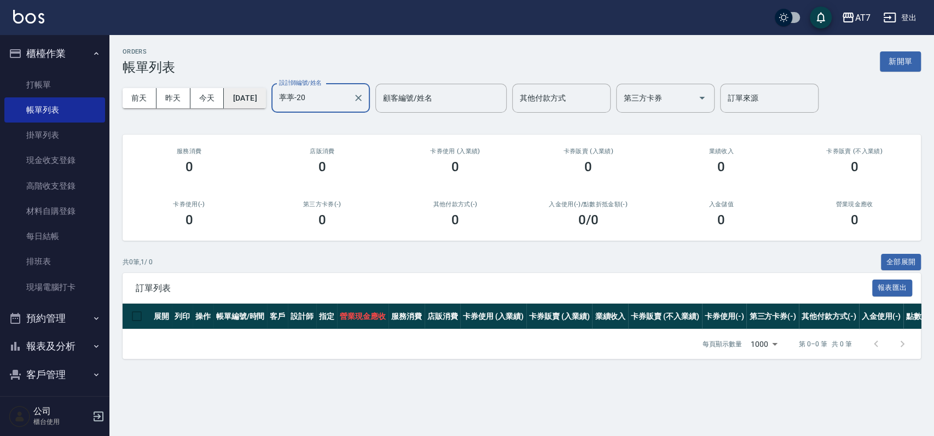
click at [260, 102] on button "2025/10/02" at bounding box center [245, 98] width 42 height 20
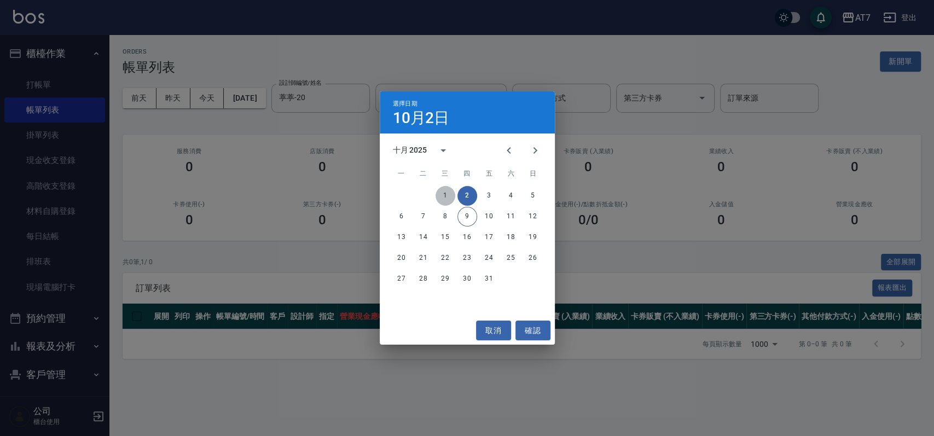
click at [447, 196] on button "1" at bounding box center [446, 196] width 20 height 20
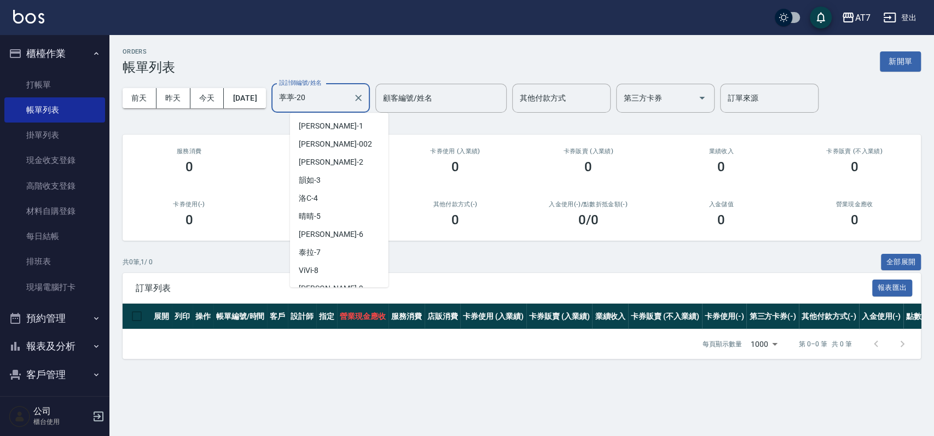
click at [326, 94] on input "葶葶-20" at bounding box center [312, 98] width 72 height 19
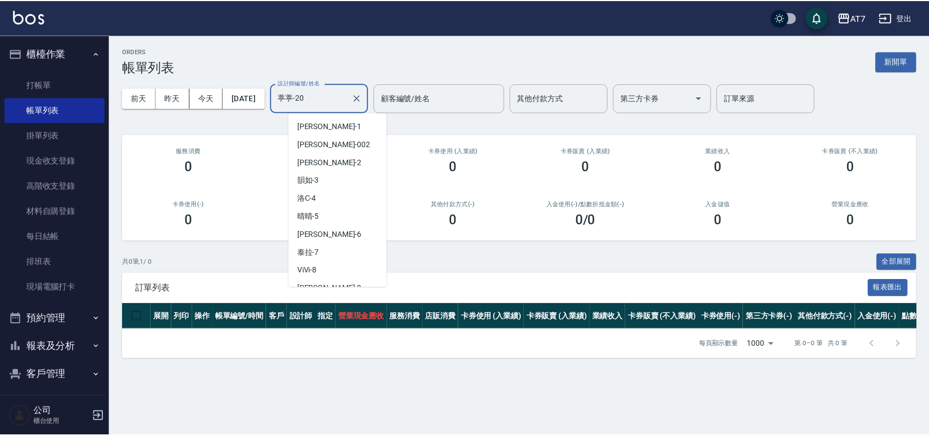
scroll to position [118, 0]
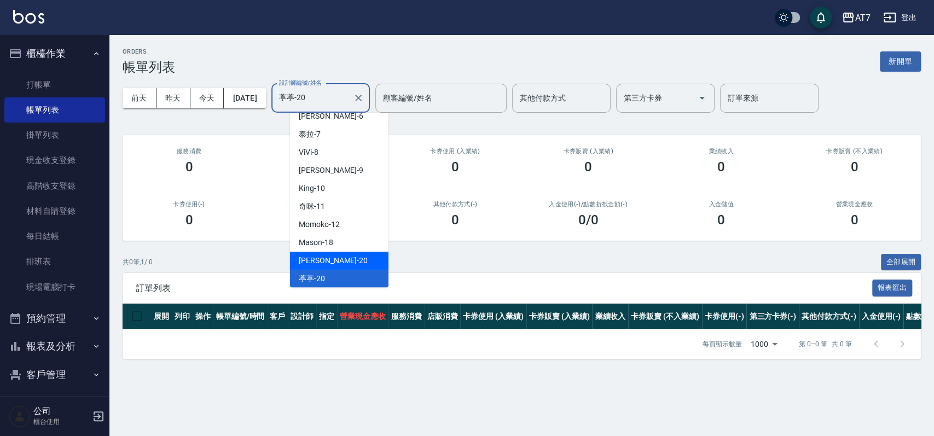
click at [329, 253] on div "妮可 -20" at bounding box center [339, 261] width 99 height 18
type input "妮可-20"
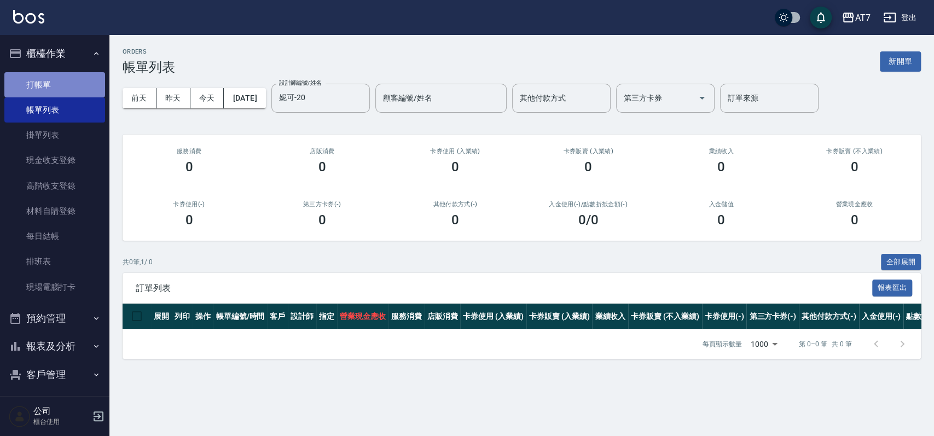
click at [61, 81] on link "打帳單" at bounding box center [54, 84] width 101 height 25
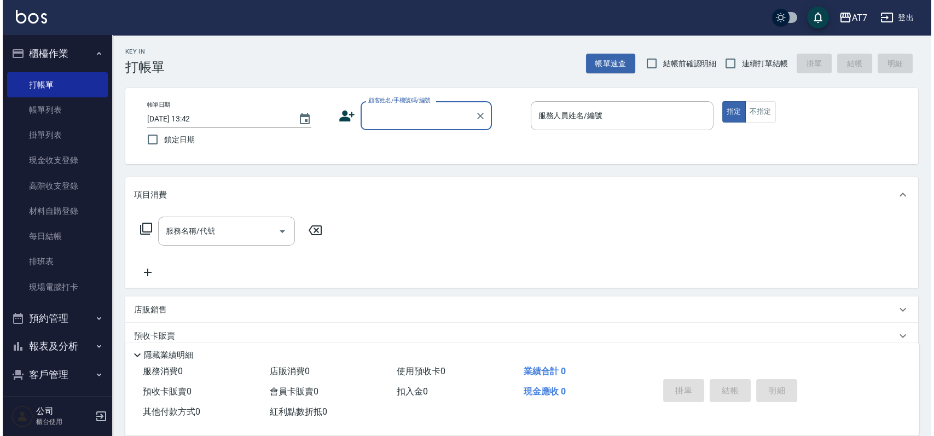
scroll to position [90, 0]
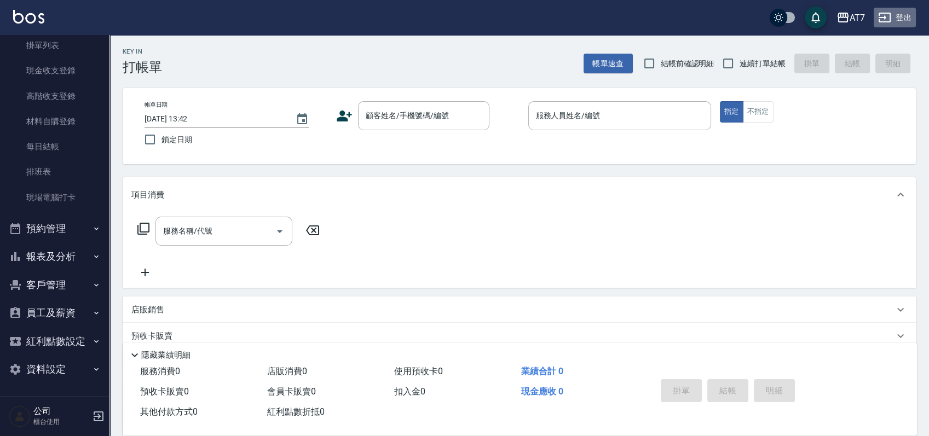
click at [888, 18] on icon "button" at bounding box center [884, 17] width 13 height 13
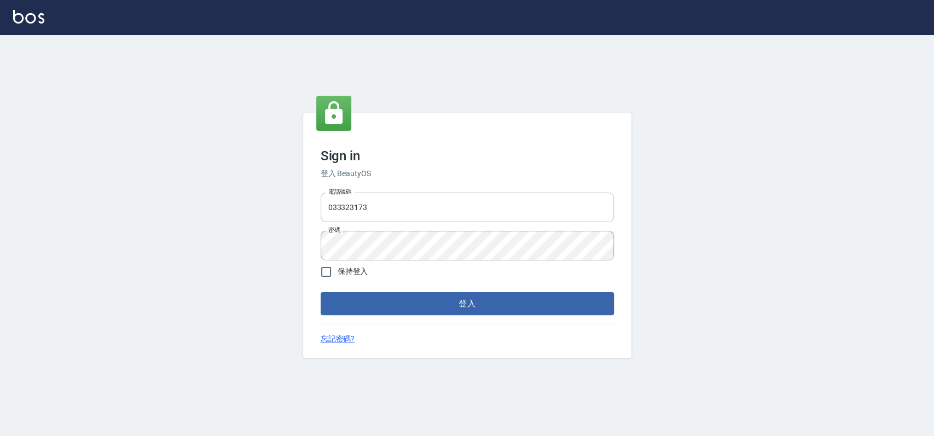
drag, startPoint x: 0, startPoint y: 0, endPoint x: 396, endPoint y: 209, distance: 448.1
click at [396, 209] on input "033323173" at bounding box center [467, 208] width 293 height 30
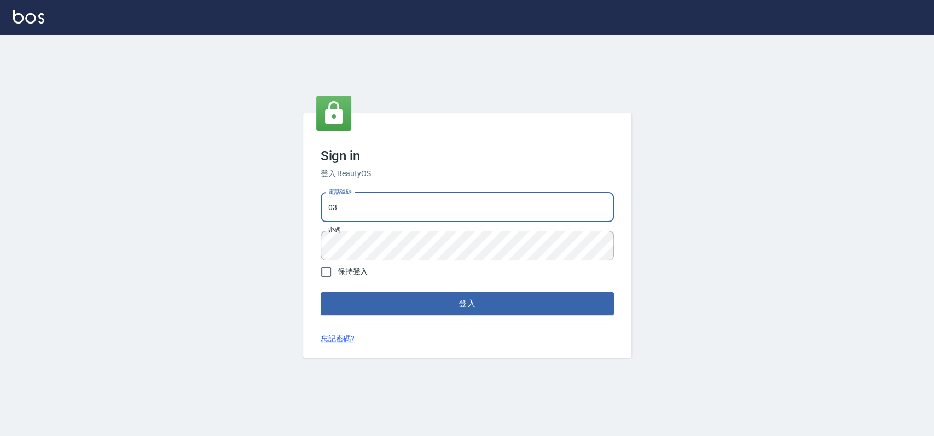
type input "0"
type input "0936122372"
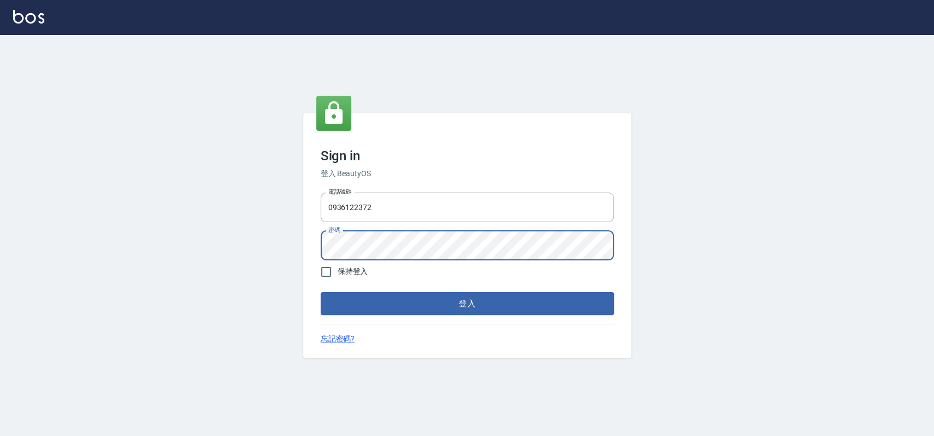
click at [321, 292] on button "登入" at bounding box center [467, 303] width 293 height 23
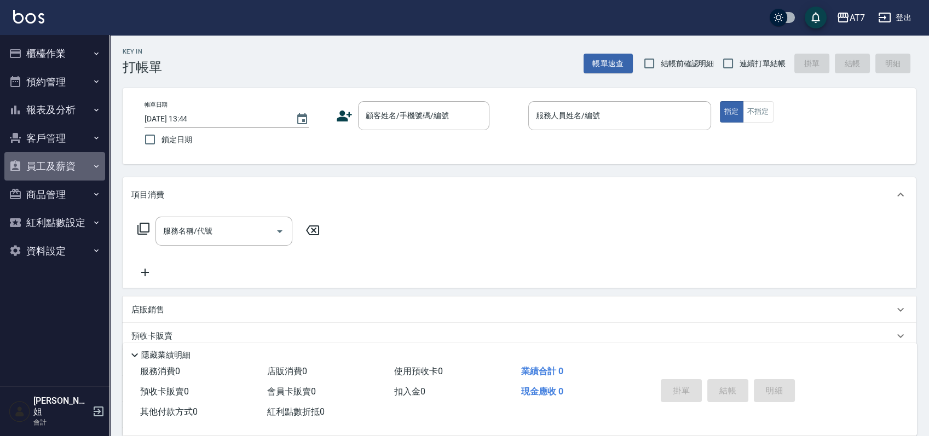
click at [41, 167] on button "員工及薪資" at bounding box center [54, 166] width 101 height 28
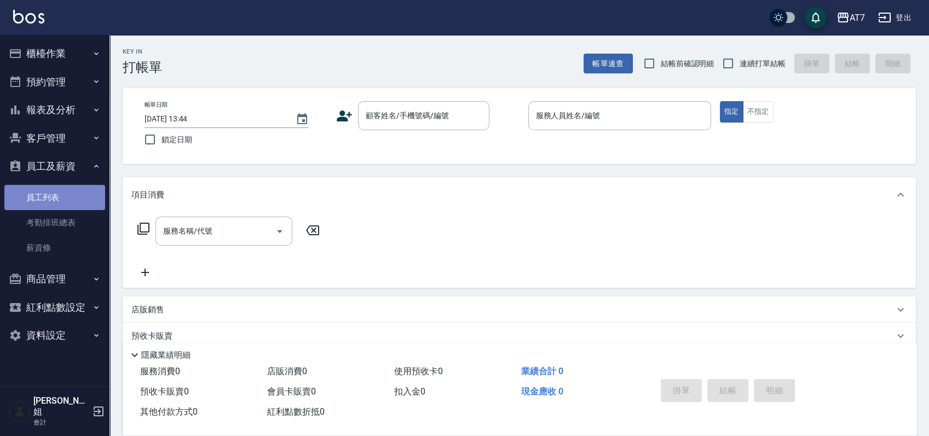
click at [59, 193] on link "員工列表" at bounding box center [54, 197] width 101 height 25
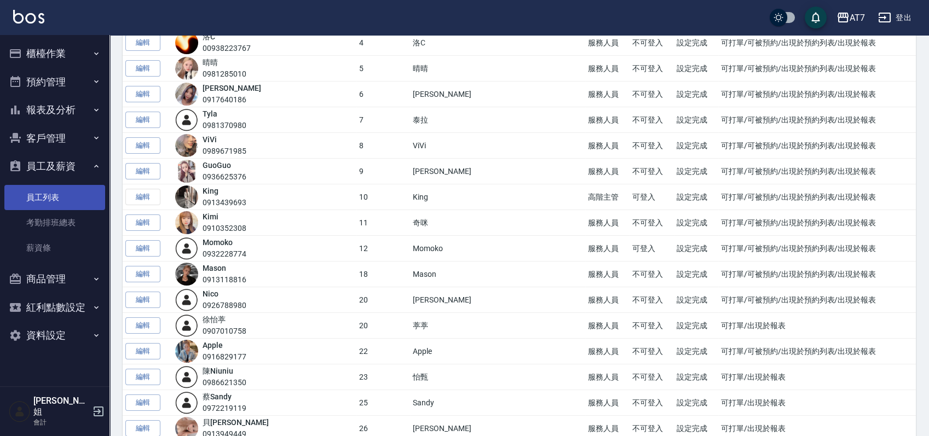
scroll to position [365, 0]
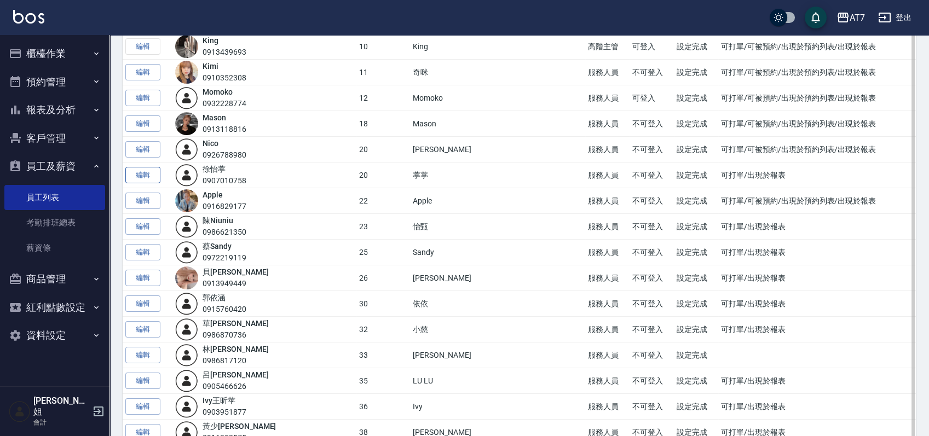
click at [153, 173] on link "編輯" at bounding box center [142, 175] width 35 height 17
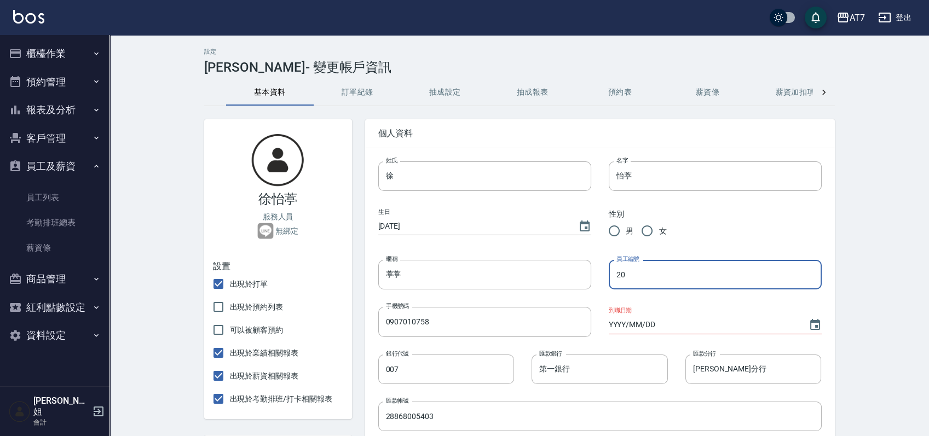
click at [625, 276] on input "20" at bounding box center [715, 275] width 213 height 30
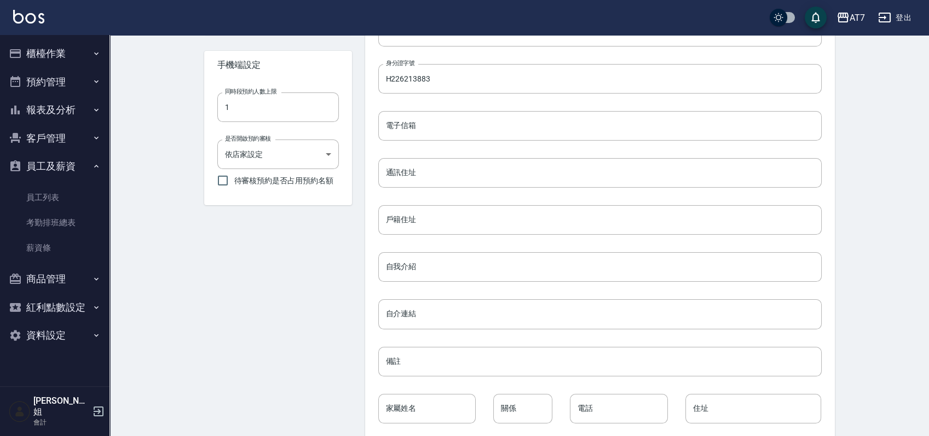
scroll to position [436, 0]
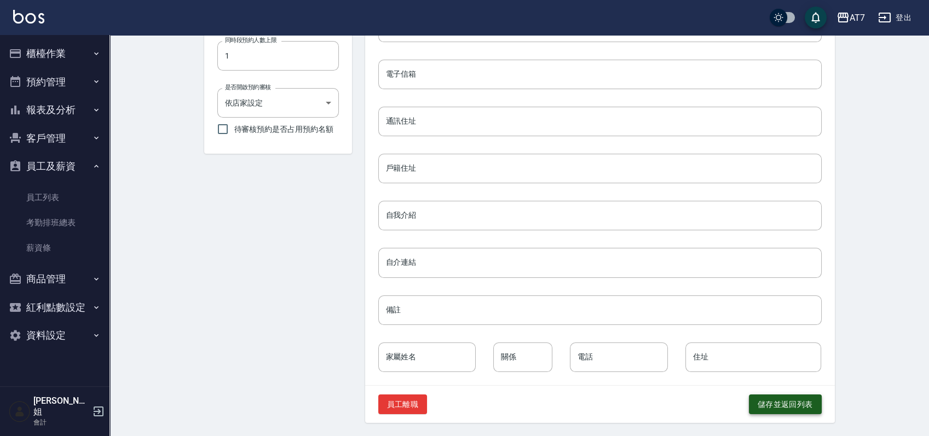
type input "200"
click at [766, 409] on button "儲存並返回列表" at bounding box center [785, 405] width 73 height 20
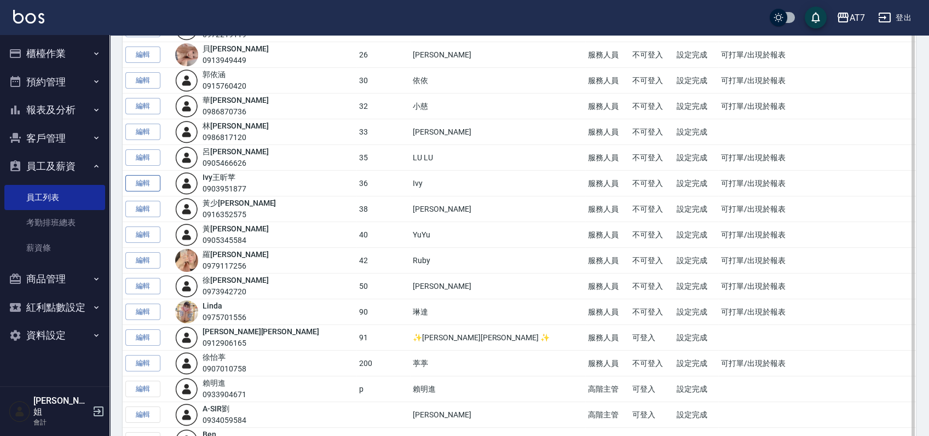
scroll to position [584, 0]
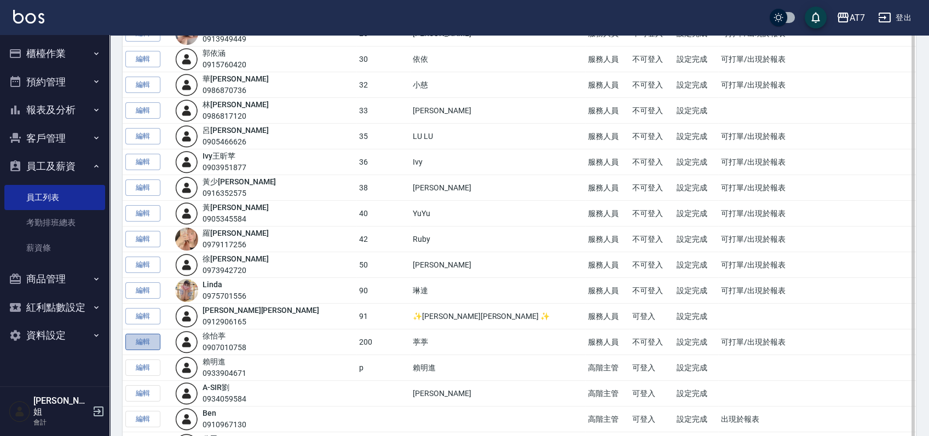
click at [141, 338] on link "編輯" at bounding box center [142, 342] width 35 height 17
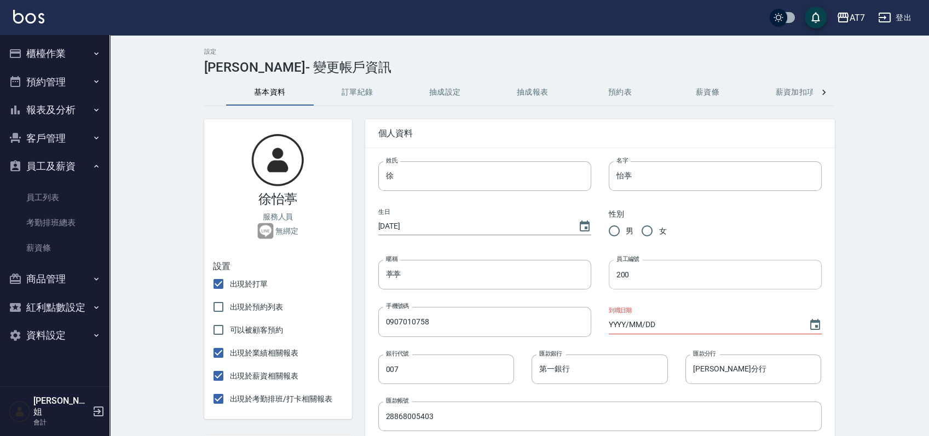
click at [638, 278] on input "200" at bounding box center [715, 275] width 213 height 30
type input "20"
click at [215, 287] on input "出現於打單" at bounding box center [218, 284] width 23 height 23
checkbox input "false"
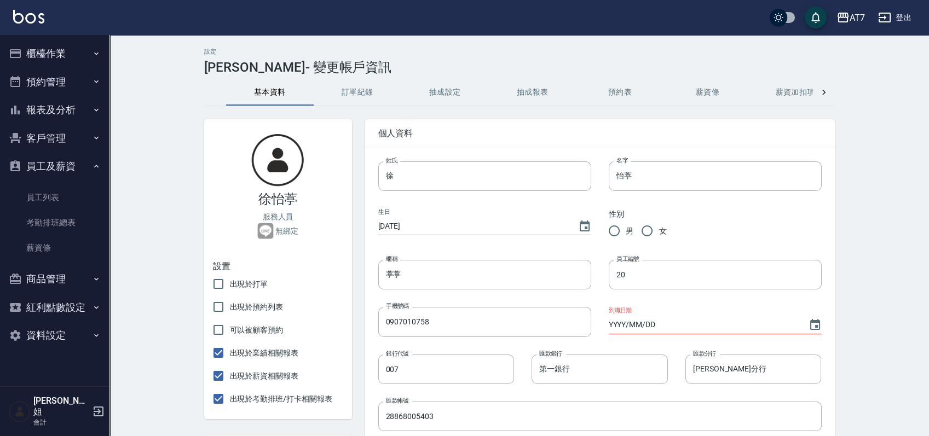
scroll to position [436, 0]
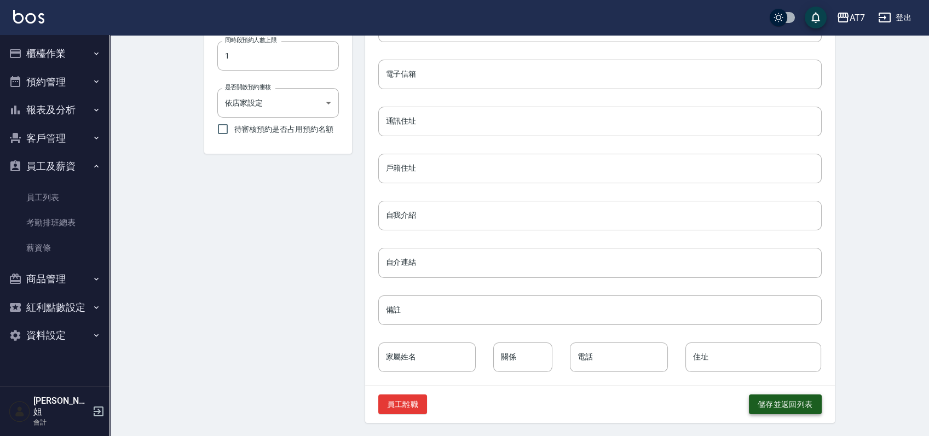
click at [768, 401] on button "儲存並返回列表" at bounding box center [785, 405] width 73 height 20
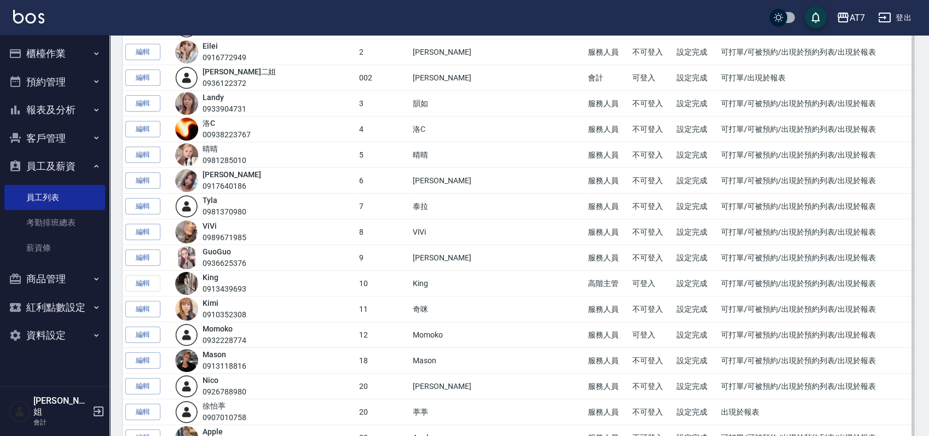
scroll to position [219, 0]
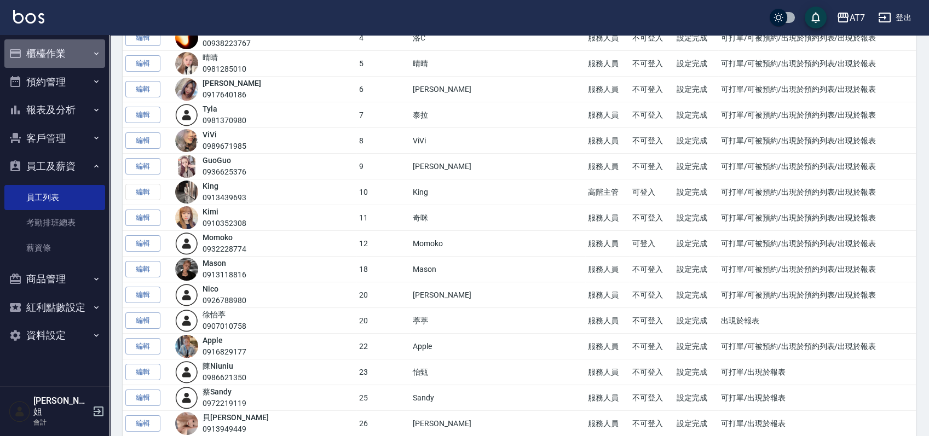
click at [70, 59] on button "櫃檯作業" at bounding box center [54, 53] width 101 height 28
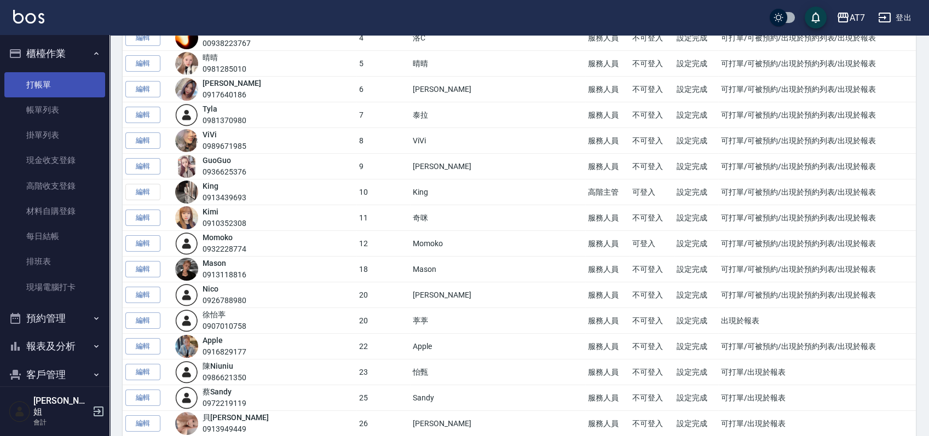
click at [60, 83] on link "打帳單" at bounding box center [54, 84] width 101 height 25
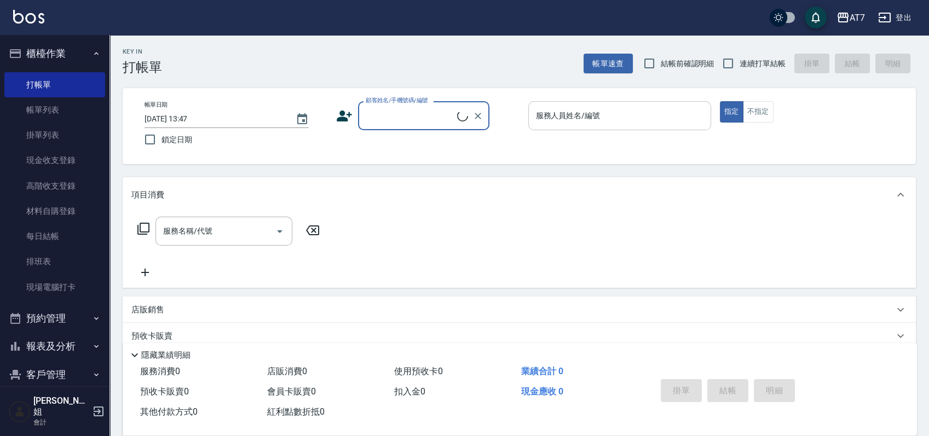
click at [662, 114] on input "服務人員姓名/編號" at bounding box center [619, 115] width 173 height 19
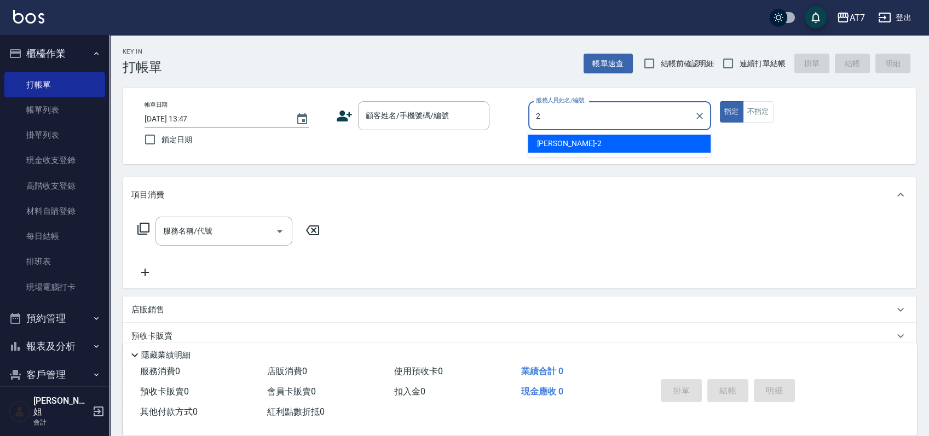
type input "26"
click at [701, 116] on icon "Clear" at bounding box center [699, 116] width 11 height 11
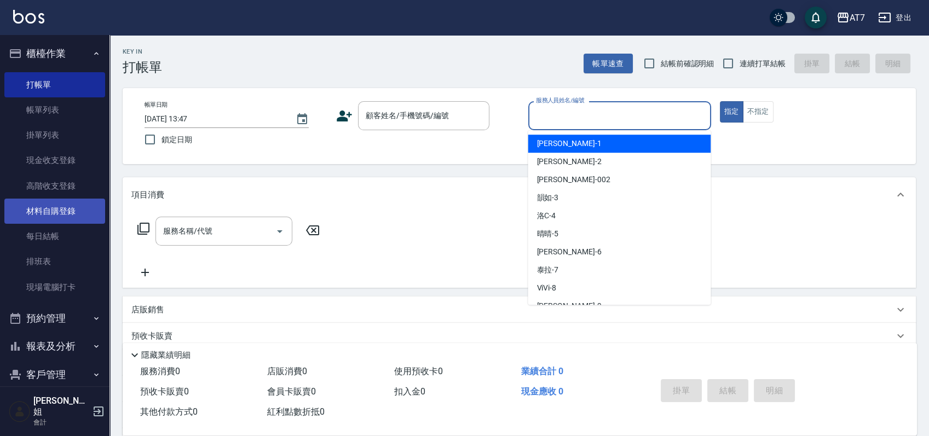
scroll to position [203, 0]
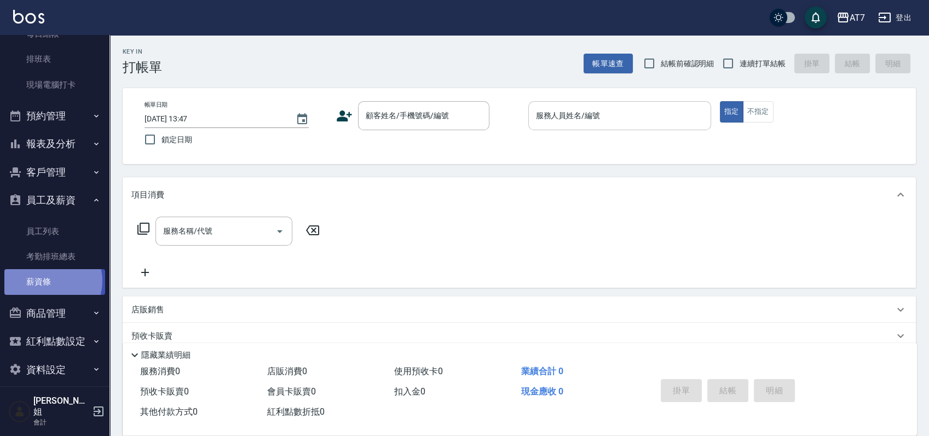
click at [49, 281] on link "薪資條" at bounding box center [54, 281] width 101 height 25
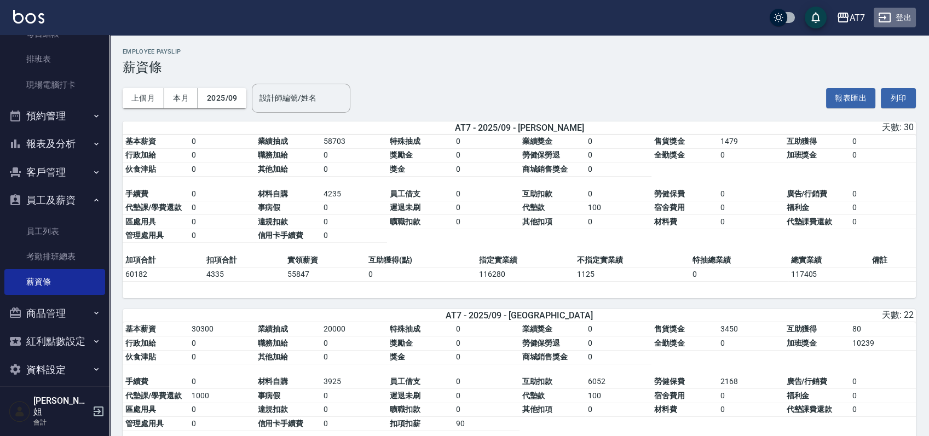
click at [909, 15] on button "登出" at bounding box center [895, 18] width 42 height 20
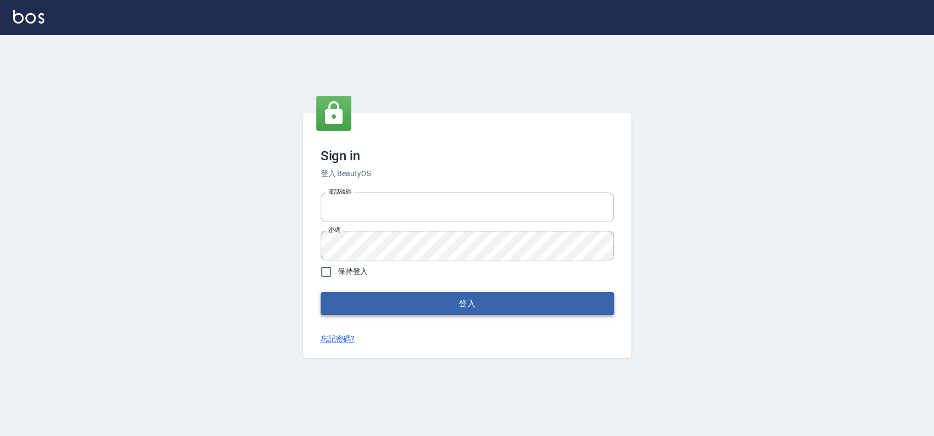
type input "033323173"
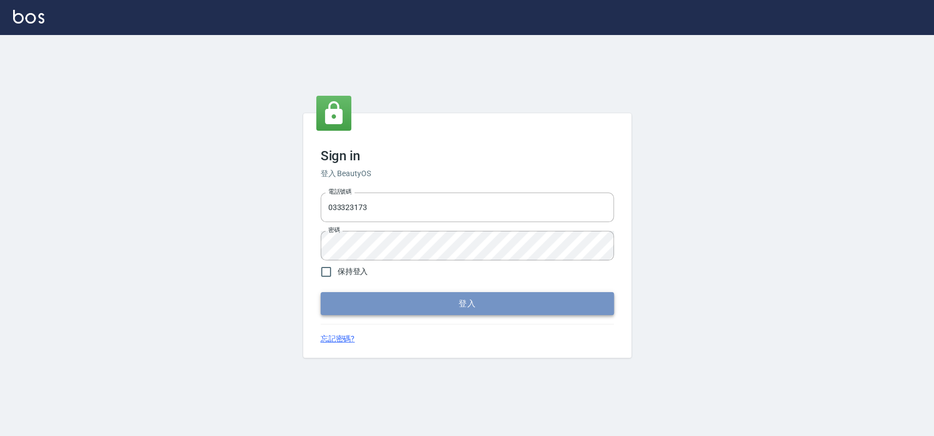
click at [385, 307] on button "登入" at bounding box center [467, 303] width 293 height 23
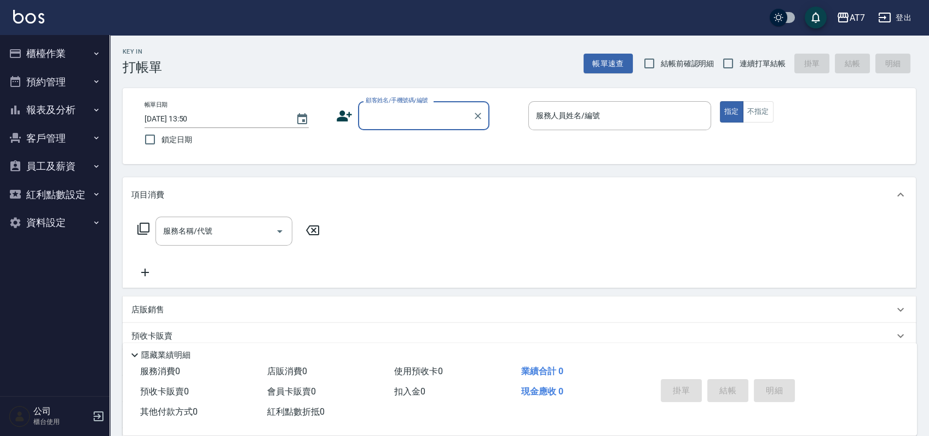
click at [59, 46] on button "櫃檯作業" at bounding box center [54, 53] width 101 height 28
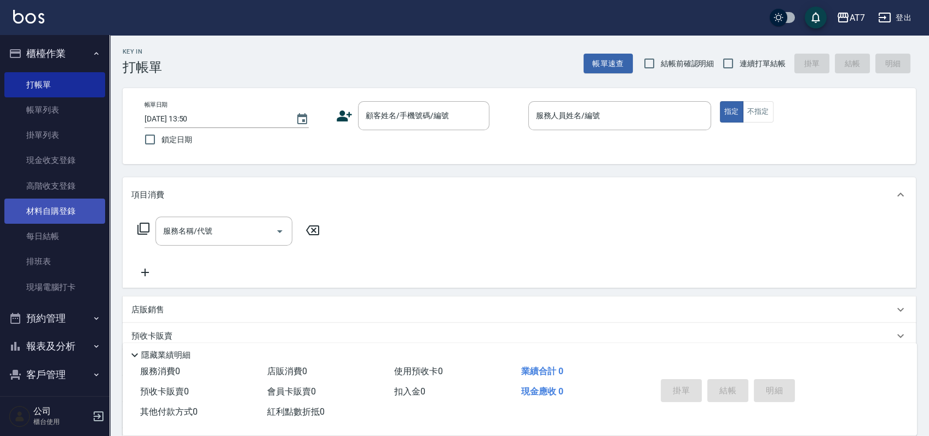
click at [77, 215] on link "材料自購登錄" at bounding box center [54, 211] width 101 height 25
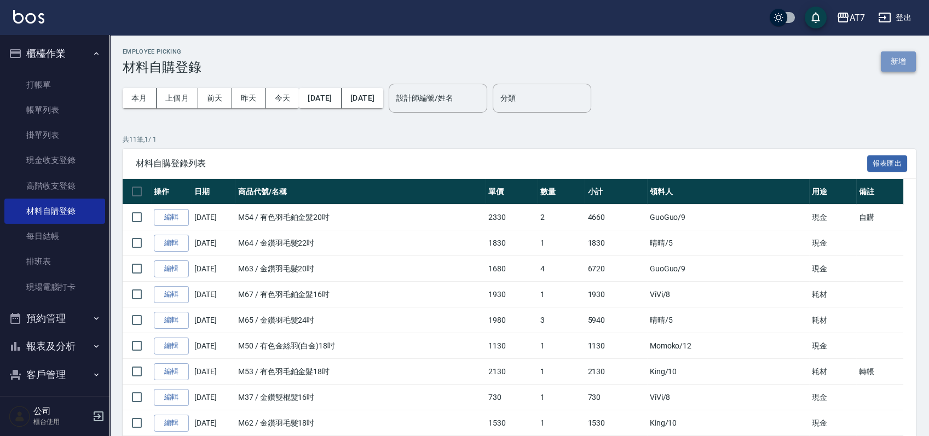
click at [892, 62] on button "新增" at bounding box center [898, 61] width 35 height 20
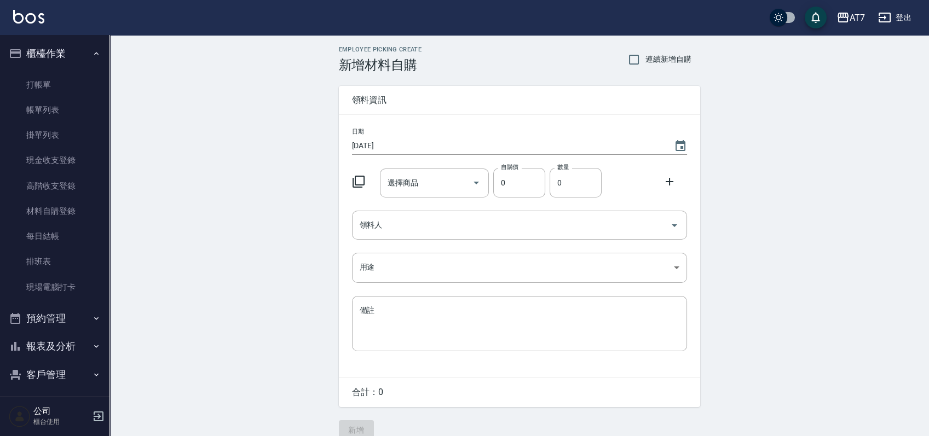
click at [360, 184] on icon at bounding box center [358, 181] width 13 height 13
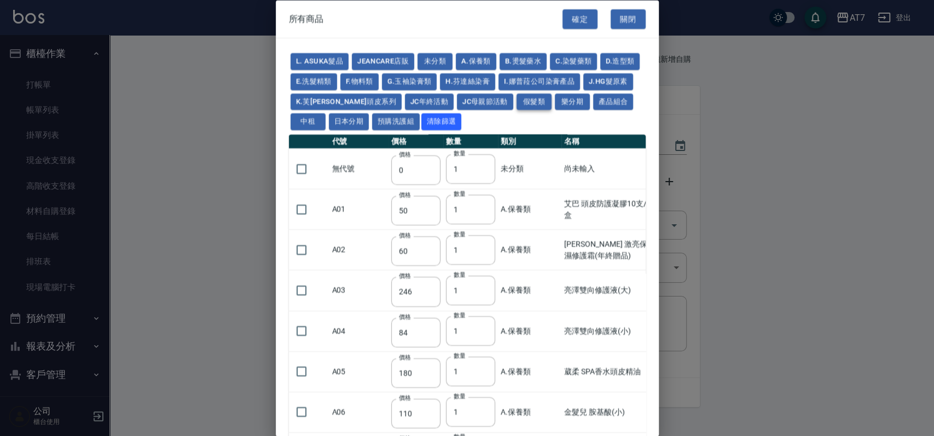
click at [544, 106] on button "假髮類" at bounding box center [534, 101] width 35 height 17
type input "2780"
type input "80"
type input "350"
type input "25"
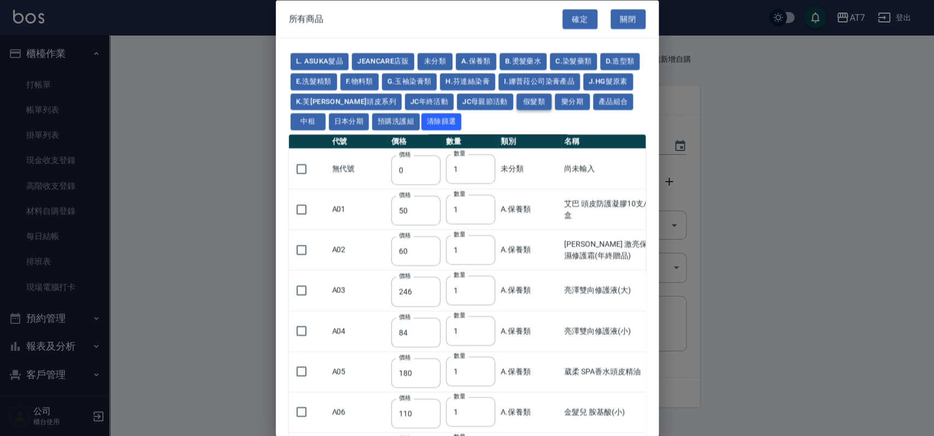
type input "400"
type input "100"
type input "880"
type input "930"
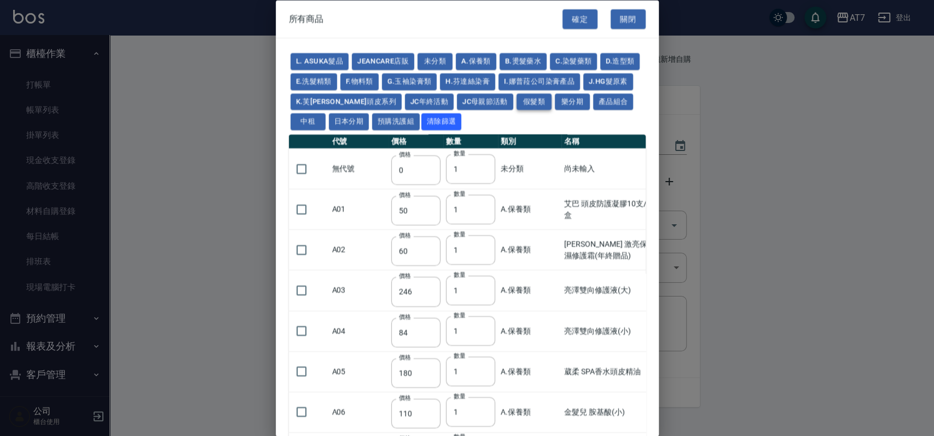
type input "980"
type input "1030"
type input "1130"
type input "1230"
type input "1330"
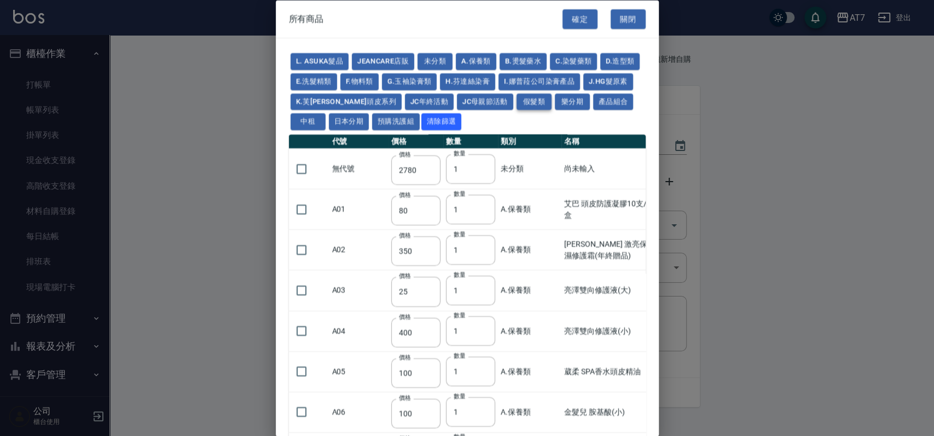
type input "1780"
type input "1980"
type input "2180"
type input "2380"
type input "2580"
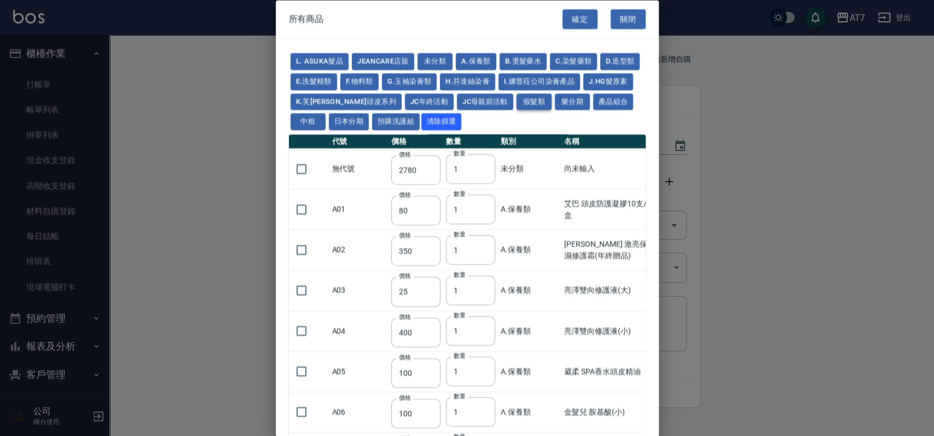
type input "2780"
type input "2980"
type input "1030"
type input "1080"
type input "1130"
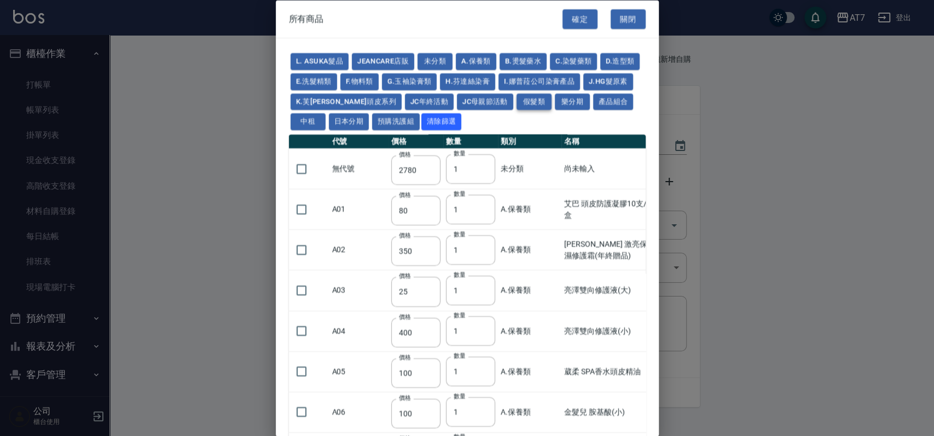
type input "1230"
type input "1280"
type input "1380"
type input "2180"
type input "2380"
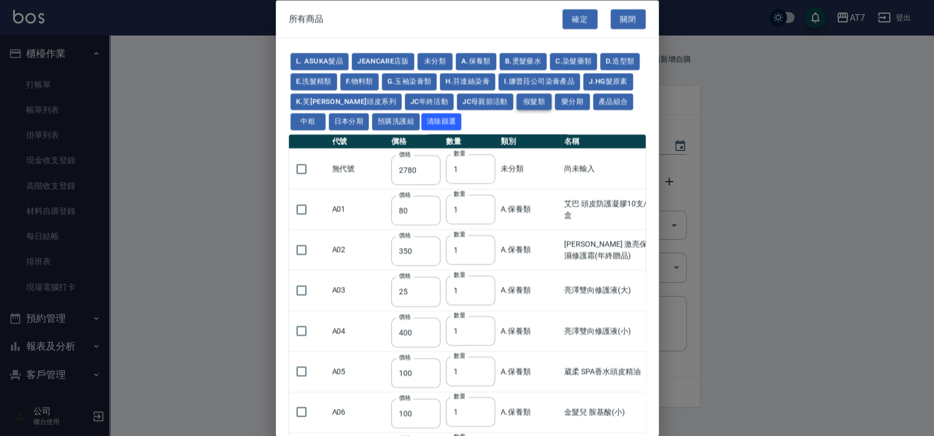
type input "2580"
type input "2780"
type input "2980"
type input "730"
type input "780"
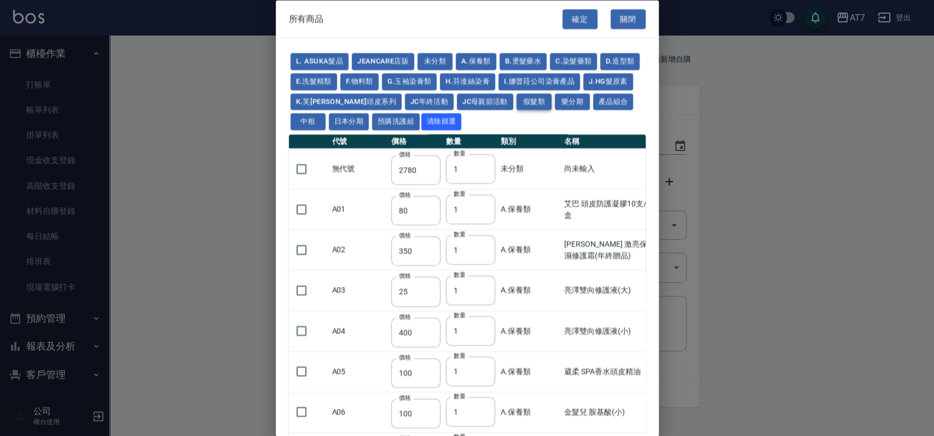
type input "830"
type input "930"
type input "980"
type input "560"
type input "775"
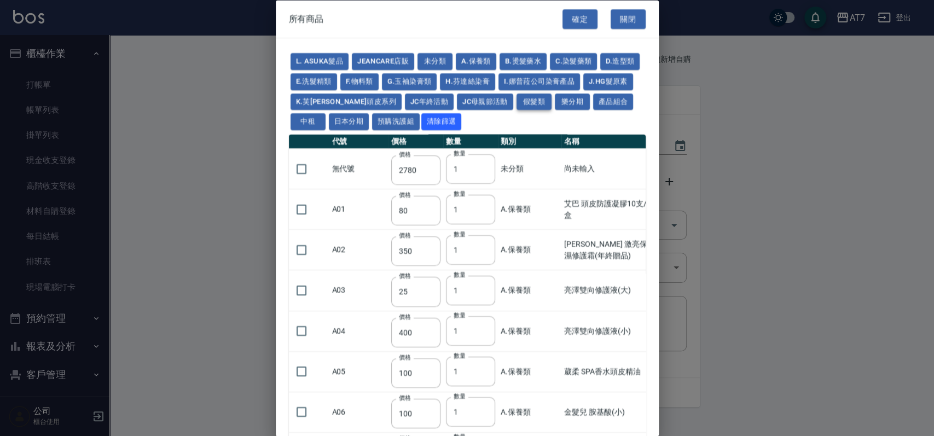
type input "580"
type input "2230"
type input "1180"
type input "1030"
type input "1080"
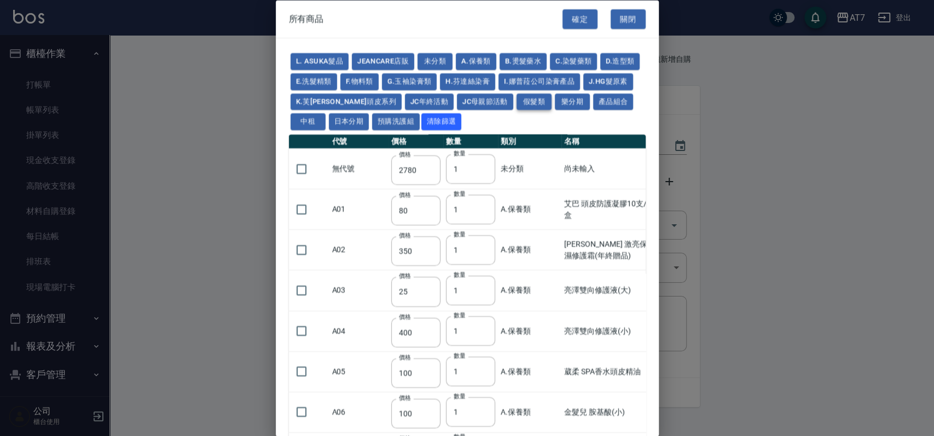
type input "1130"
type input "1180"
type input "1230"
type input "2130"
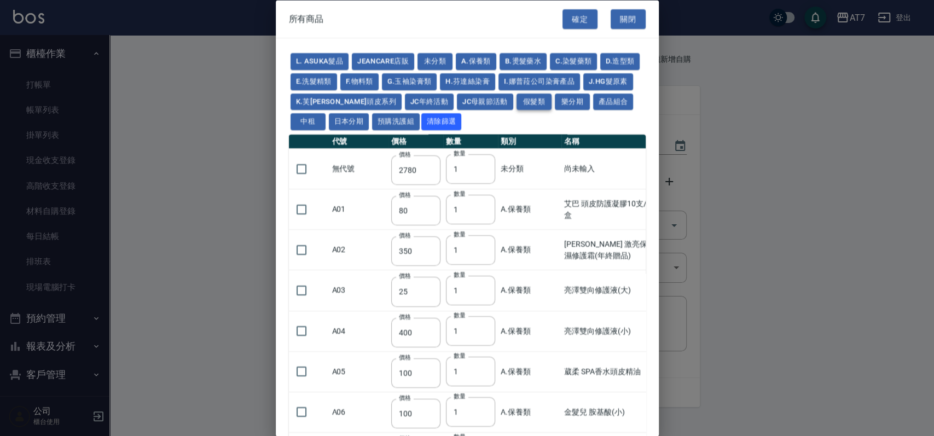
type input "2330"
type input "2530"
type input "930"
type input "170"
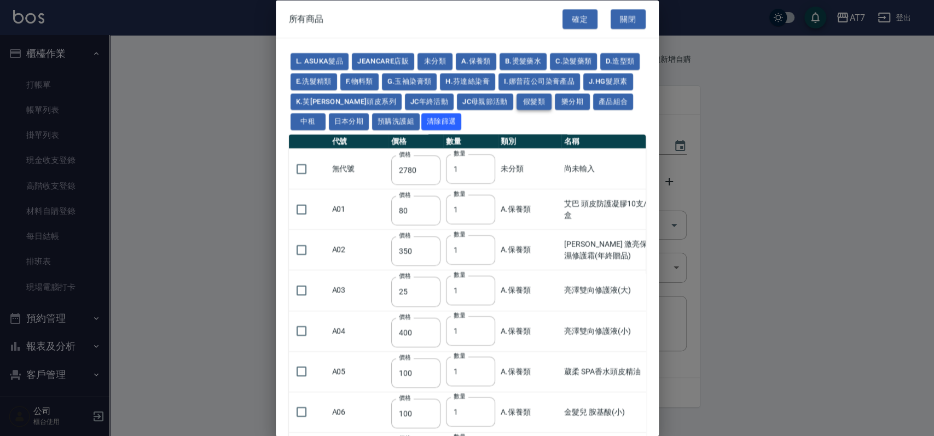
type input "170"
type input "1380"
type input "1530"
type input "1680"
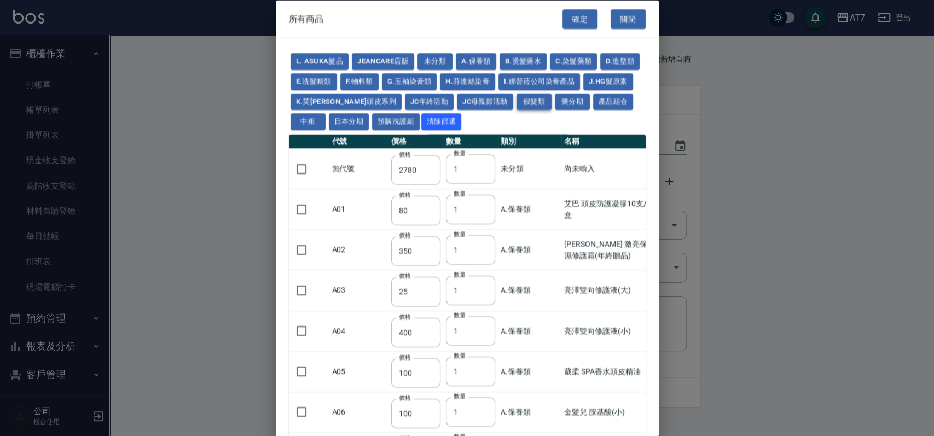
type input "1830"
type input "1980"
type input "2130"
type input "1930"
type input "2730"
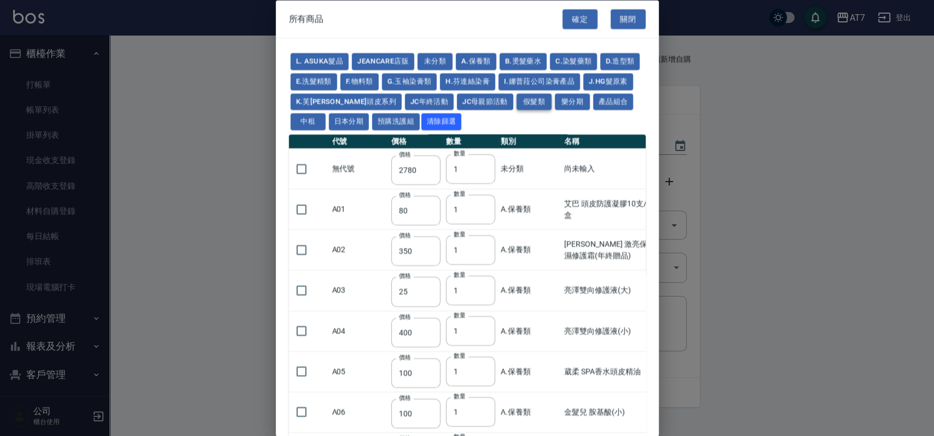
type input "2780"
type input "2980"
type input "2380"
type input "2580"
type input "2780"
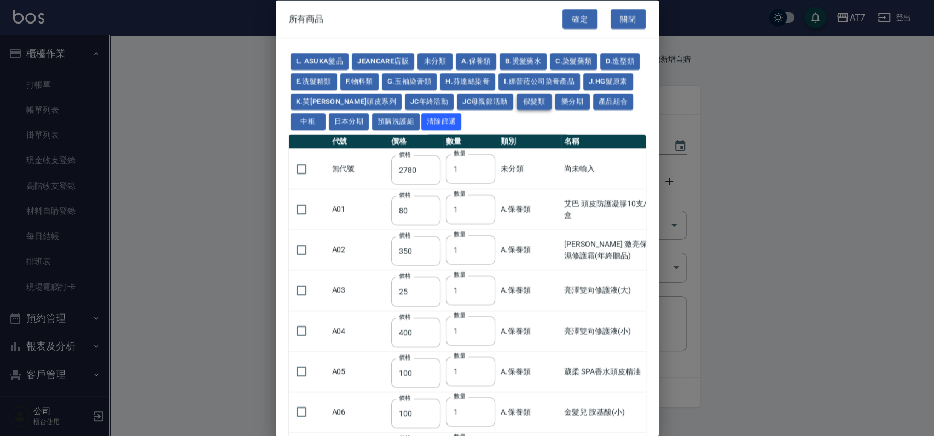
type input "2980"
type input "3180"
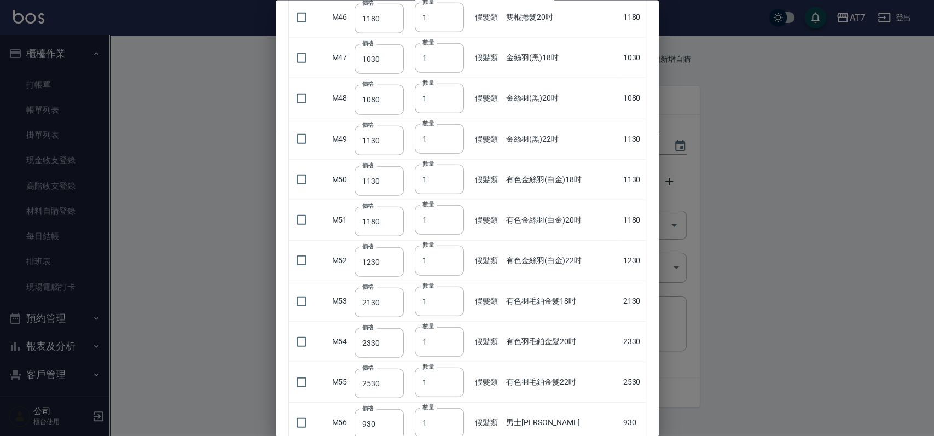
scroll to position [1897, 0]
click at [301, 256] on input "checkbox" at bounding box center [301, 259] width 23 height 23
checkbox input "true"
click at [451, 252] on input "2" at bounding box center [439, 260] width 49 height 30
type input "3"
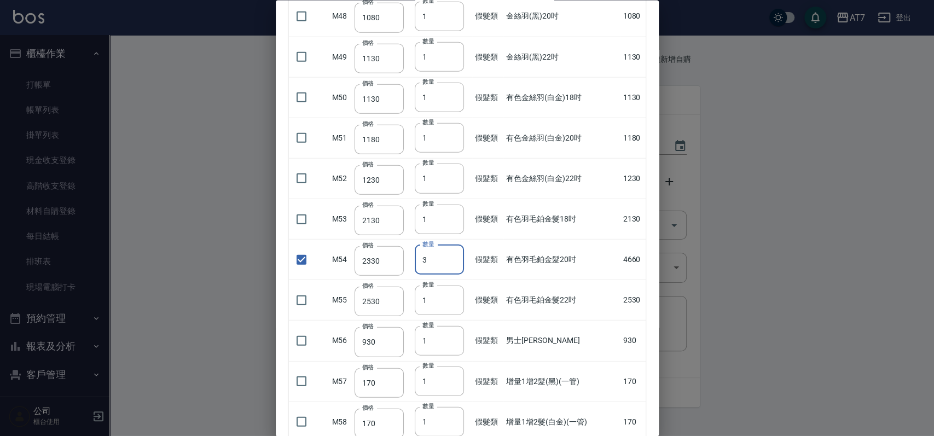
click at [451, 252] on input "3" at bounding box center [439, 260] width 49 height 30
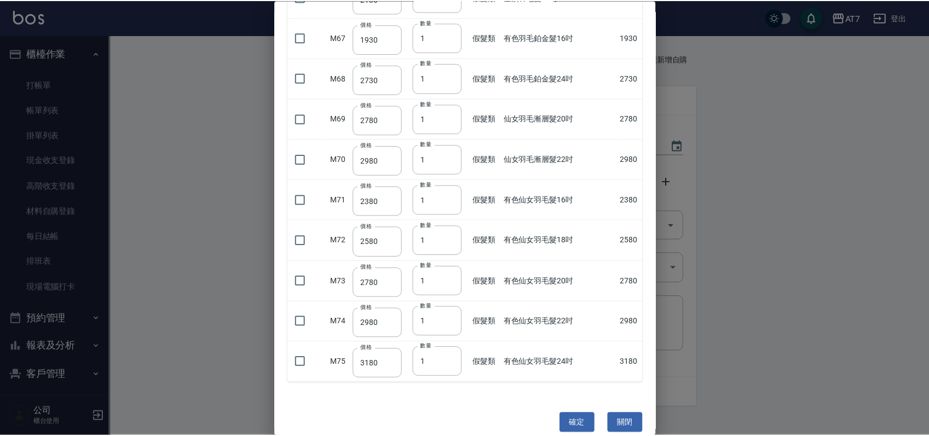
scroll to position [2657, 0]
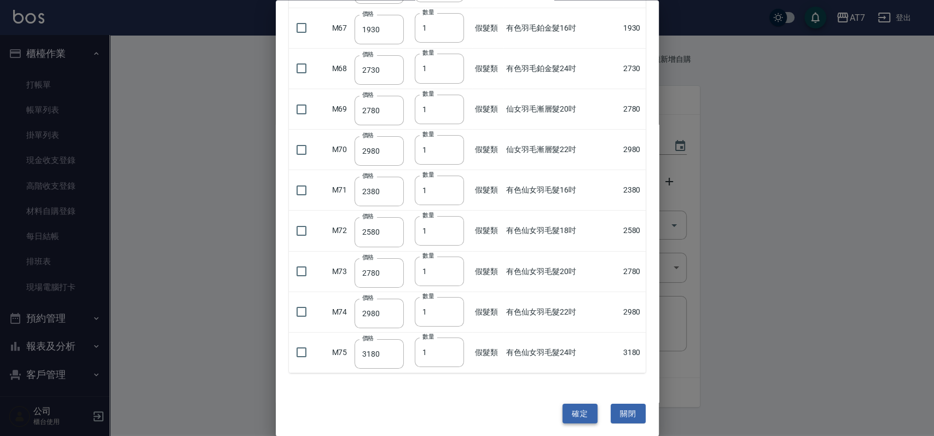
click at [576, 407] on button "確定" at bounding box center [580, 413] width 35 height 20
type input "有色羽毛鉑金髮20吋"
type input "2330"
type input "3"
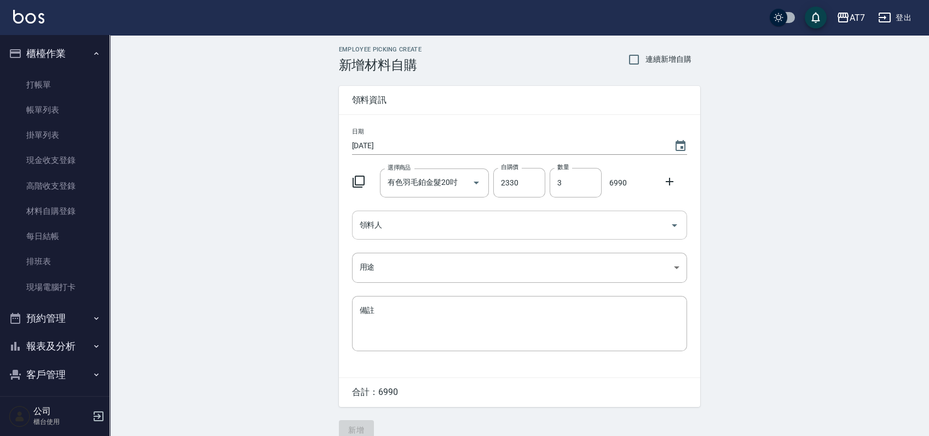
click at [482, 232] on input "領料人" at bounding box center [511, 225] width 309 height 19
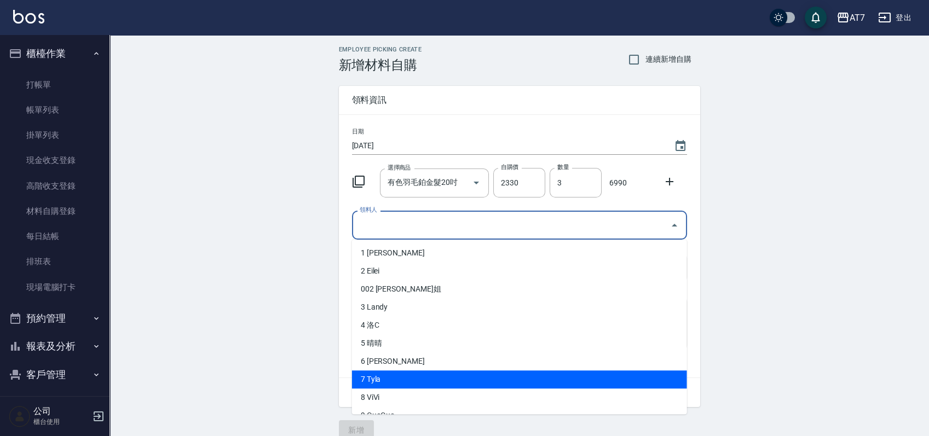
scroll to position [73, 0]
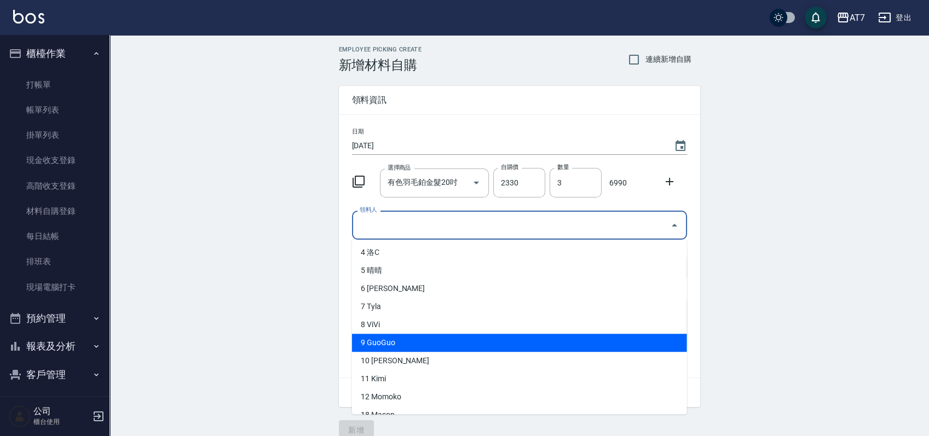
click at [452, 346] on li "9 GuoGuo" at bounding box center [519, 343] width 335 height 18
type input "GuoGuo"
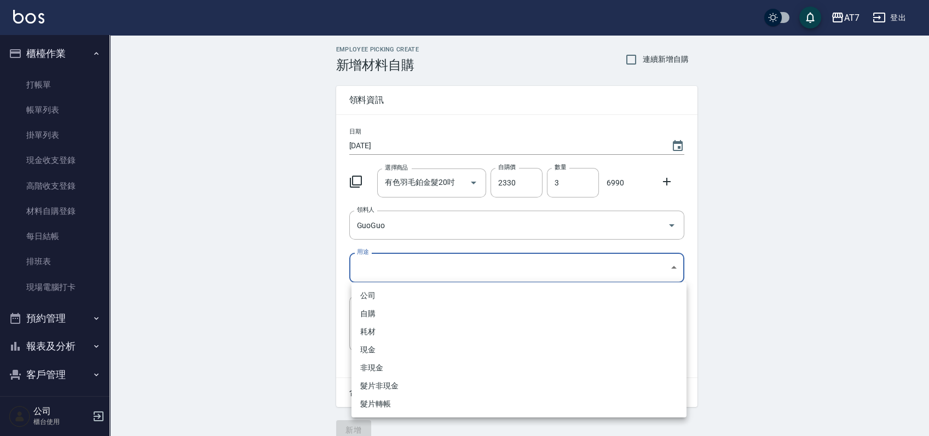
click at [432, 266] on body "AT7 登出 櫃檯作業 打帳單 帳單列表 掛單列表 現金收支登錄 高階收支登錄 材料自購登錄 每日結帳 排班表 現場電腦打卡 預約管理 預約管理 單日預約紀錄…" at bounding box center [464, 225] width 929 height 451
click at [418, 348] on li "現金" at bounding box center [518, 350] width 335 height 18
type input "現金"
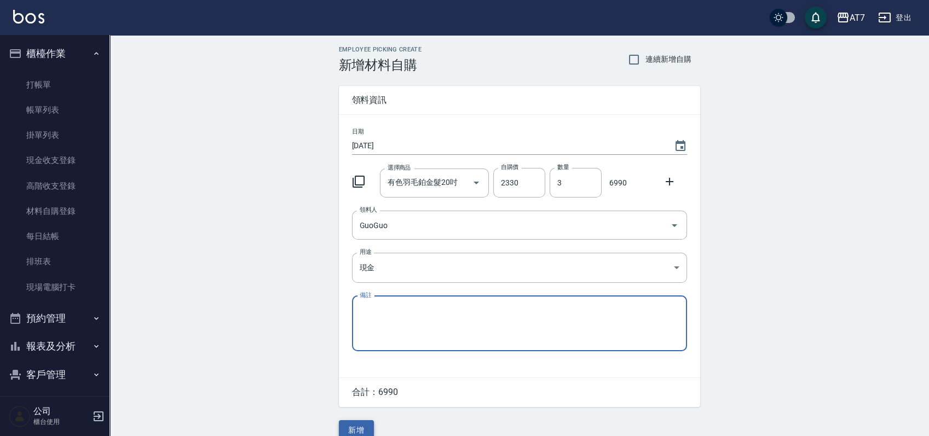
click at [360, 423] on button "新增" at bounding box center [356, 430] width 35 height 20
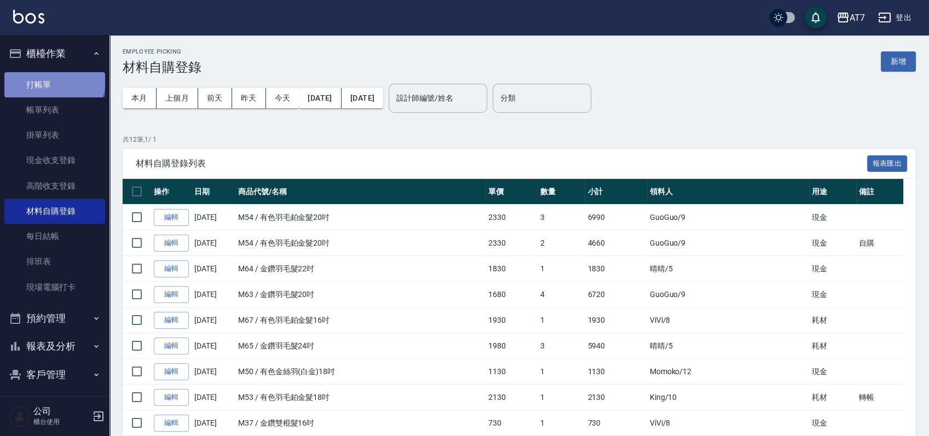
click at [53, 80] on link "打帳單" at bounding box center [54, 84] width 101 height 25
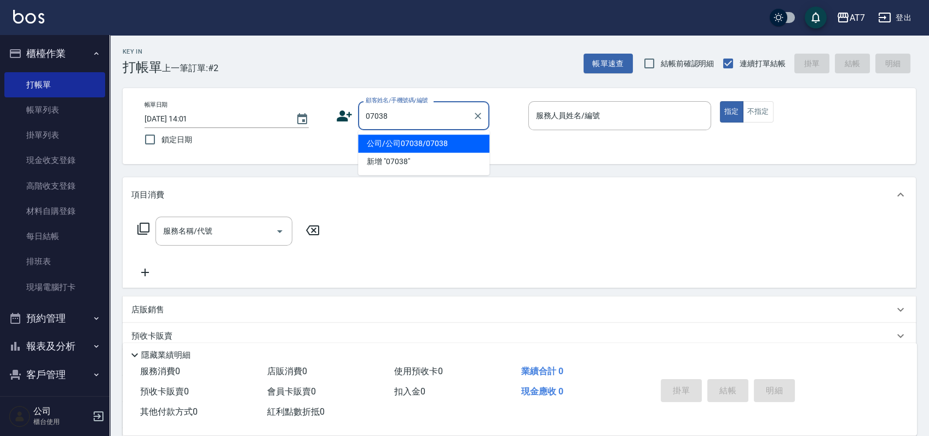
type input "公司/公司07038/07038"
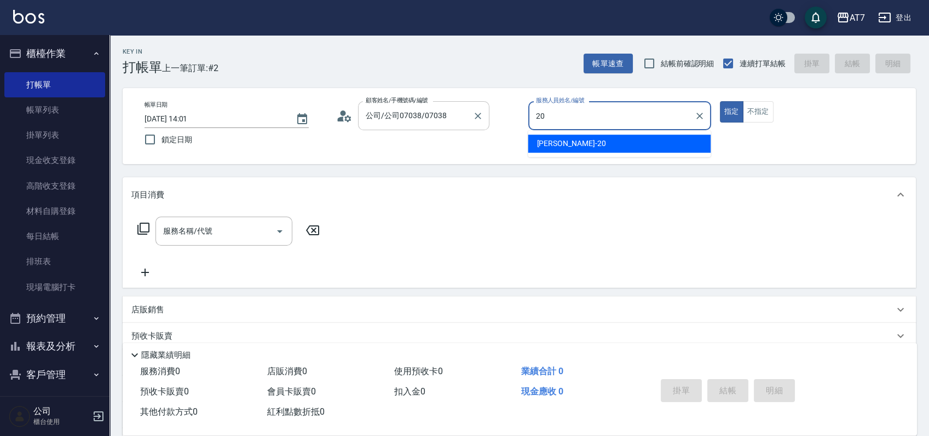
type input "妮可-20"
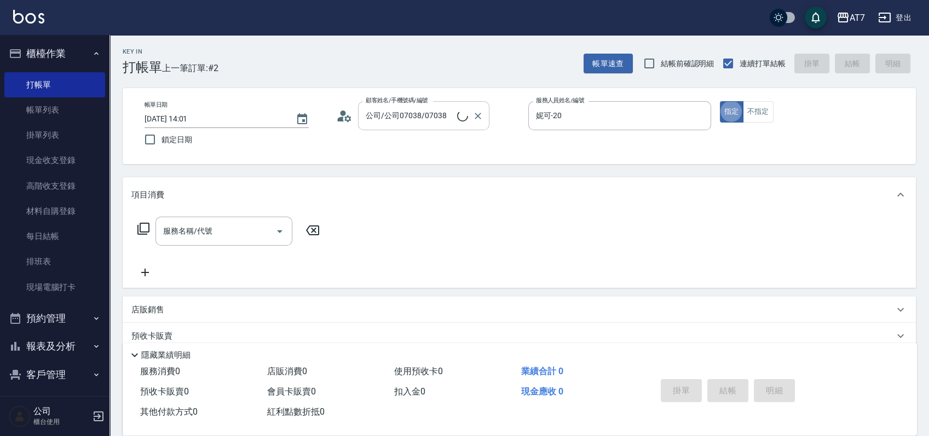
type button "true"
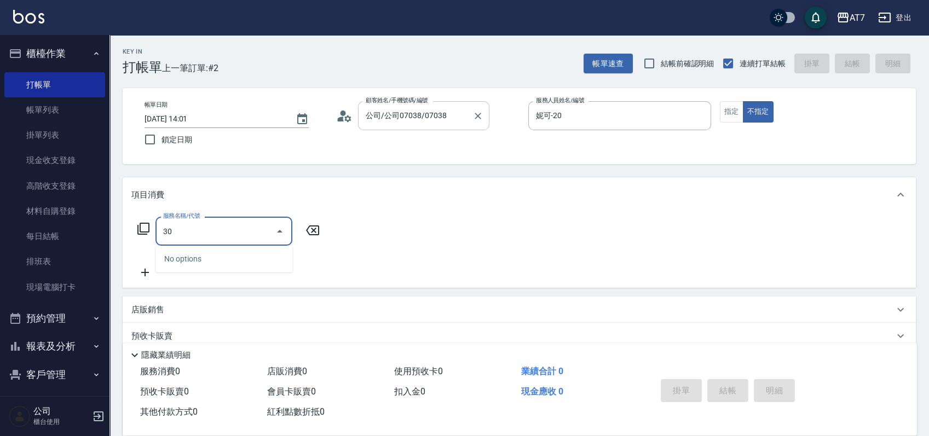
type input "302"
type input "30"
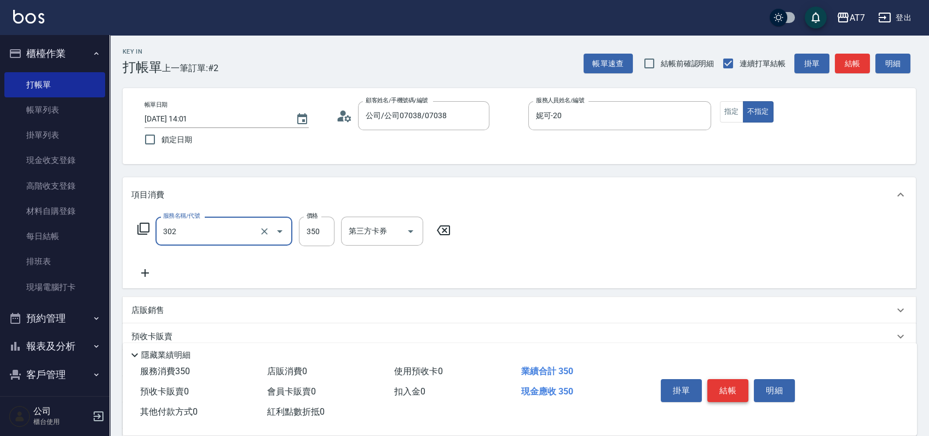
type input "剪髮(302)"
click at [738, 388] on button "結帳" at bounding box center [727, 390] width 41 height 23
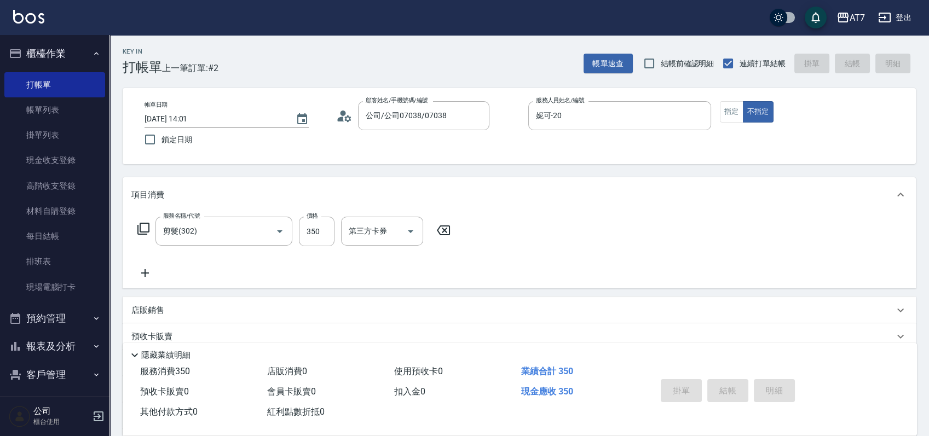
type input "2025/10/09 14:10"
type input "0"
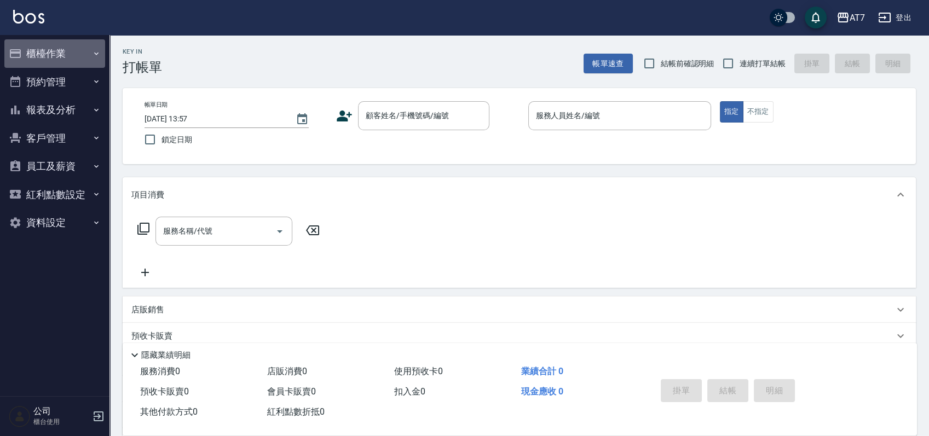
click at [65, 55] on button "櫃檯作業" at bounding box center [54, 53] width 101 height 28
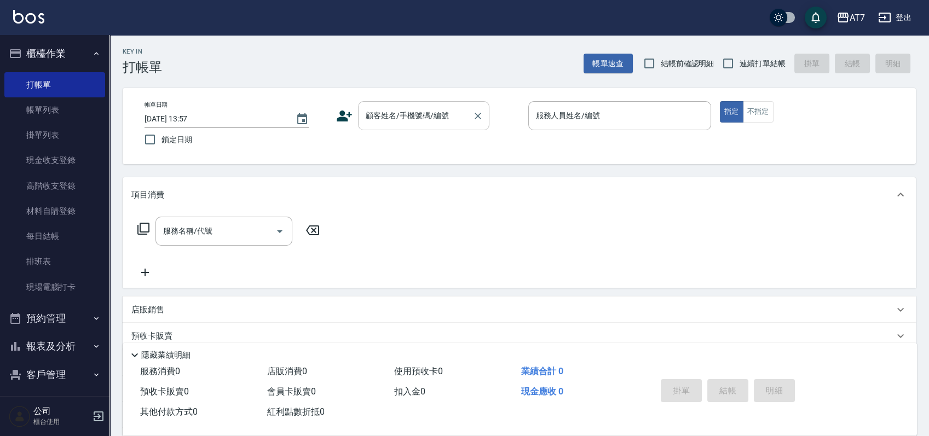
click at [402, 124] on input "顧客姓名/手機號碼/編號" at bounding box center [415, 115] width 105 height 19
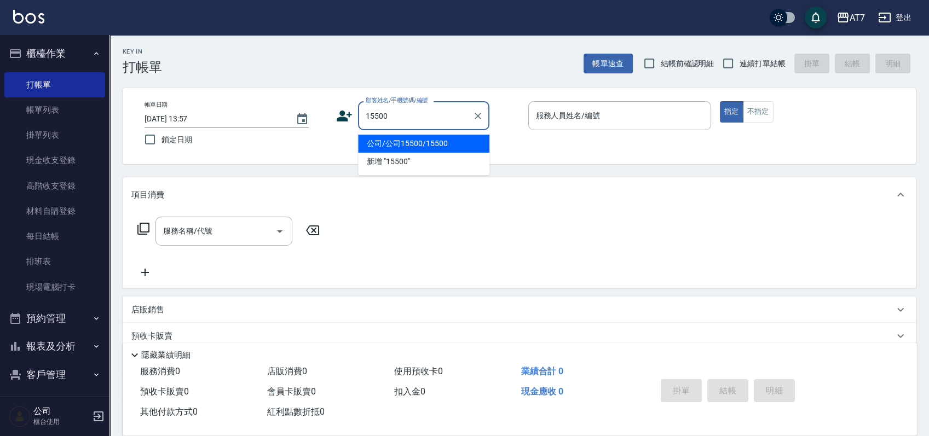
type input "公司/公司15500/15500"
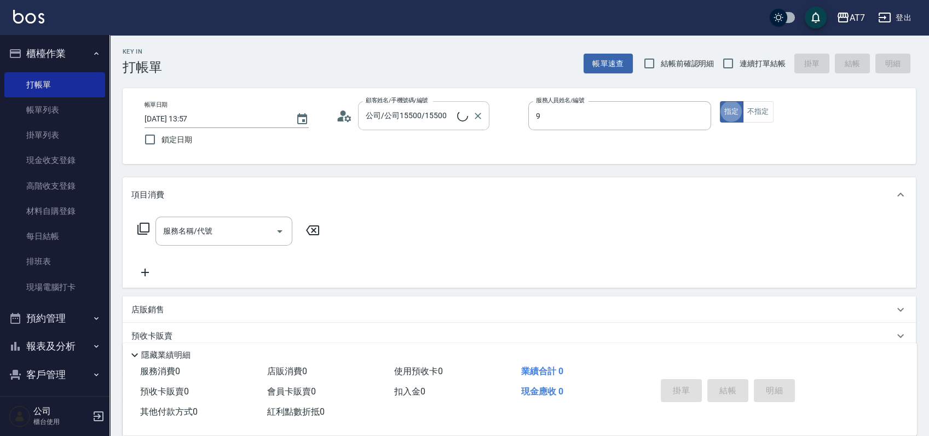
type input "[PERSON_NAME]-9"
type button "true"
click at [730, 67] on input "連續打單結帳" at bounding box center [728, 63] width 23 height 23
checkbox input "true"
click at [143, 231] on icon at bounding box center [143, 228] width 13 height 13
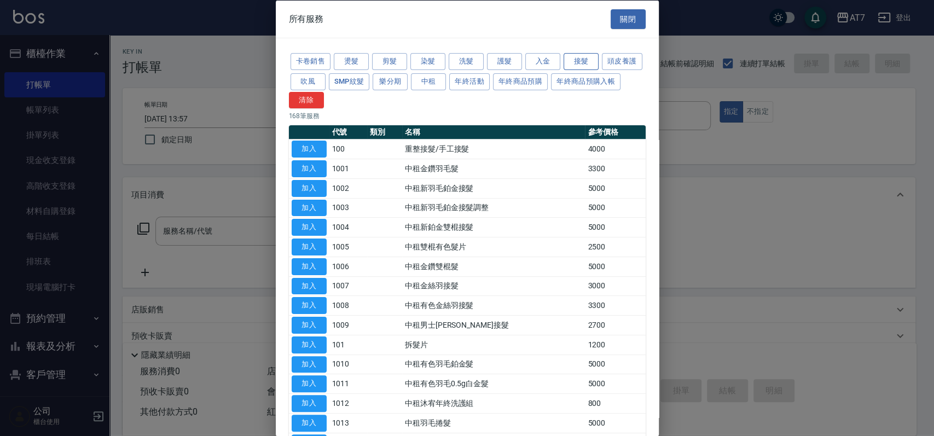
click at [578, 66] on button "接髮" at bounding box center [581, 61] width 35 height 17
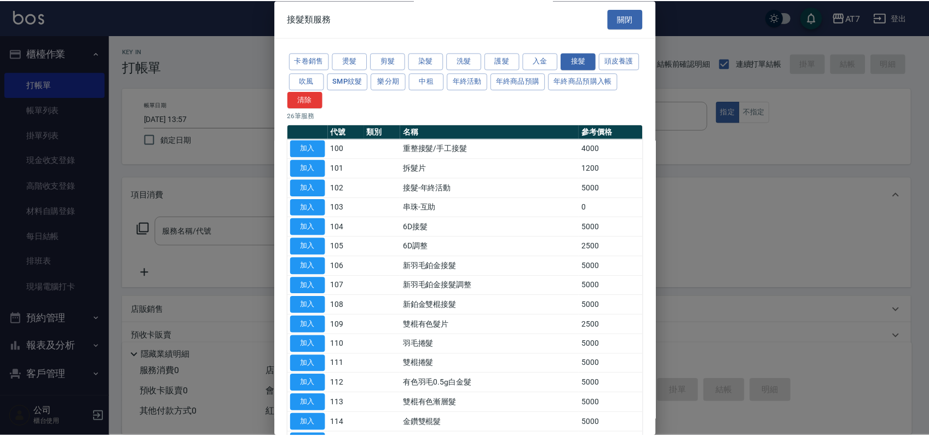
scroll to position [273, 0]
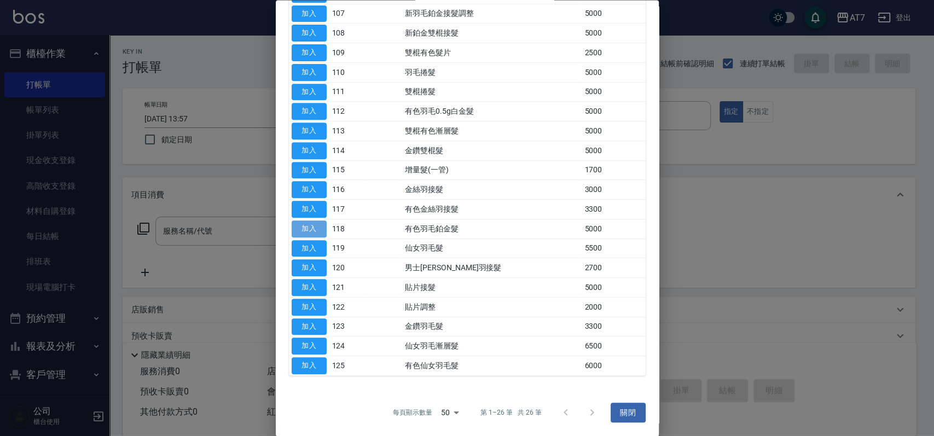
click at [315, 231] on button "加入" at bounding box center [309, 229] width 35 height 17
type input "有色羽毛鉑金髮(118)"
type input "500"
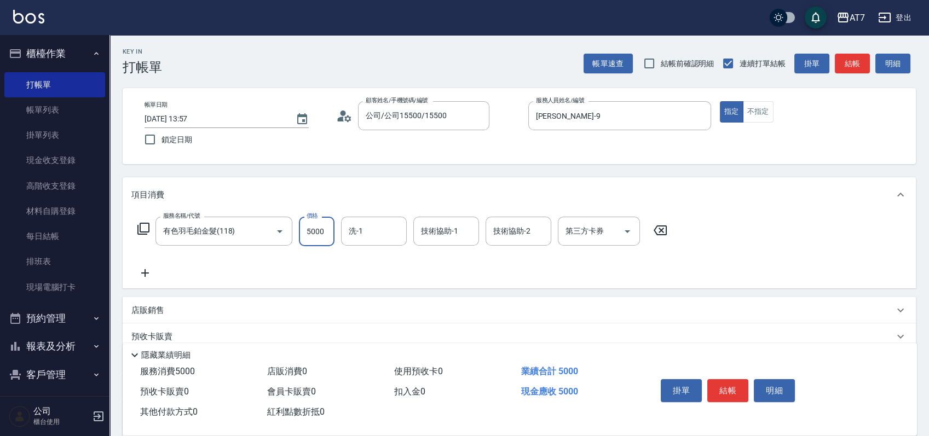
click at [307, 236] on input "5000" at bounding box center [317, 232] width 36 height 30
type input "0"
click at [149, 274] on icon at bounding box center [144, 273] width 27 height 13
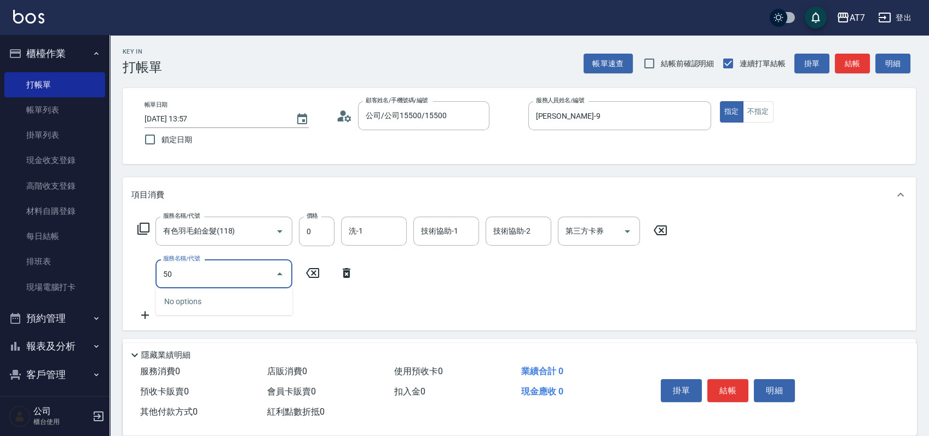
type input "501"
type input "30"
type input "洗髮(互助)(501)"
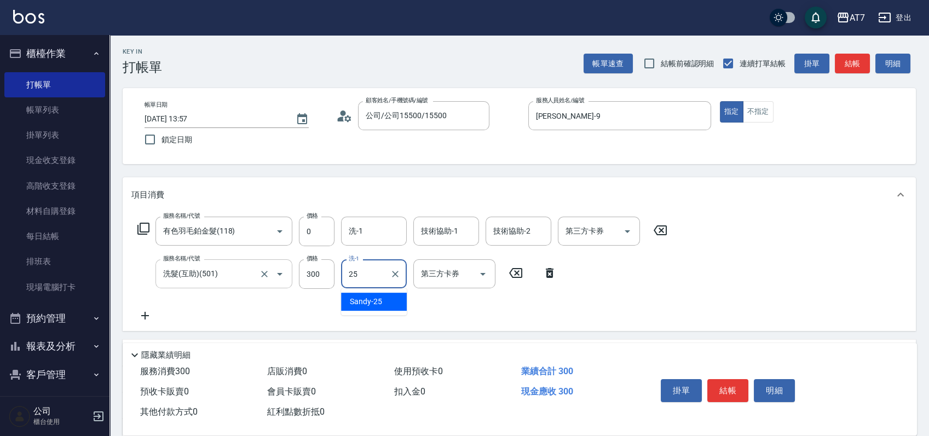
type input "Sandy-25"
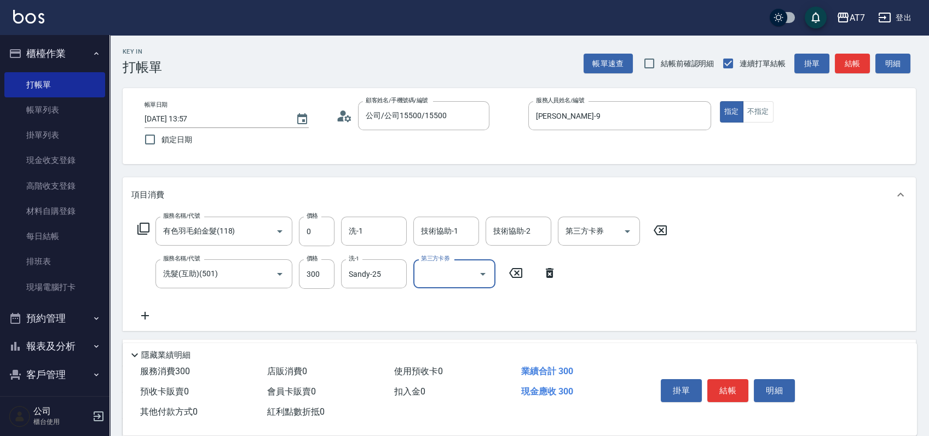
click at [145, 232] on icon at bounding box center [143, 229] width 12 height 12
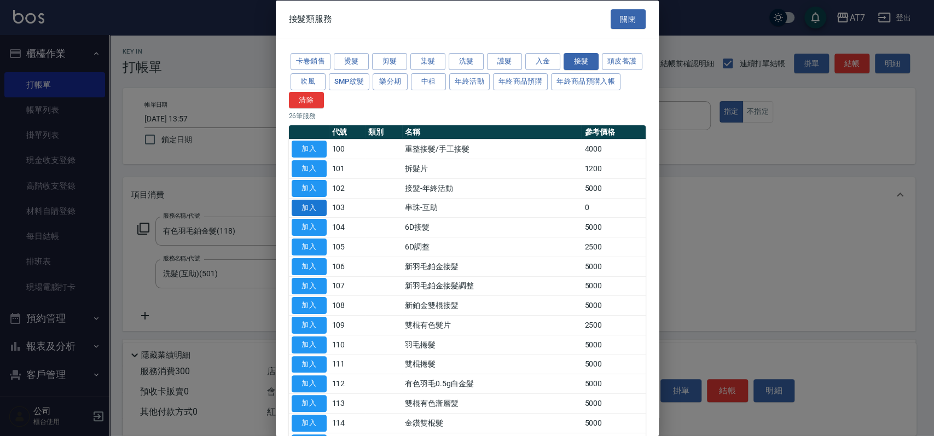
click at [322, 211] on button "加入" at bounding box center [309, 207] width 35 height 17
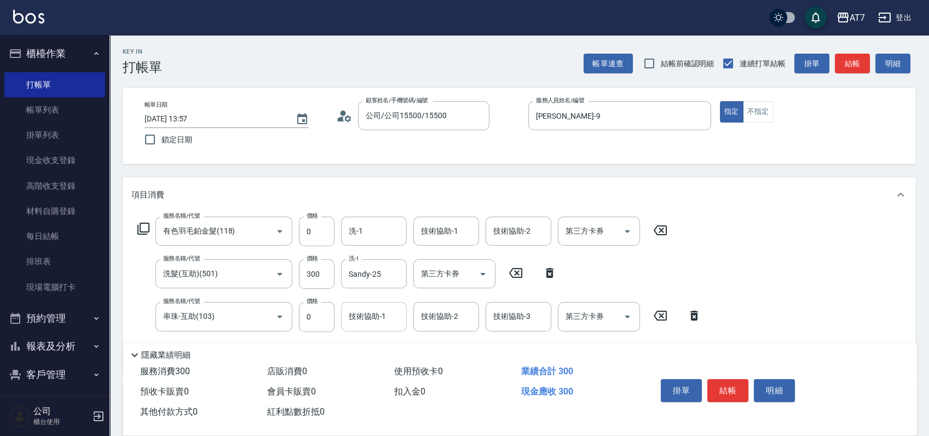
click at [353, 316] on input "技術協助-1" at bounding box center [374, 316] width 56 height 19
type input "Ruby-42"
click at [308, 230] on input "0" at bounding box center [317, 232] width 36 height 30
type input "110"
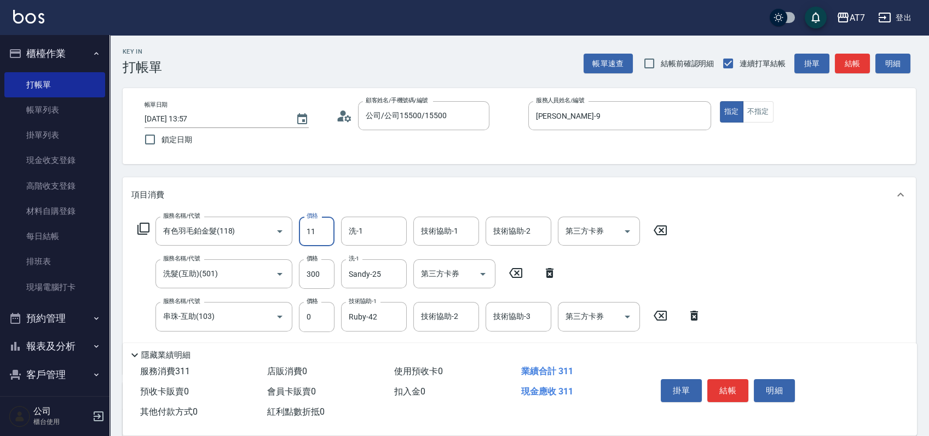
type input "40"
type input "1101"
type input "140"
type input "11010"
type input "1130"
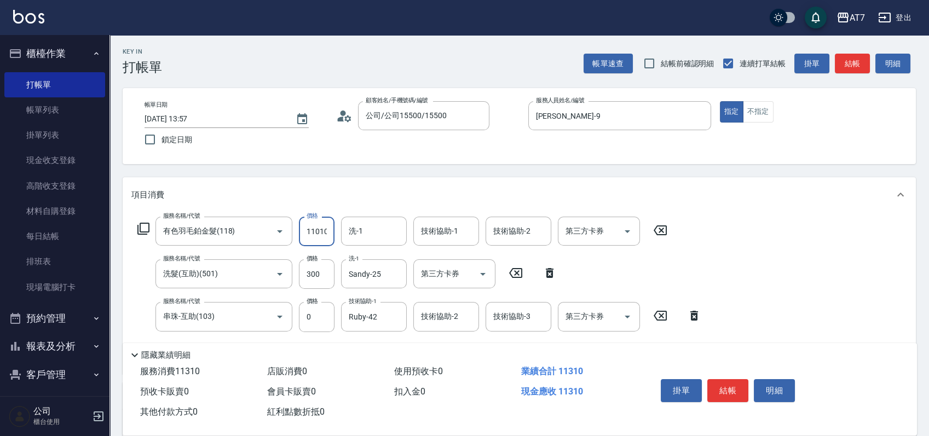
scroll to position [0, 1]
type input "11010"
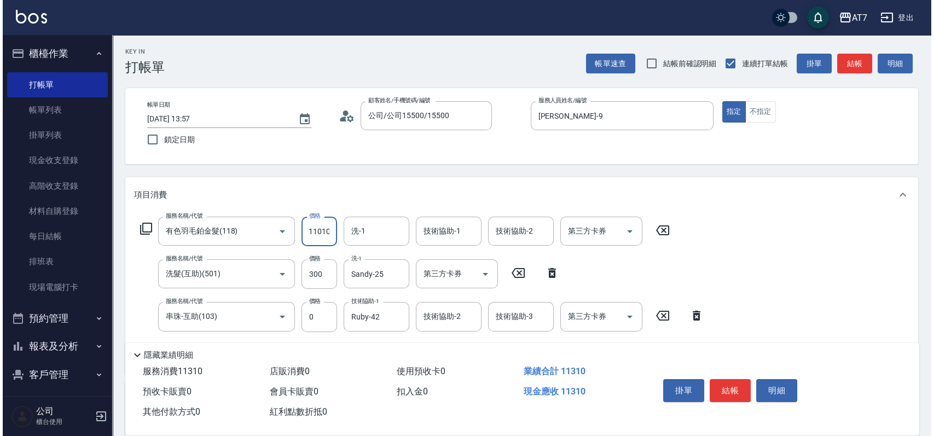
scroll to position [0, 0]
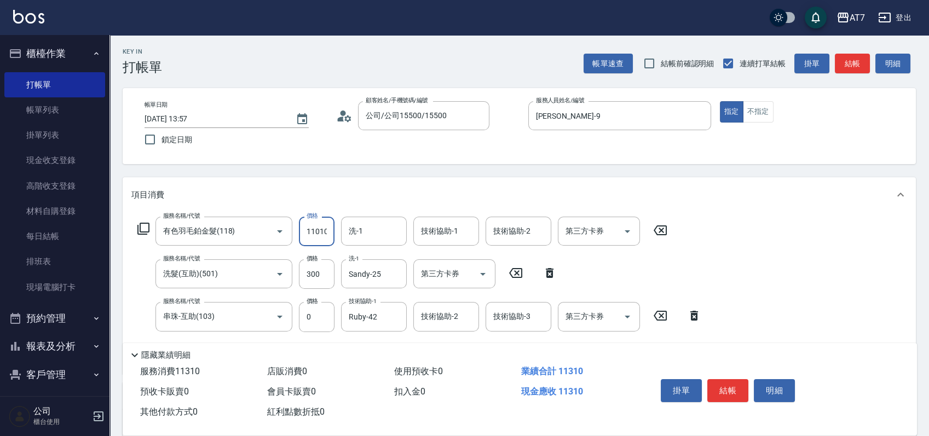
click at [760, 172] on div "Key In 打帳單 帳單速查 結帳前確認明細 連續打單結帳 掛單 結帳 明細 帳單日期 [DATE] 13:57 鎖定日期 顧客姓名/手機號碼/編號 公司/…" at bounding box center [519, 339] width 820 height 609
click at [728, 388] on button "結帳" at bounding box center [727, 390] width 41 height 23
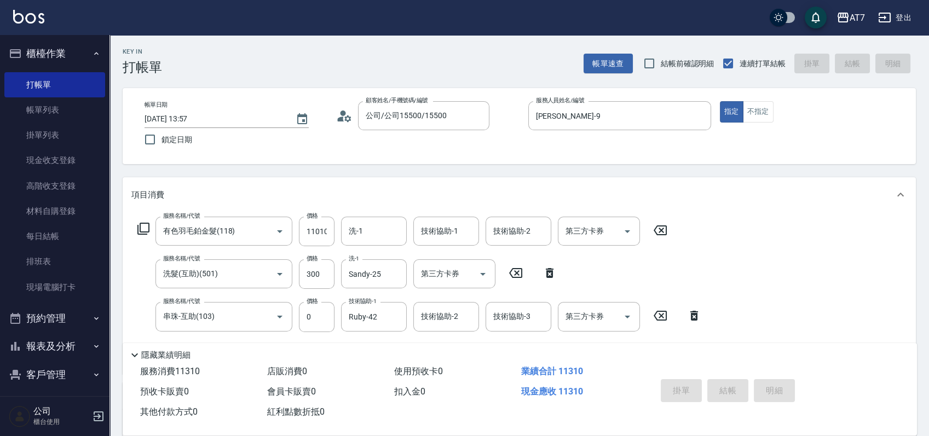
type input "[DATE] 14:00"
type input "0"
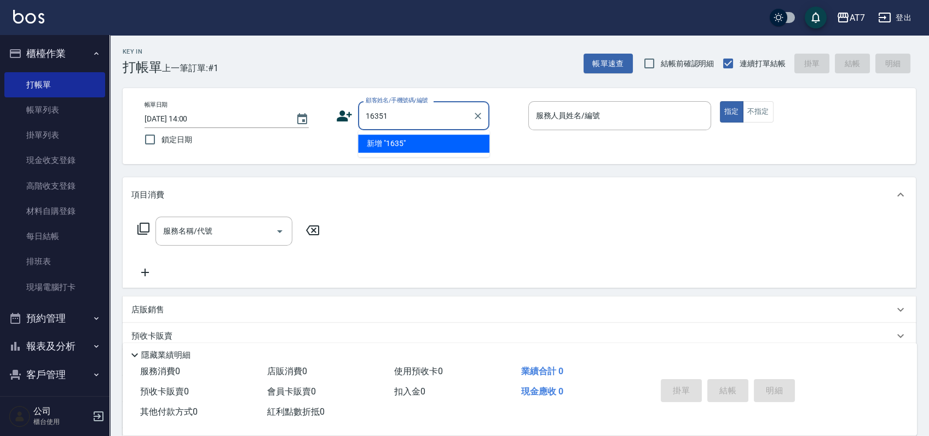
type input "16351"
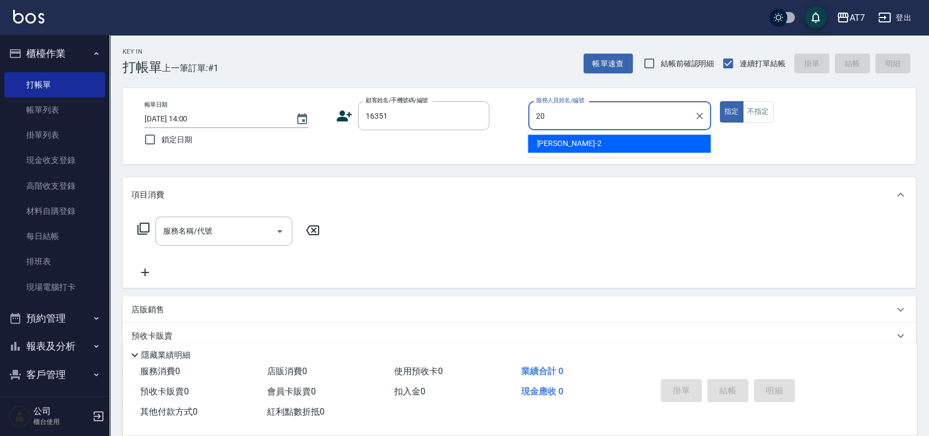
type input "妮可-20"
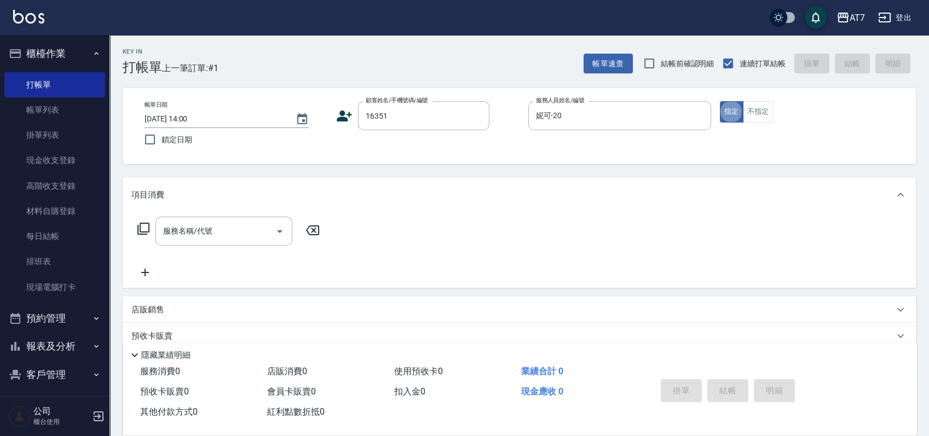
type input "公司/公司16351/16351"
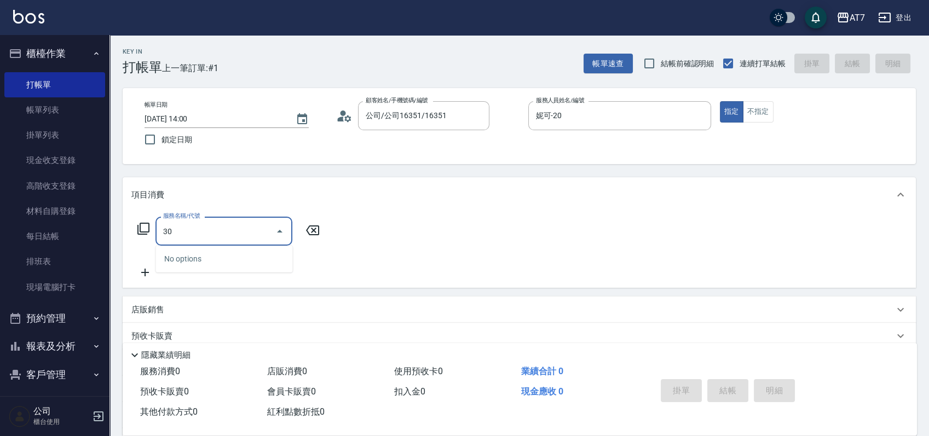
type input "302"
type input "30"
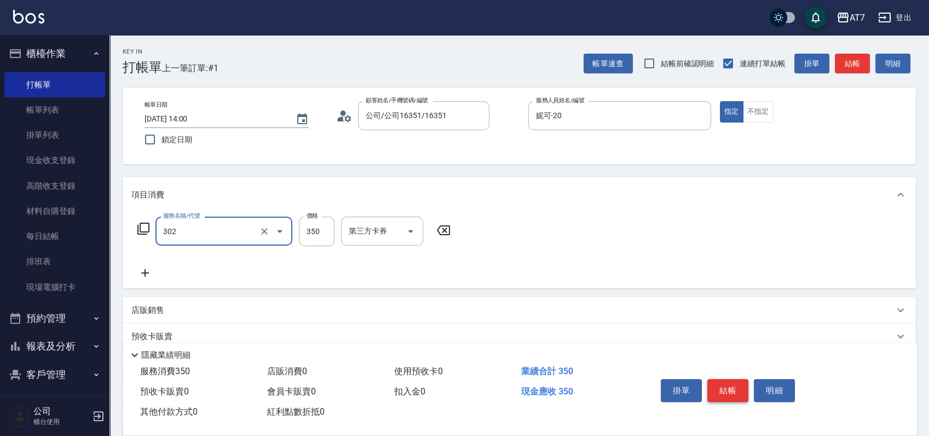
type input "剪髮(302)"
click at [728, 388] on button "結帳" at bounding box center [727, 390] width 41 height 23
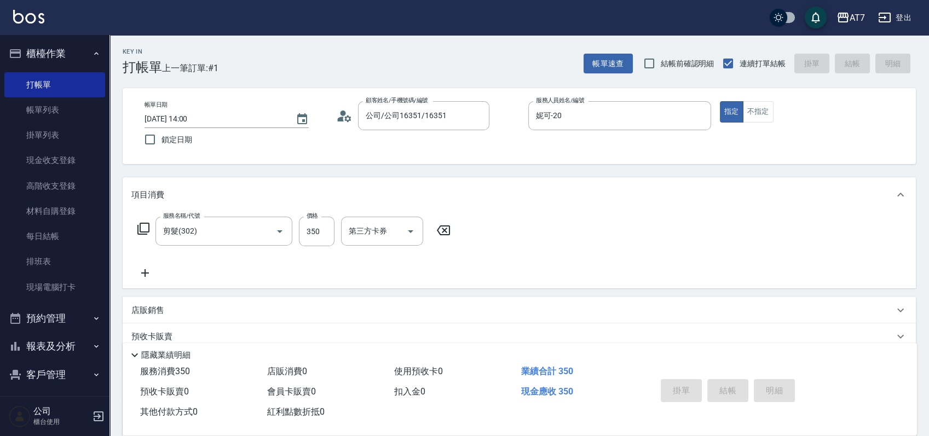
type input "0"
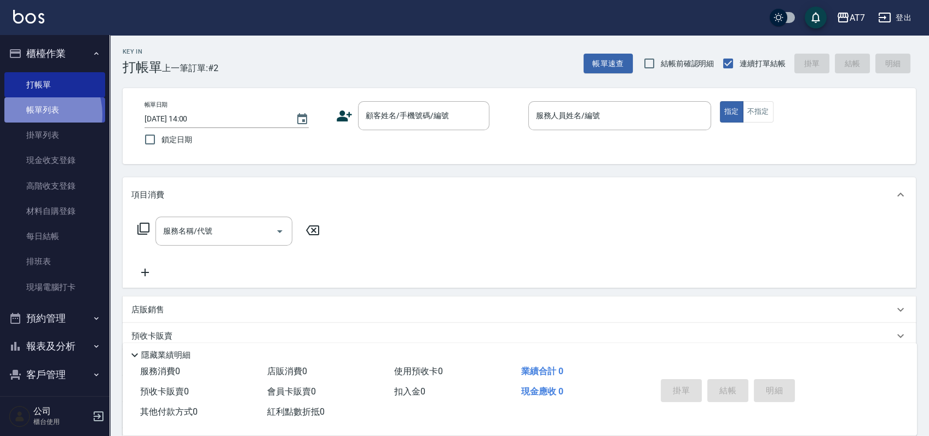
click at [33, 115] on link "帳單列表" at bounding box center [54, 109] width 101 height 25
